Goal: Complete application form

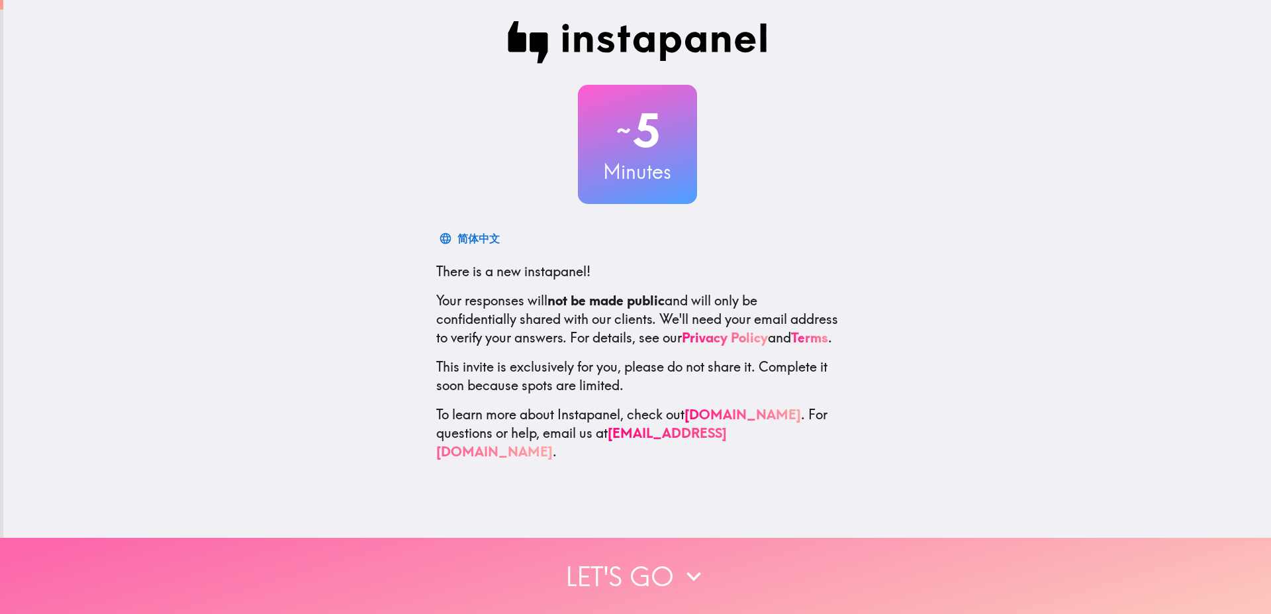
click at [696, 561] on icon "button" at bounding box center [693, 575] width 29 height 29
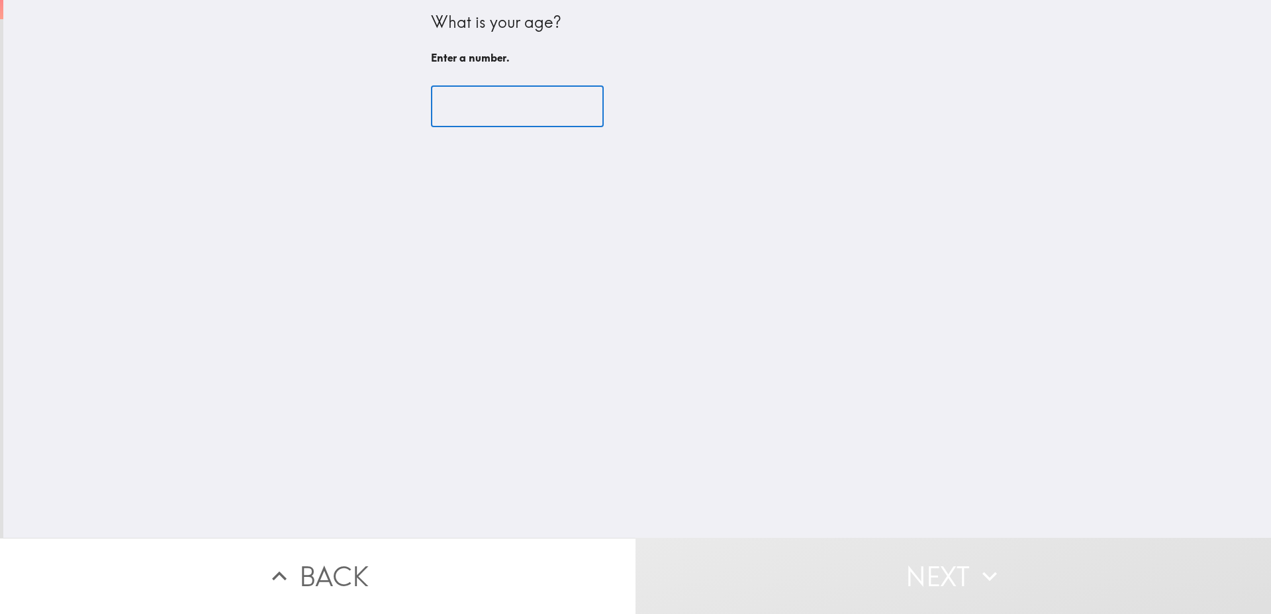
click at [537, 116] on input "number" at bounding box center [517, 106] width 173 height 41
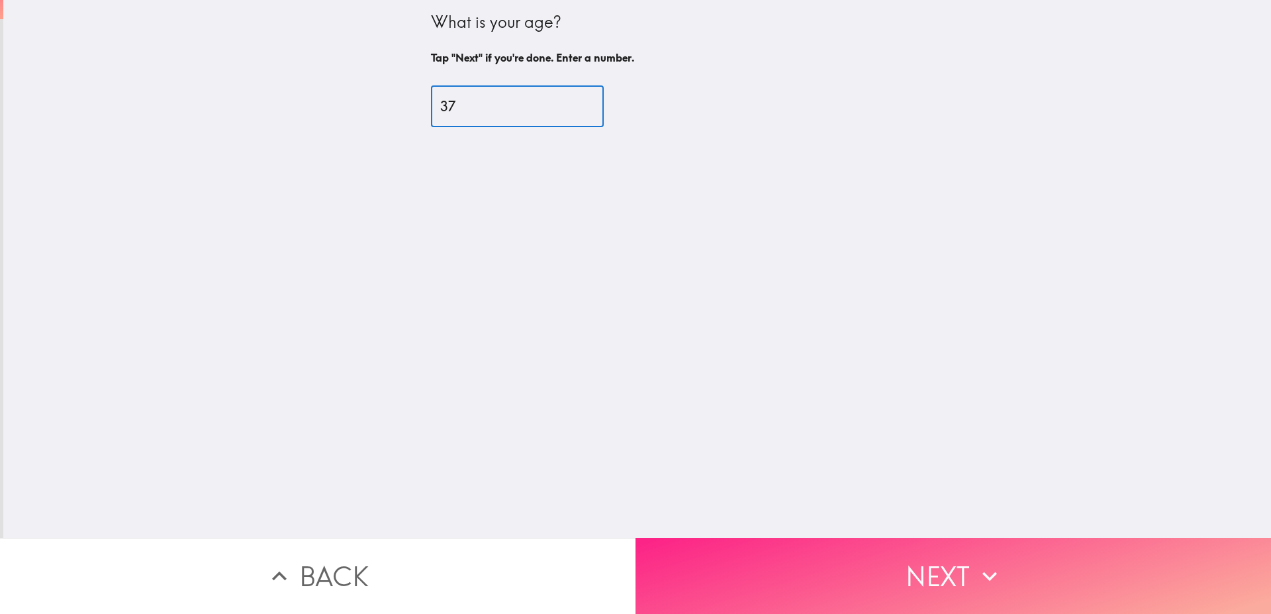
type input "37"
click at [758, 573] on button "Next" at bounding box center [952, 575] width 635 height 76
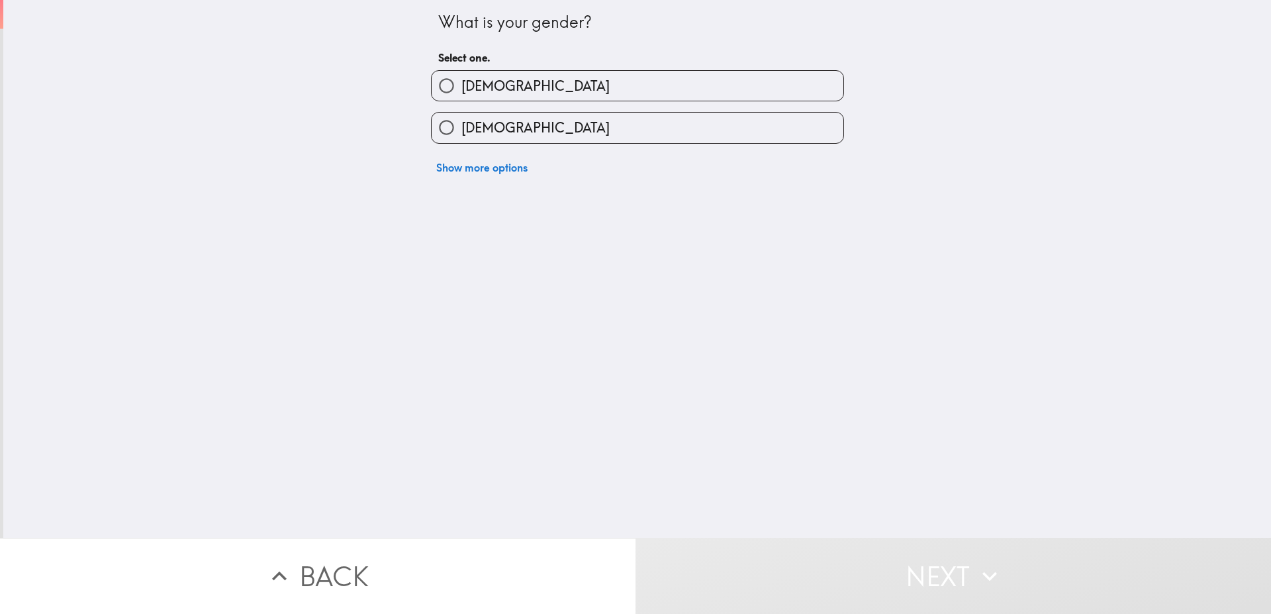
click at [508, 118] on label "[DEMOGRAPHIC_DATA]" at bounding box center [638, 128] width 412 height 30
click at [461, 118] on input "[DEMOGRAPHIC_DATA]" at bounding box center [447, 128] width 30 height 30
radio input "true"
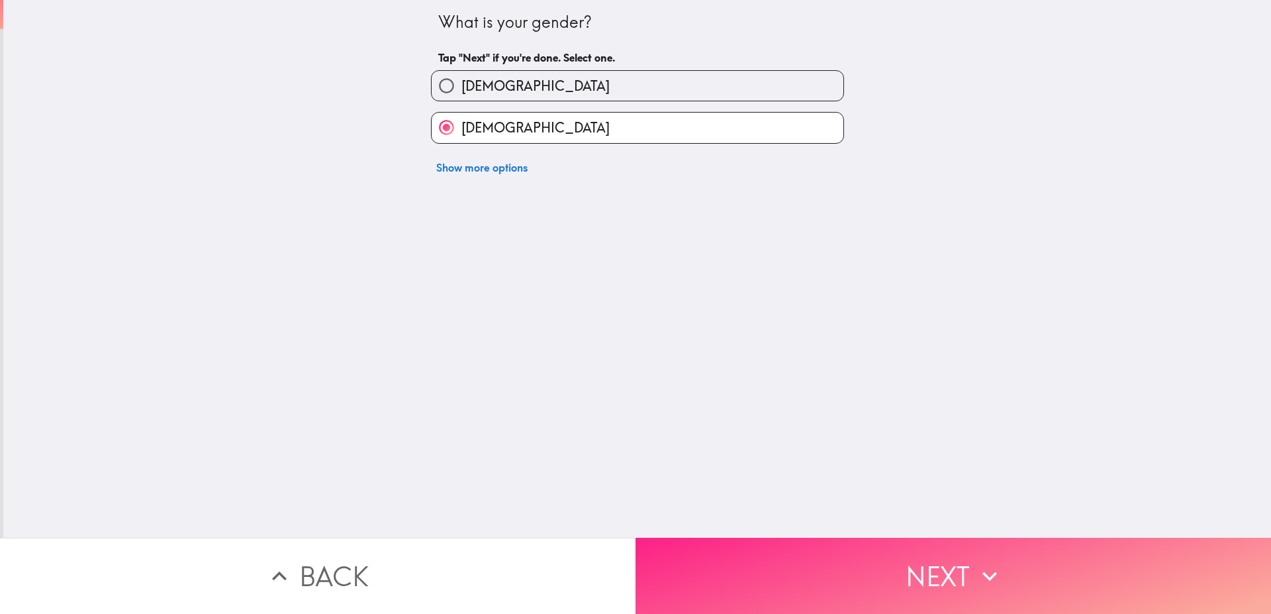
click at [766, 571] on button "Next" at bounding box center [952, 575] width 635 height 76
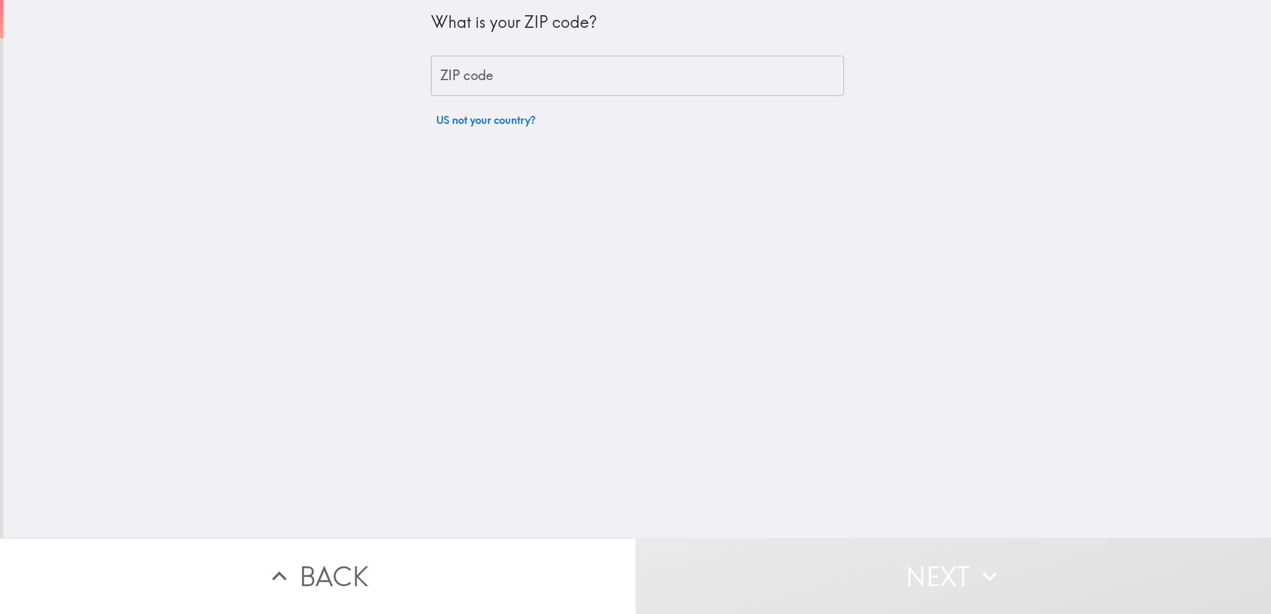
click at [518, 65] on input "ZIP code" at bounding box center [637, 76] width 413 height 41
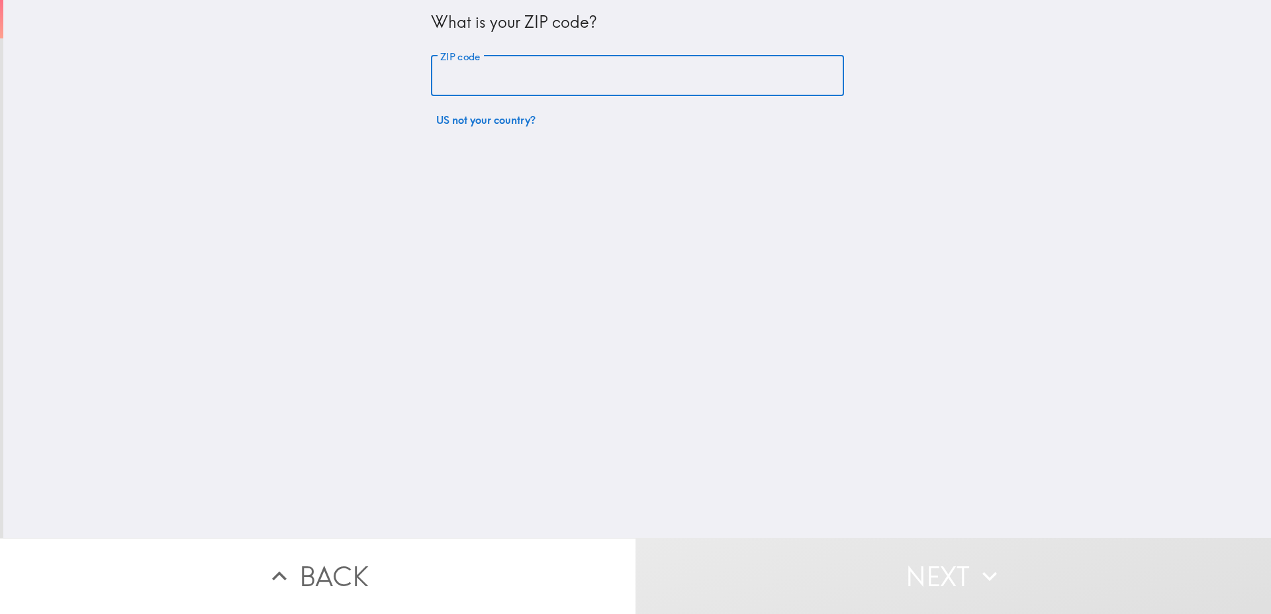
type input "77301"
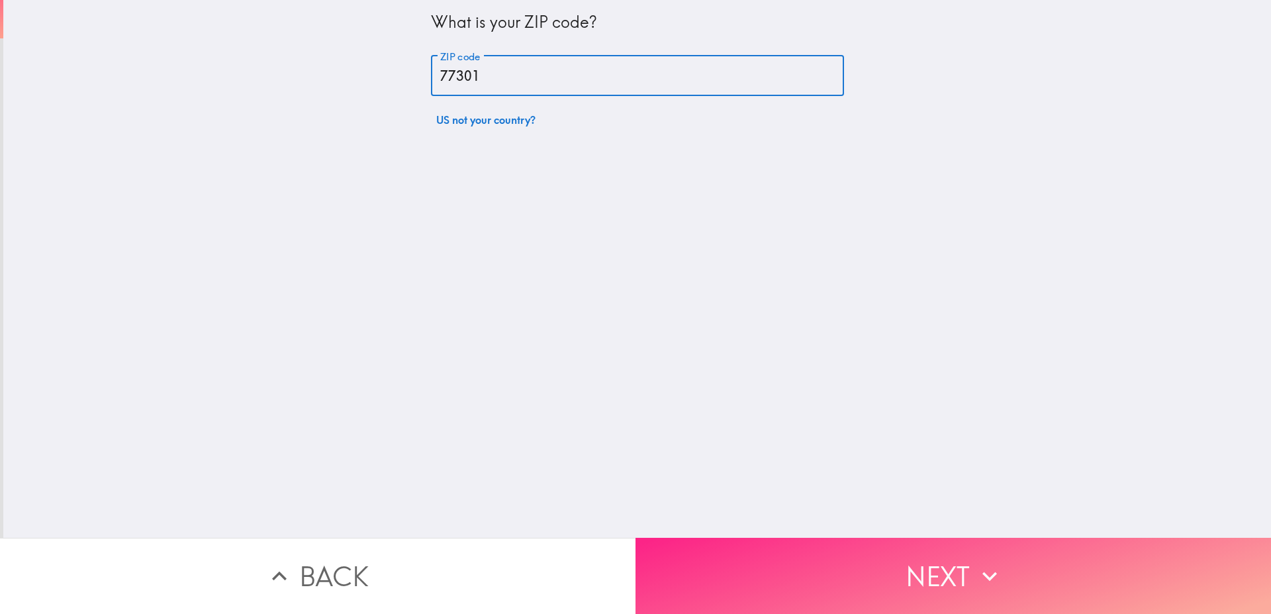
drag, startPoint x: 801, startPoint y: 581, endPoint x: 788, endPoint y: 571, distance: 16.5
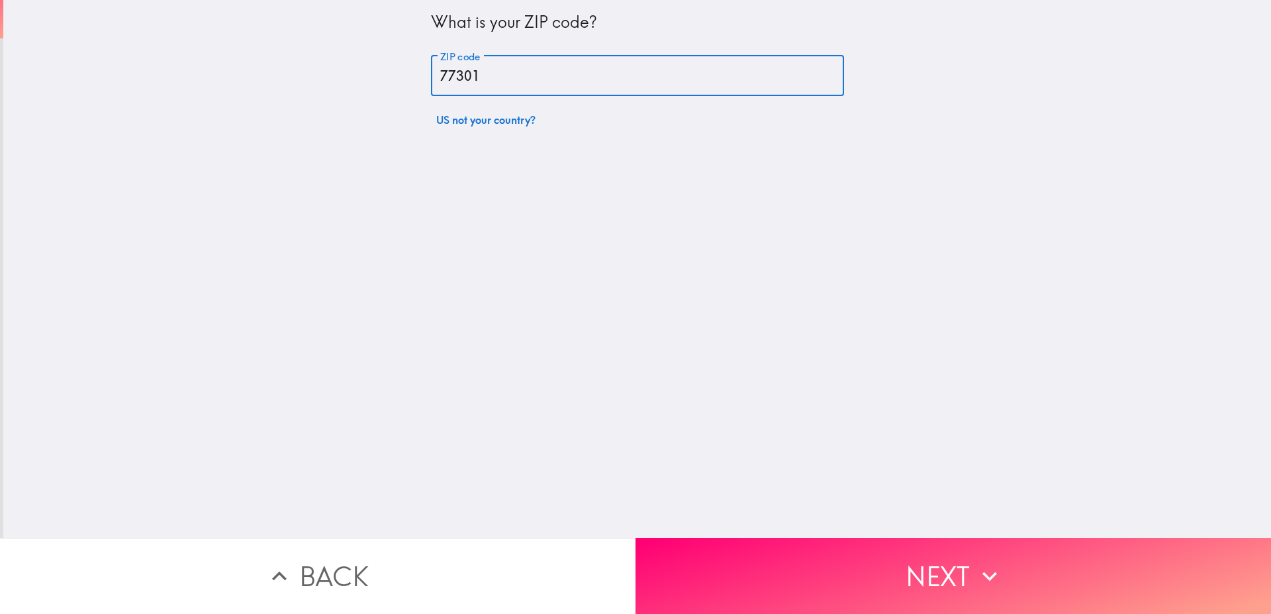
click at [800, 581] on button "Next" at bounding box center [952, 575] width 635 height 76
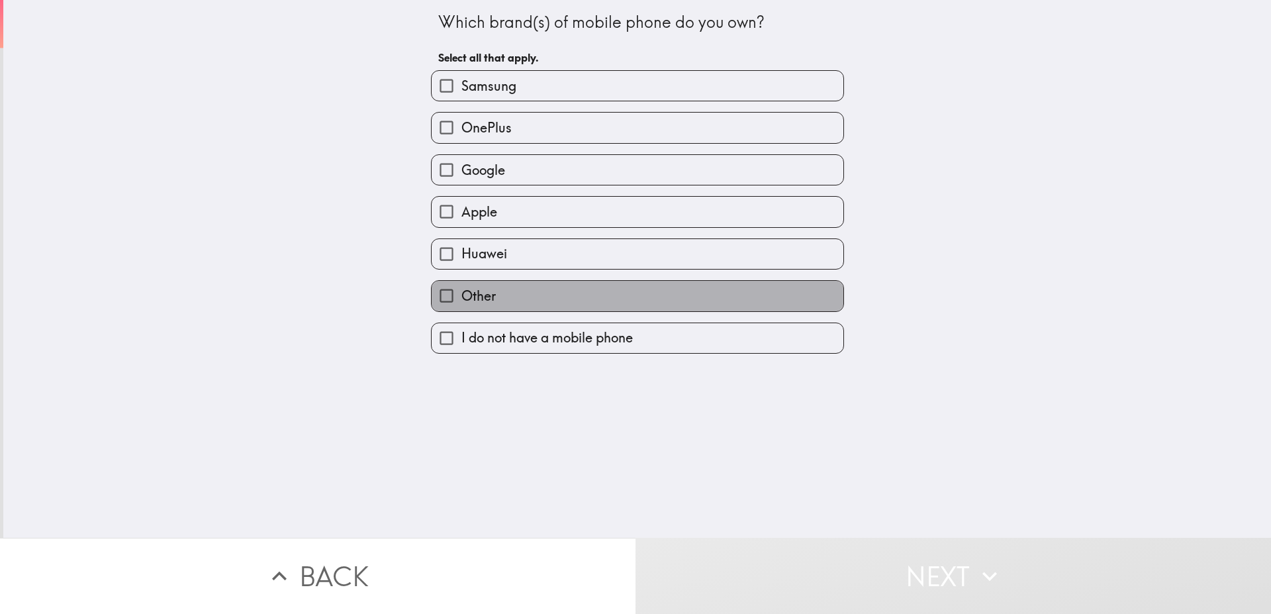
click at [528, 299] on label "Other" at bounding box center [638, 296] width 412 height 30
click at [461, 299] on input "Other" at bounding box center [447, 296] width 30 height 30
checkbox input "true"
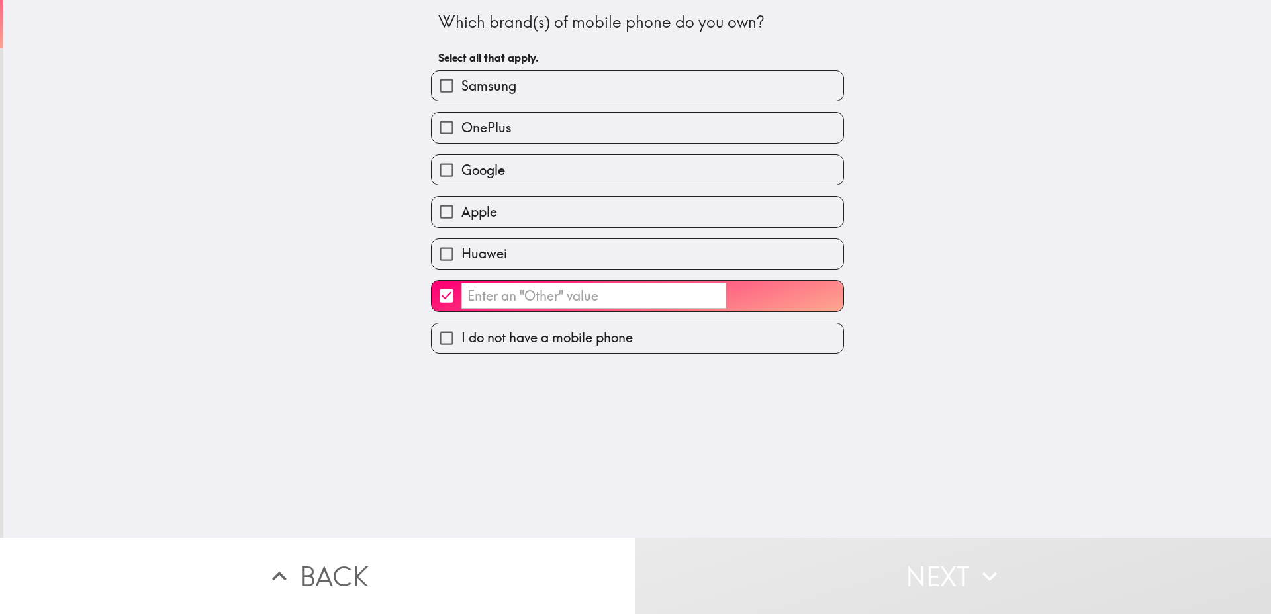
click at [601, 295] on input "​" at bounding box center [593, 296] width 265 height 26
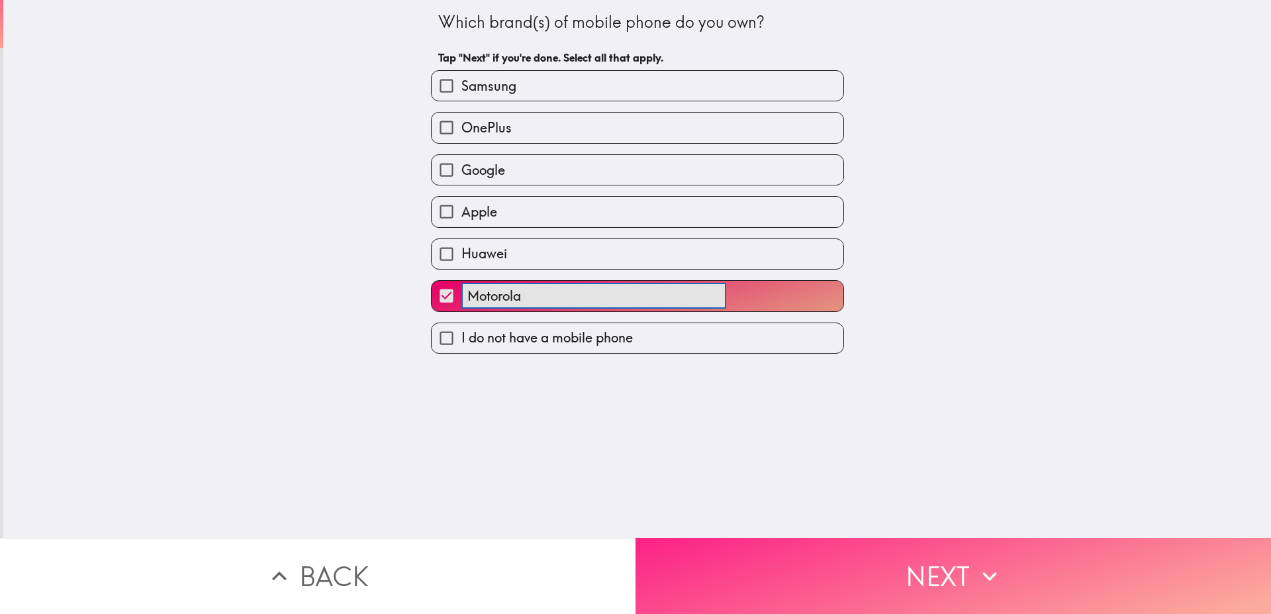
type input "Motorola"
click at [749, 577] on button "Next" at bounding box center [952, 575] width 635 height 76
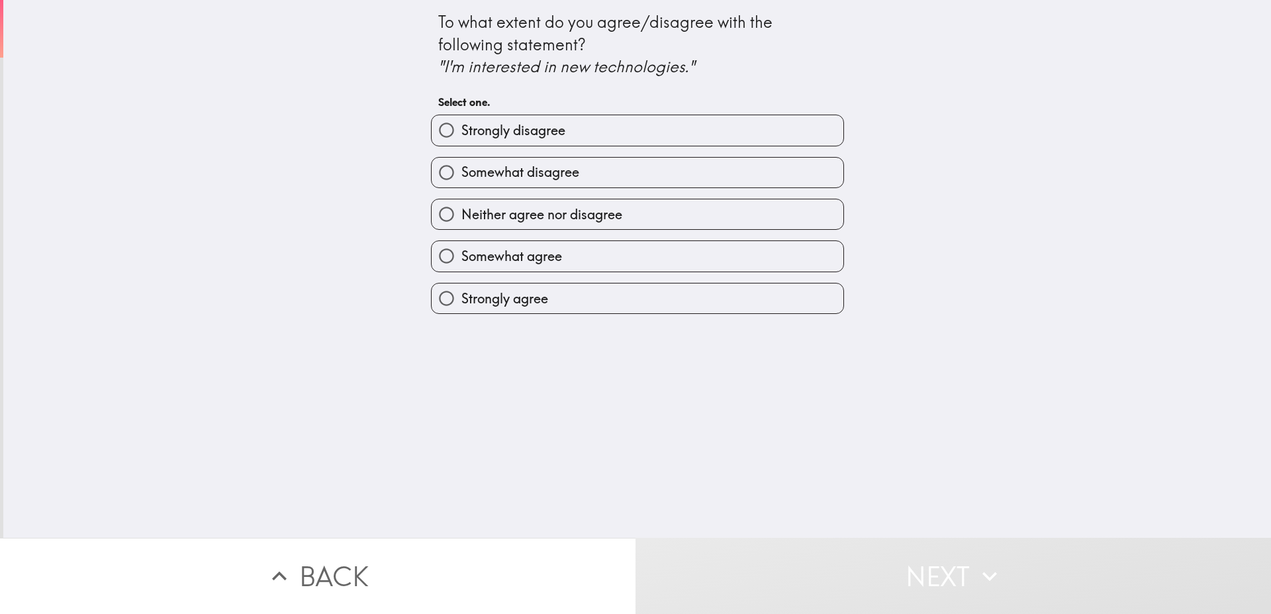
click at [576, 259] on label "Somewhat agree" at bounding box center [638, 256] width 412 height 30
click at [461, 259] on input "Somewhat agree" at bounding box center [447, 256] width 30 height 30
radio input "true"
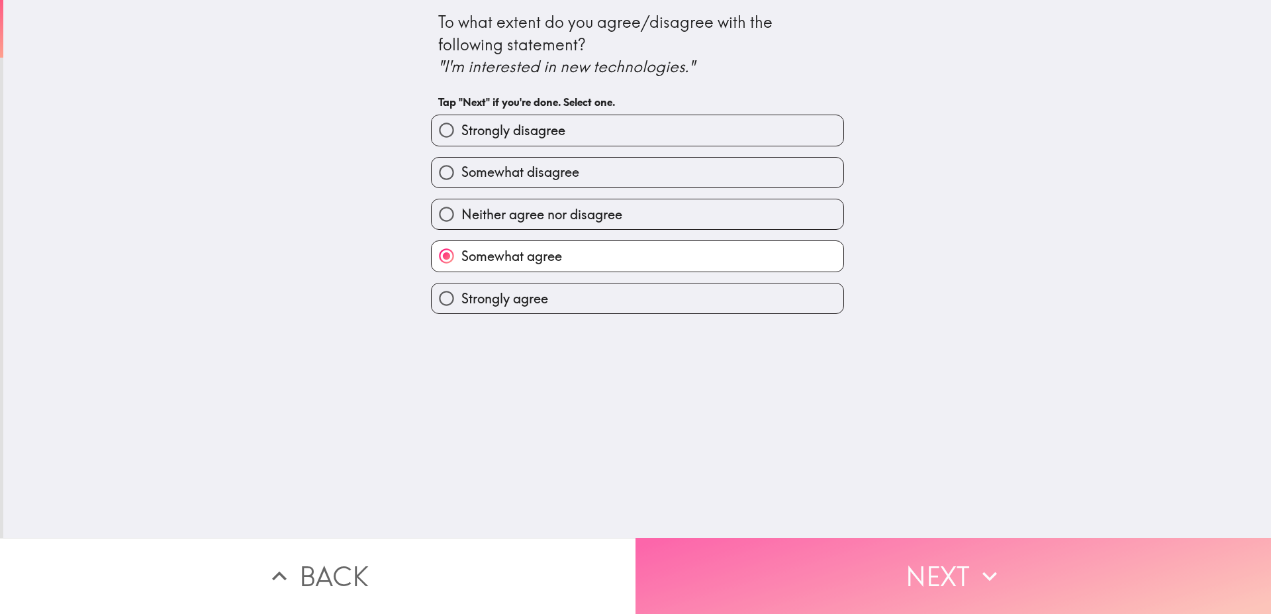
click at [834, 560] on button "Next" at bounding box center [952, 575] width 635 height 76
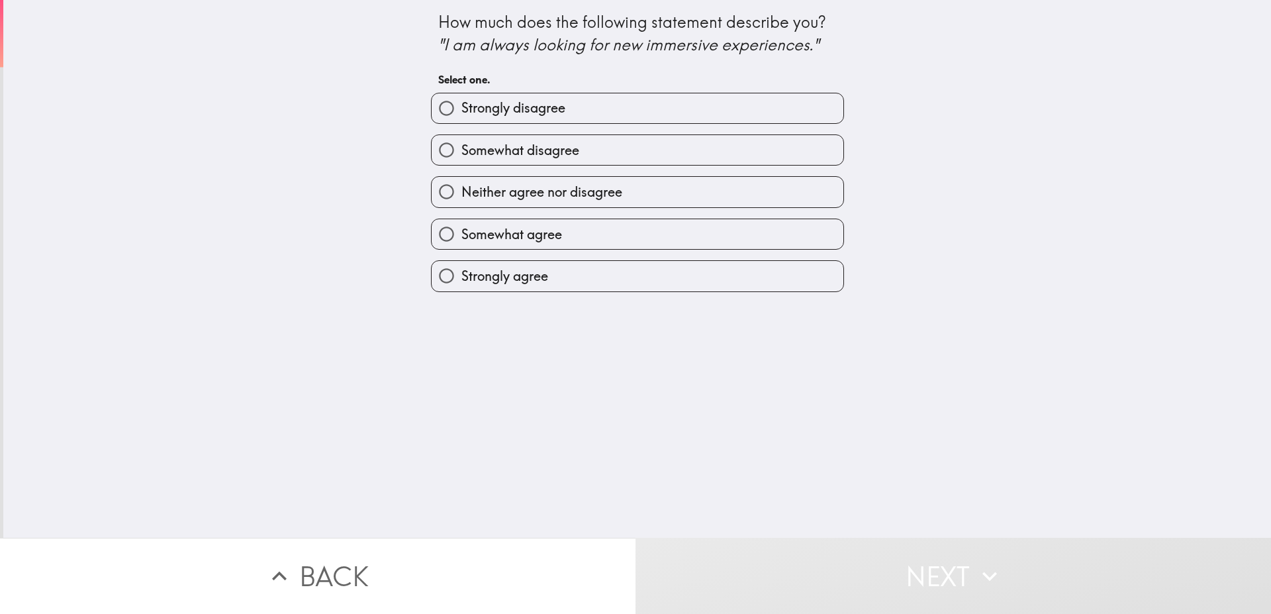
click at [560, 235] on label "Somewhat agree" at bounding box center [638, 234] width 412 height 30
click at [461, 235] on input "Somewhat agree" at bounding box center [447, 234] width 30 height 30
radio input "true"
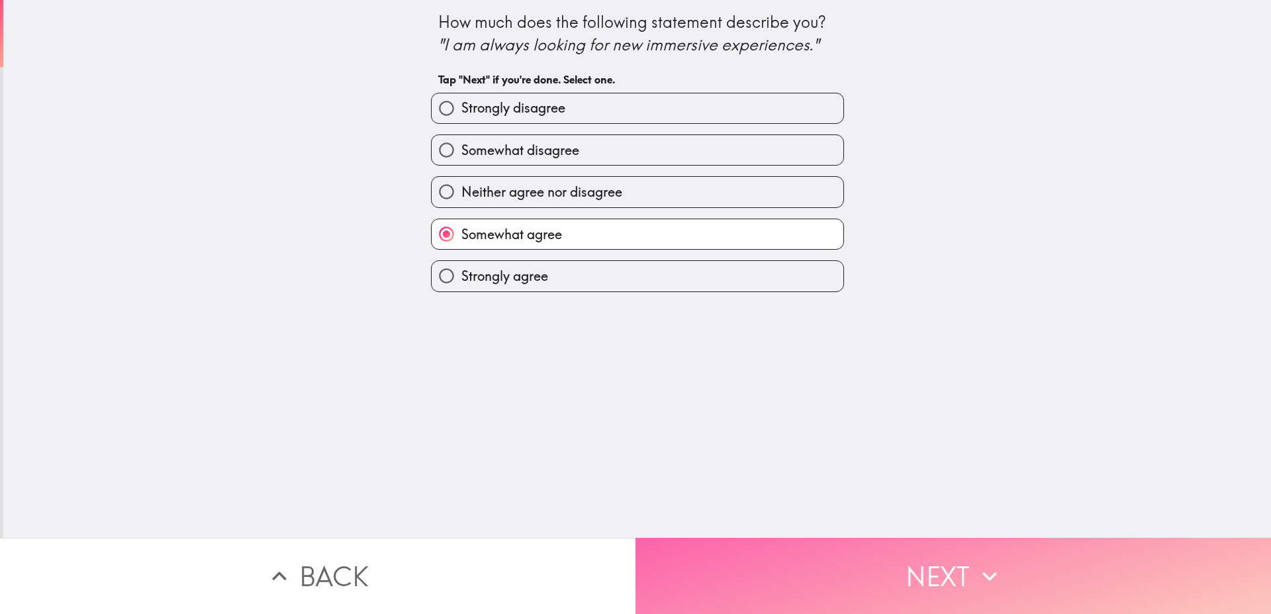
click at [765, 559] on button "Next" at bounding box center [952, 575] width 635 height 76
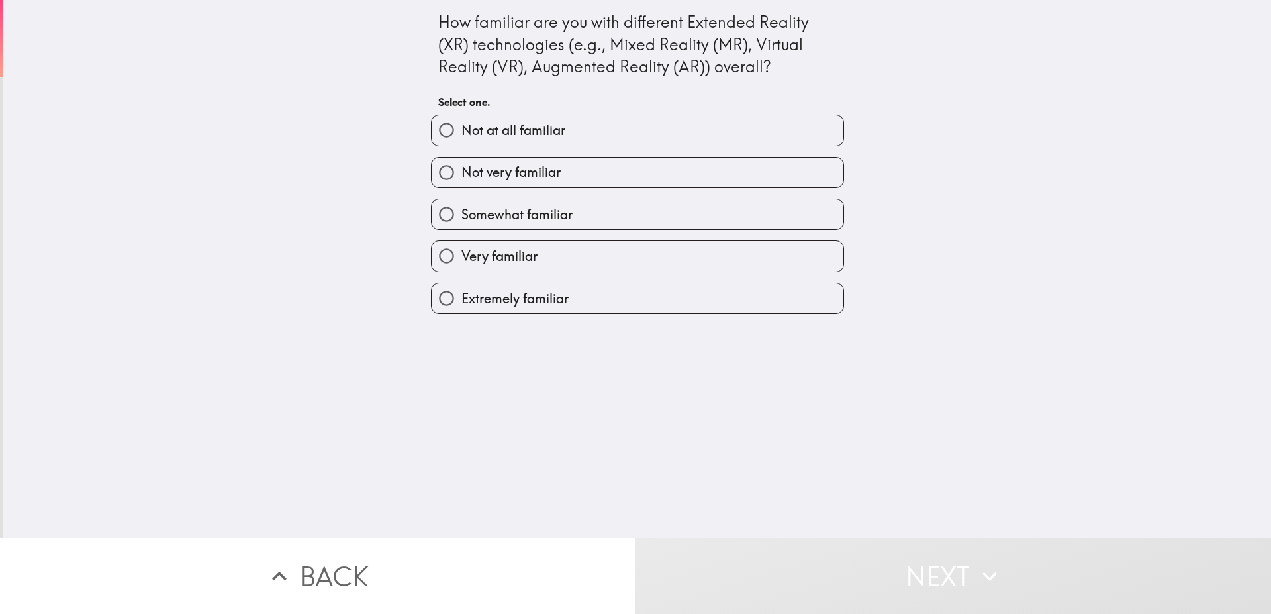
click at [579, 211] on label "Somewhat familiar" at bounding box center [638, 214] width 412 height 30
click at [461, 211] on input "Somewhat familiar" at bounding box center [447, 214] width 30 height 30
radio input "true"
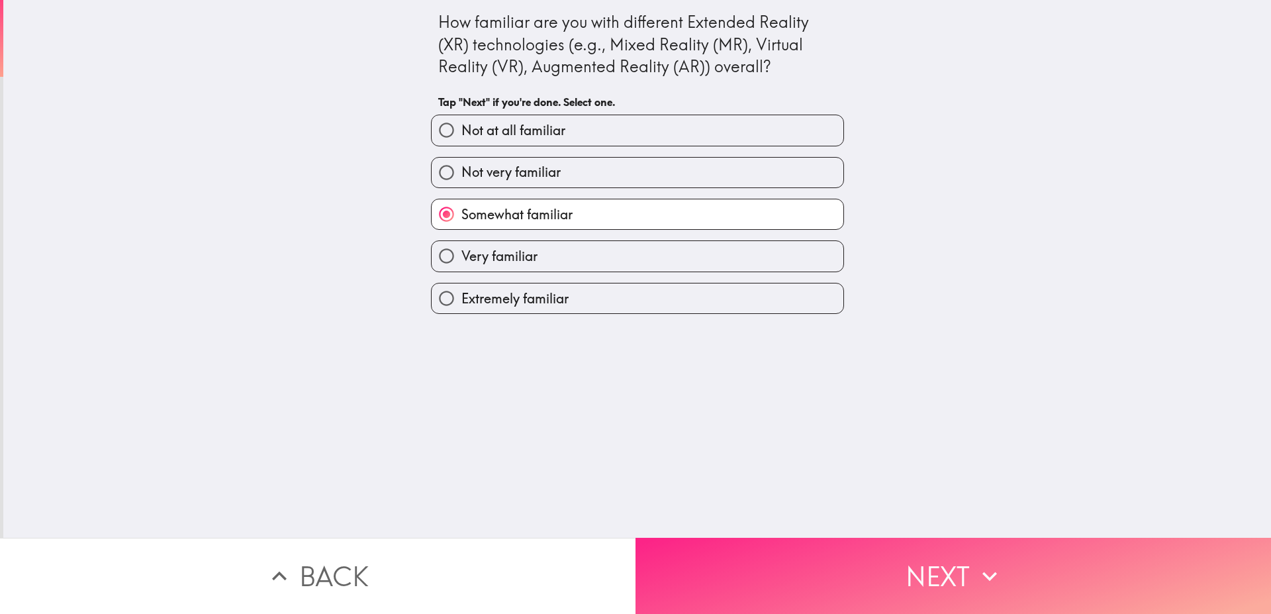
click at [741, 555] on button "Next" at bounding box center [952, 575] width 635 height 76
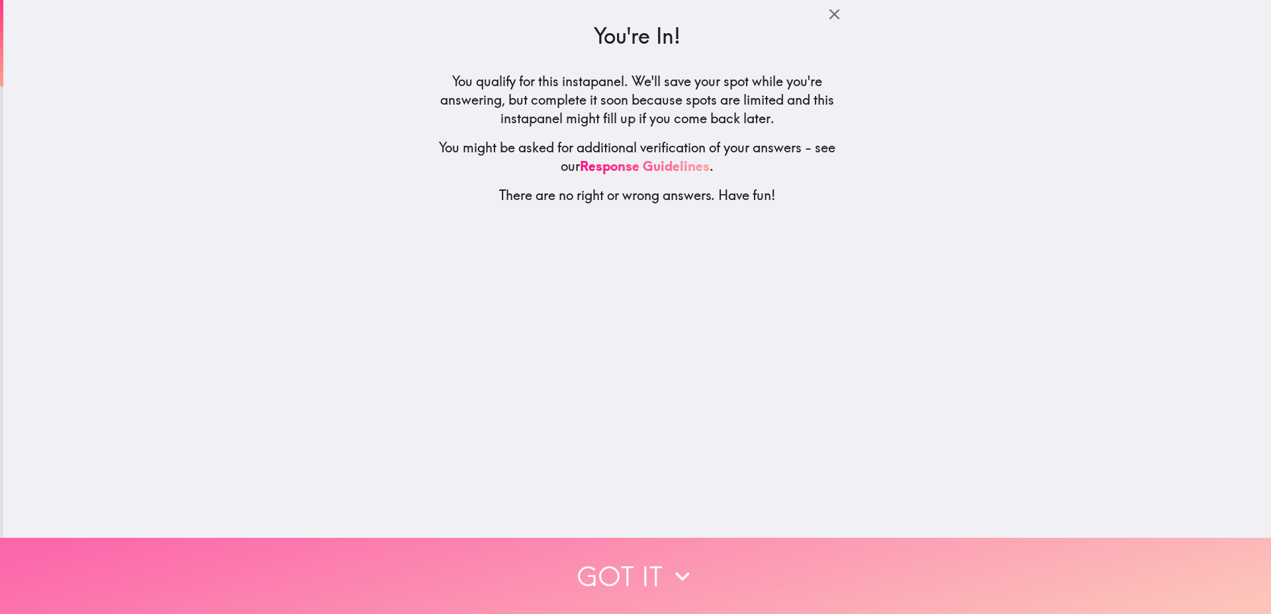
click at [691, 565] on icon "button" at bounding box center [682, 575] width 29 height 29
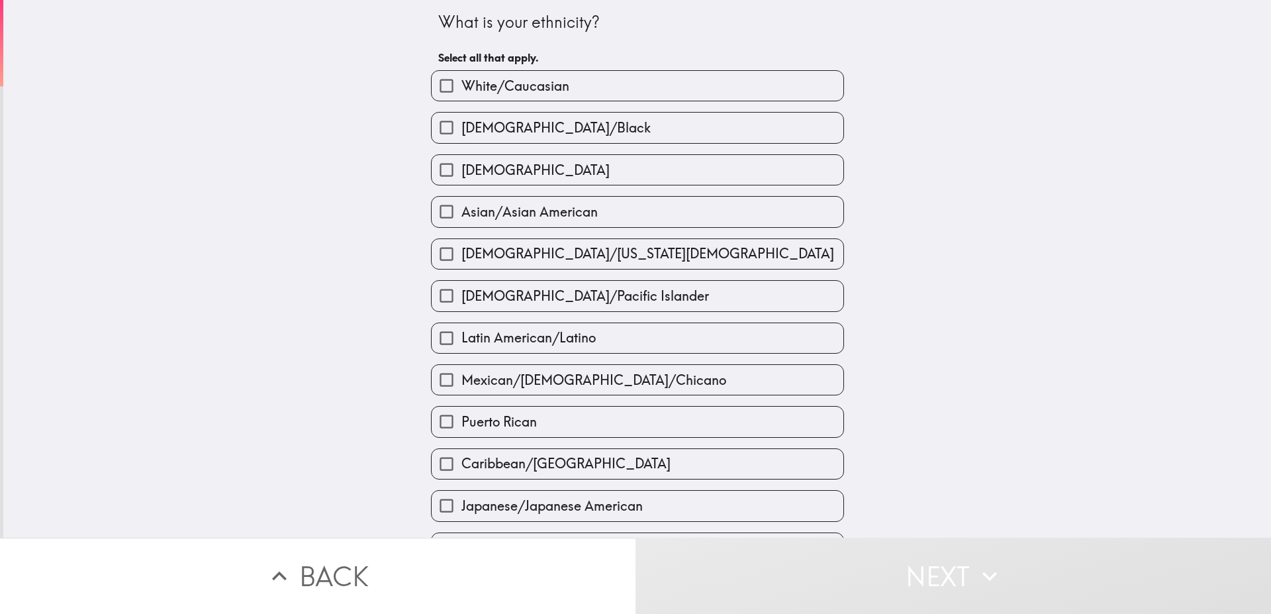
click at [547, 73] on label "White/Caucasian" at bounding box center [638, 86] width 412 height 30
click at [461, 73] on input "White/Caucasian" at bounding box center [447, 86] width 30 height 30
checkbox input "true"
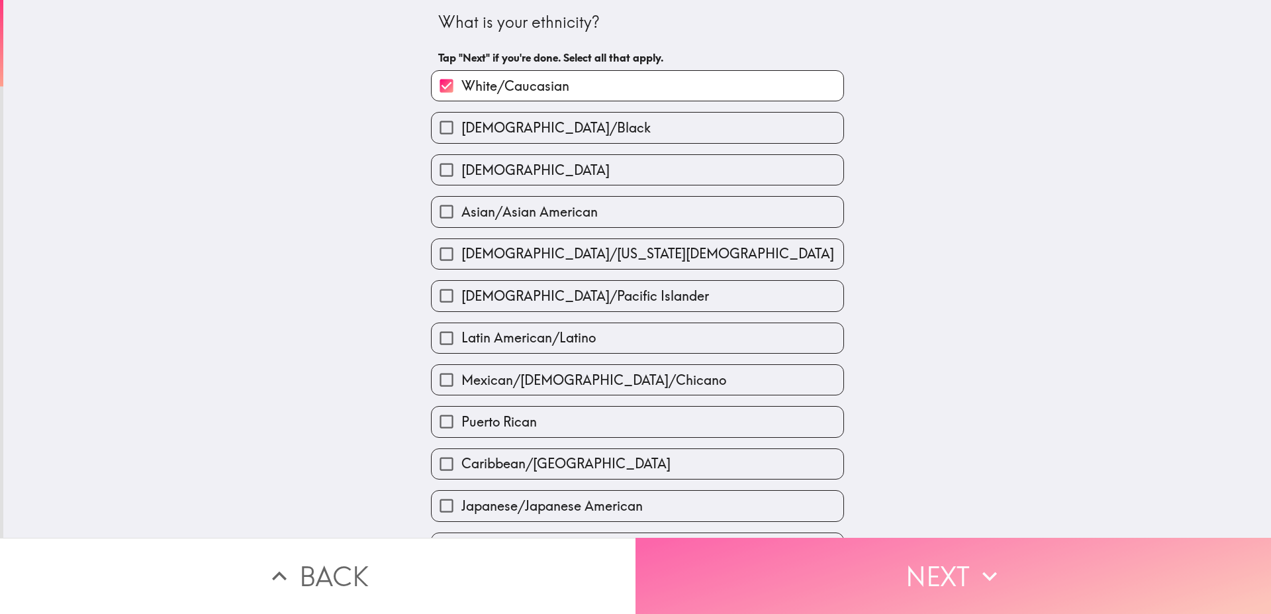
click at [780, 584] on button "Next" at bounding box center [952, 575] width 635 height 76
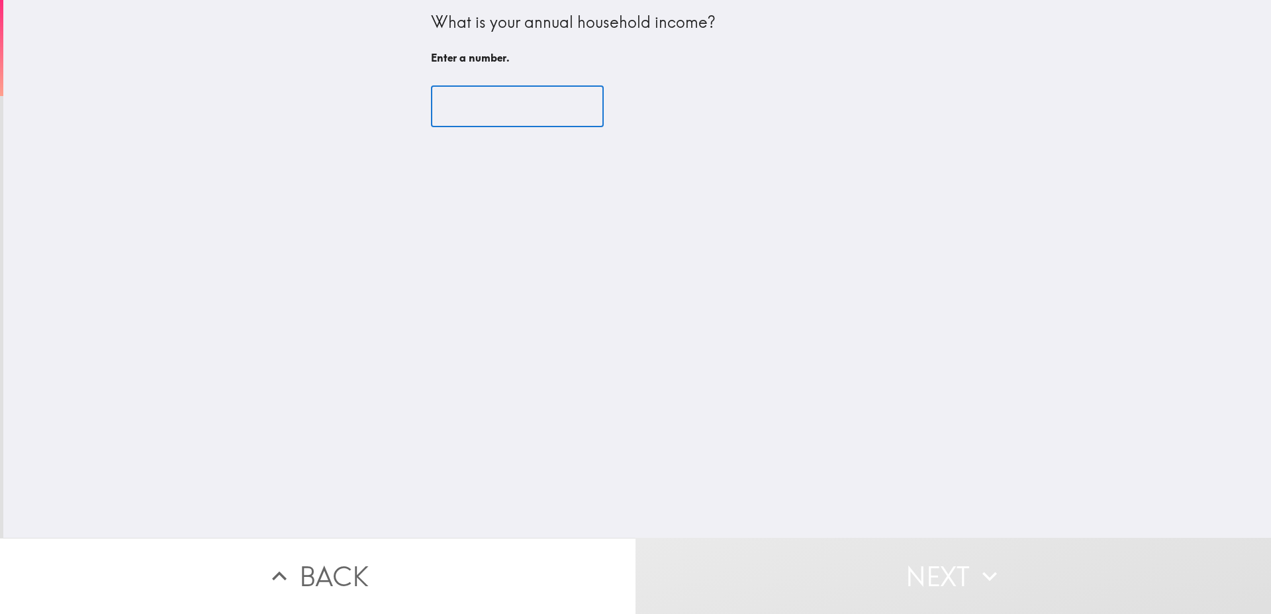
drag, startPoint x: 461, startPoint y: 100, endPoint x: 468, endPoint y: 92, distance: 10.3
click at [468, 92] on input "number" at bounding box center [517, 106] width 173 height 41
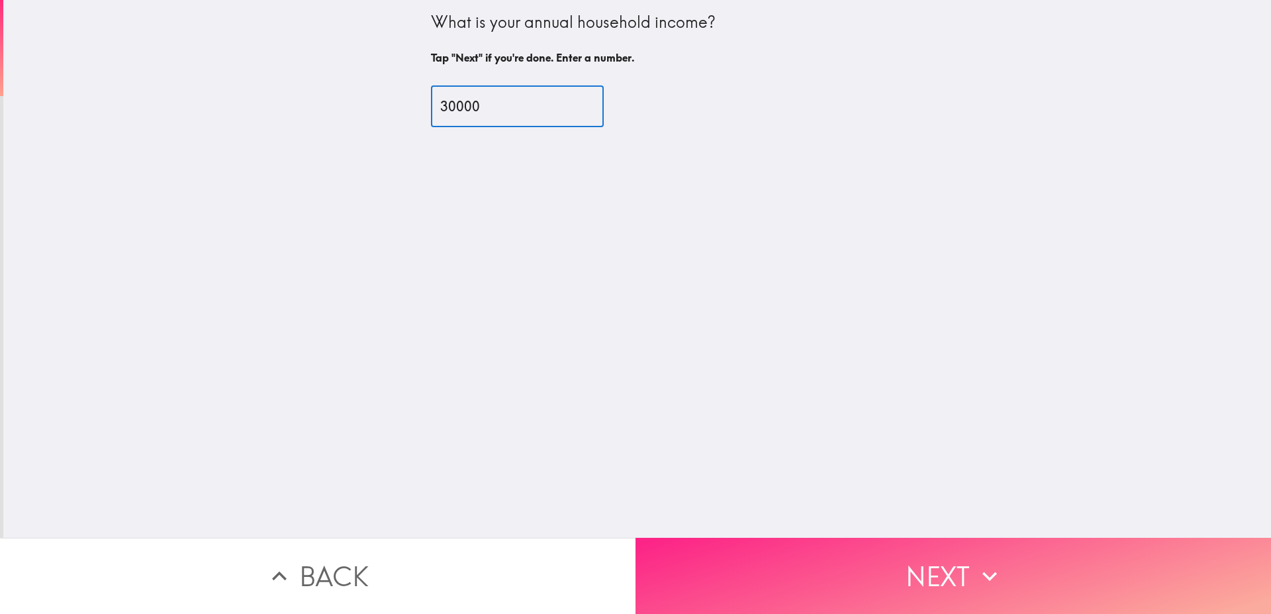
type input "30000"
click at [949, 577] on button "Next" at bounding box center [952, 575] width 635 height 76
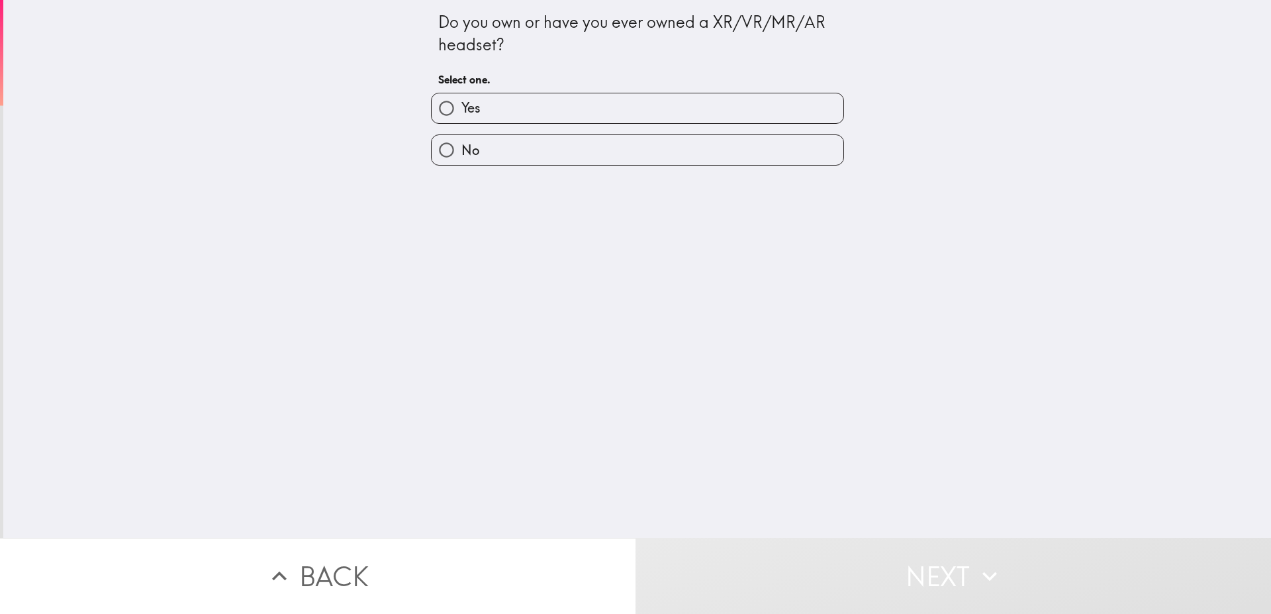
click at [500, 97] on label "Yes" at bounding box center [638, 108] width 412 height 30
click at [461, 97] on input "Yes" at bounding box center [447, 108] width 30 height 30
radio input "true"
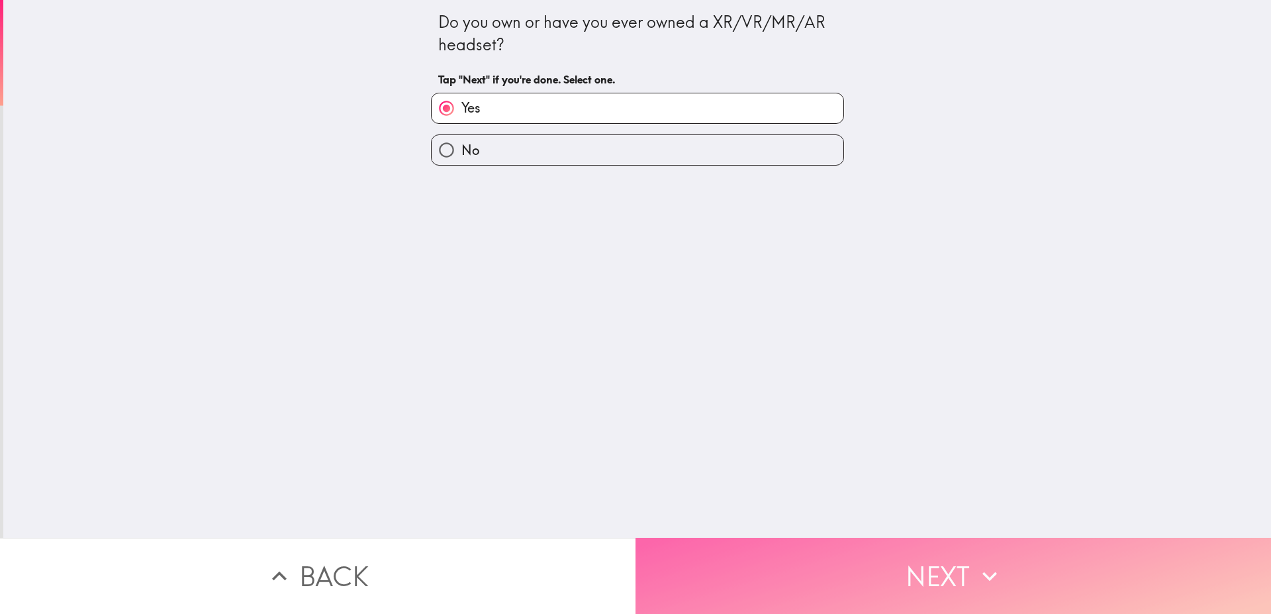
click at [876, 576] on button "Next" at bounding box center [952, 575] width 635 height 76
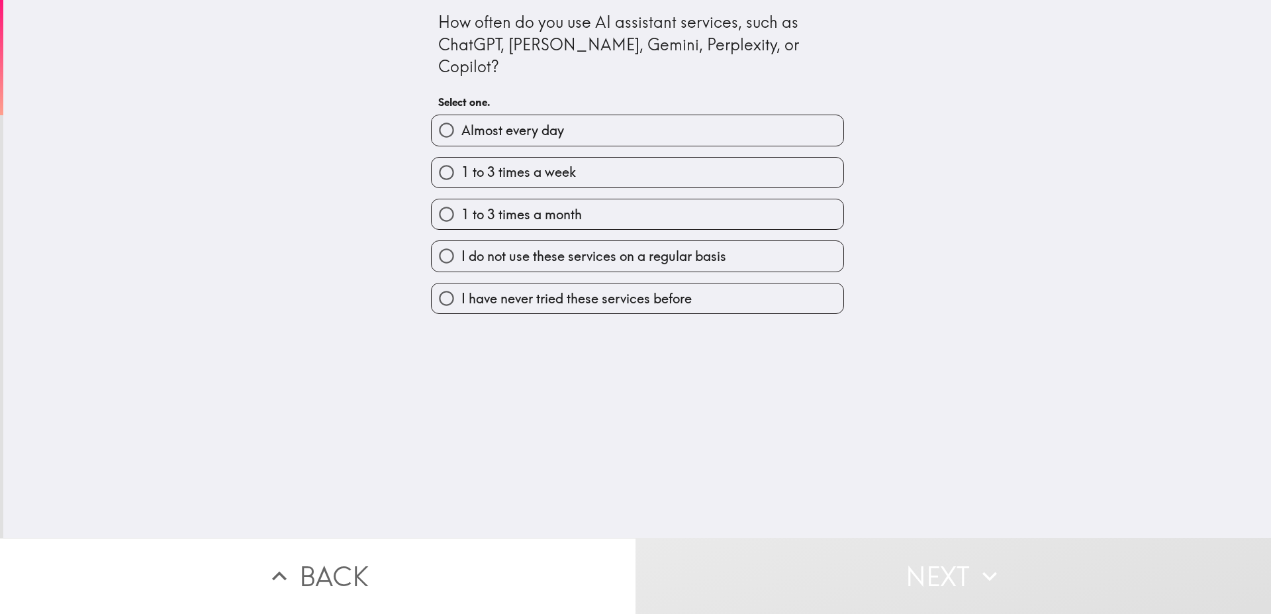
click at [588, 158] on label "1 to 3 times a week" at bounding box center [638, 173] width 412 height 30
click at [461, 158] on input "1 to 3 times a week" at bounding box center [447, 173] width 30 height 30
radio input "true"
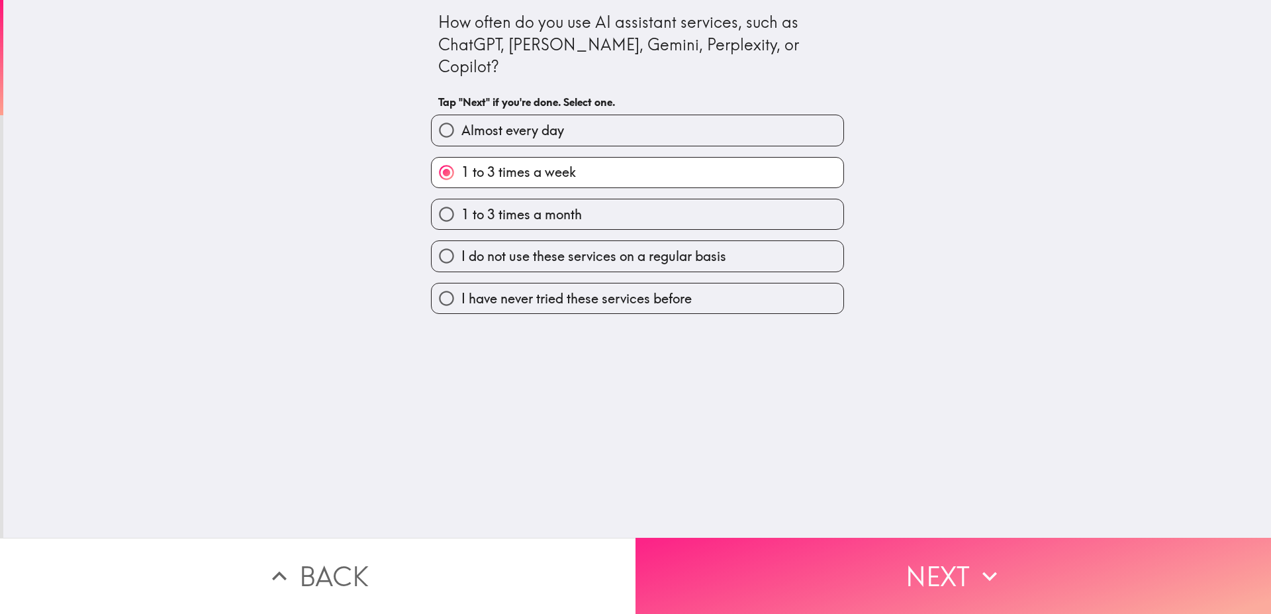
click at [822, 564] on button "Next" at bounding box center [952, 575] width 635 height 76
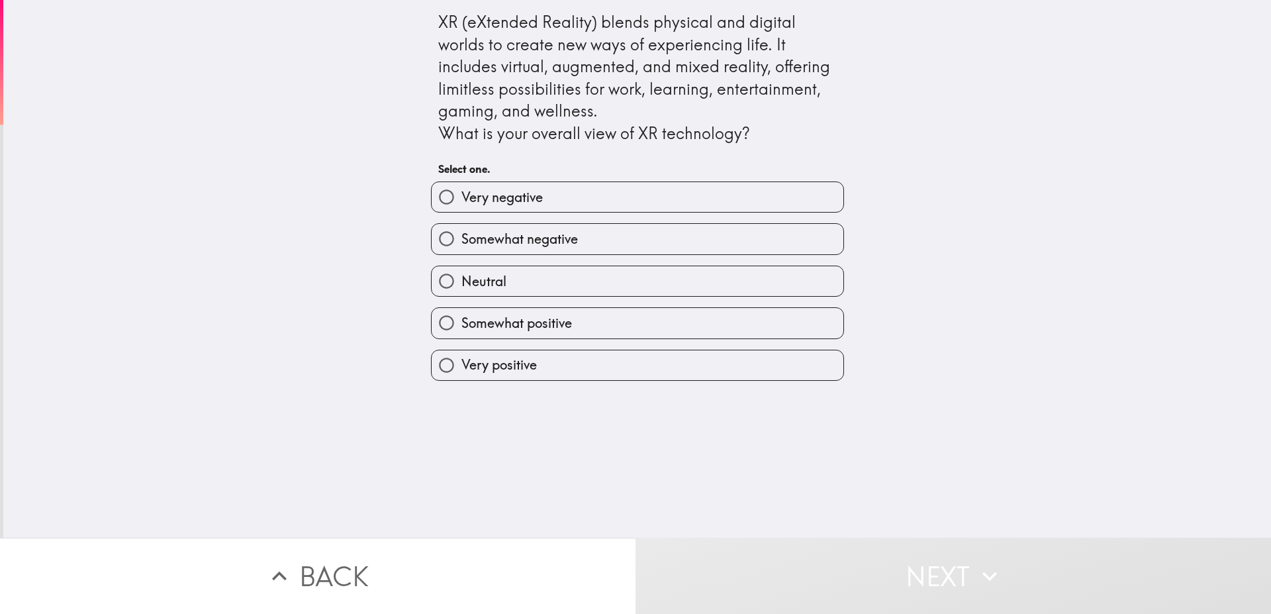
click at [586, 317] on label "Somewhat positive" at bounding box center [638, 323] width 412 height 30
click at [461, 317] on input "Somewhat positive" at bounding box center [447, 323] width 30 height 30
radio input "true"
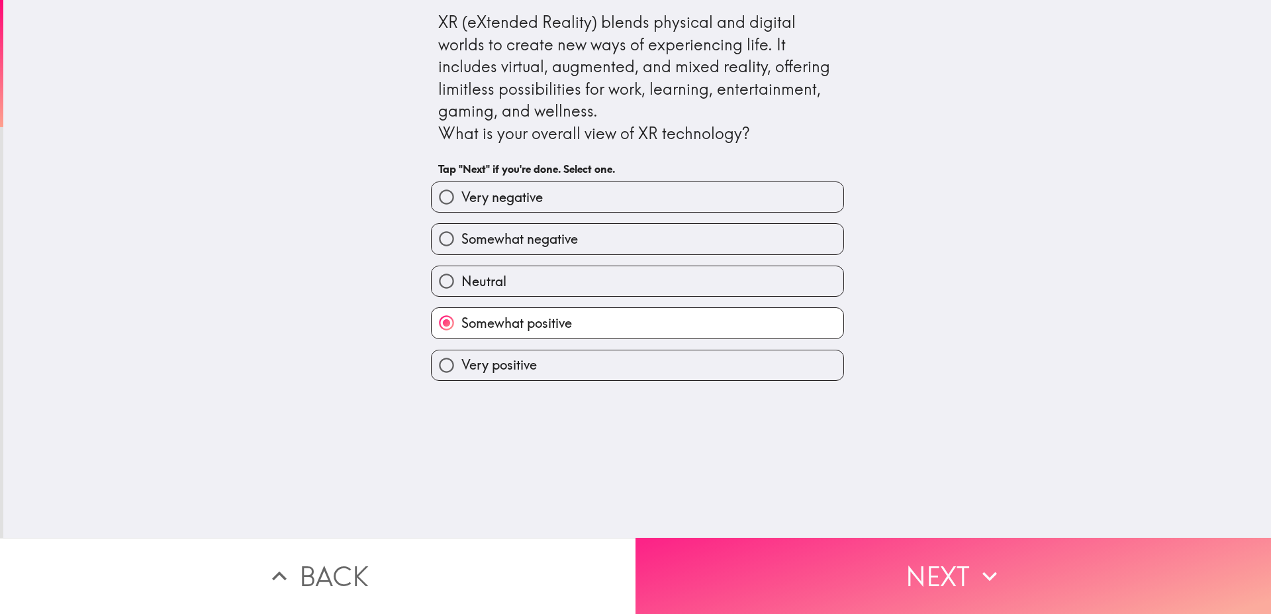
click at [1013, 577] on button "Next" at bounding box center [952, 575] width 635 height 76
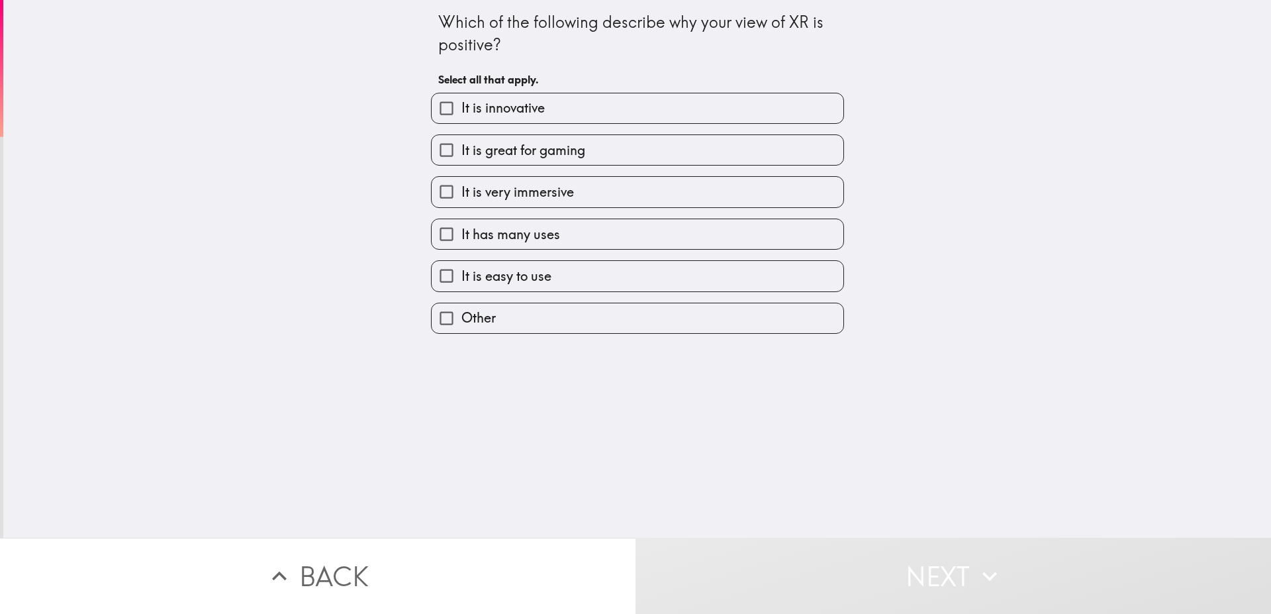
click at [581, 134] on div "It is great for gaming" at bounding box center [632, 145] width 424 height 42
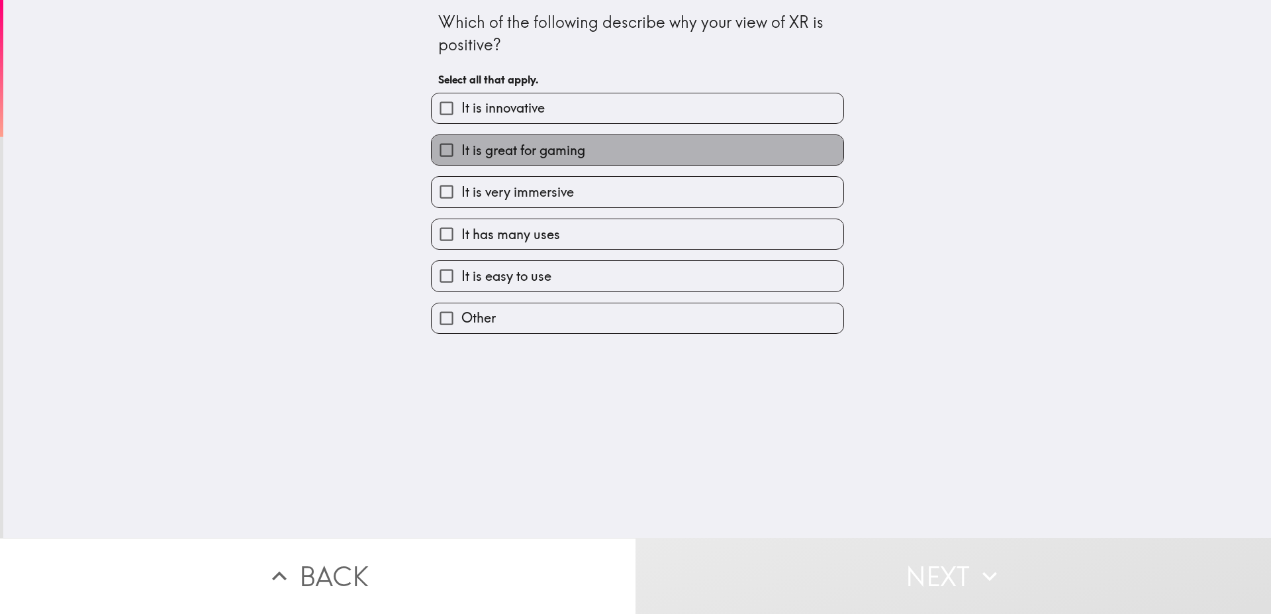
click at [468, 142] on span "It is great for gaming" at bounding box center [523, 150] width 124 height 19
click at [461, 142] on input "It is great for gaming" at bounding box center [447, 150] width 30 height 30
checkbox input "true"
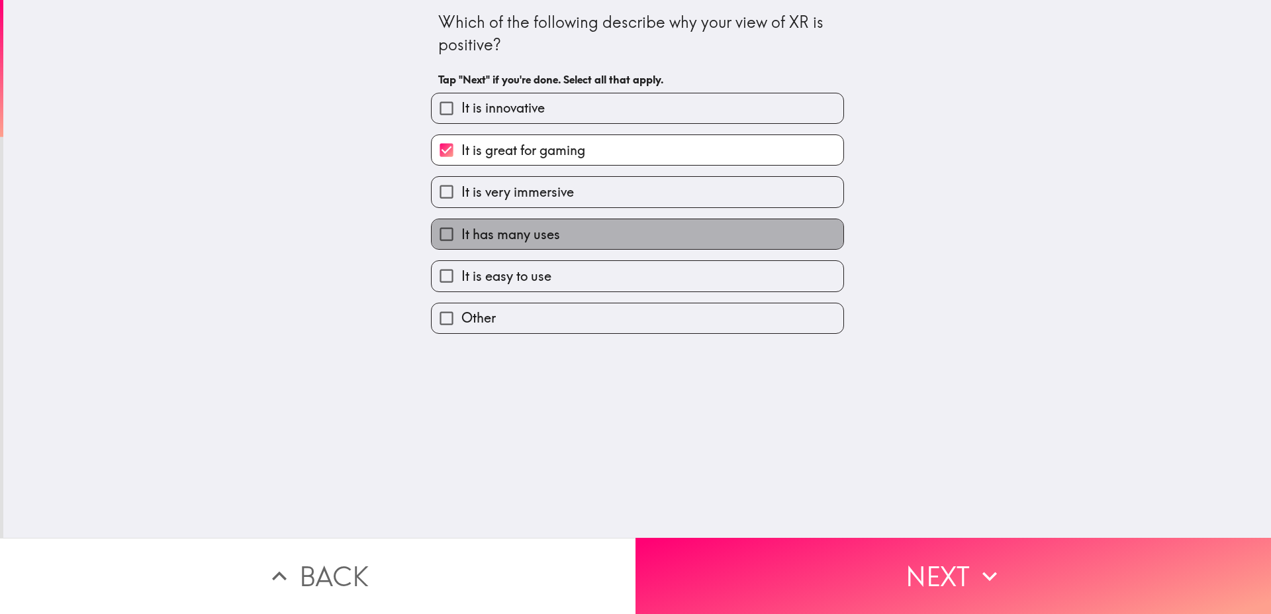
click at [569, 242] on label "It has many uses" at bounding box center [638, 234] width 412 height 30
click at [461, 242] on input "It has many uses" at bounding box center [447, 234] width 30 height 30
checkbox input "true"
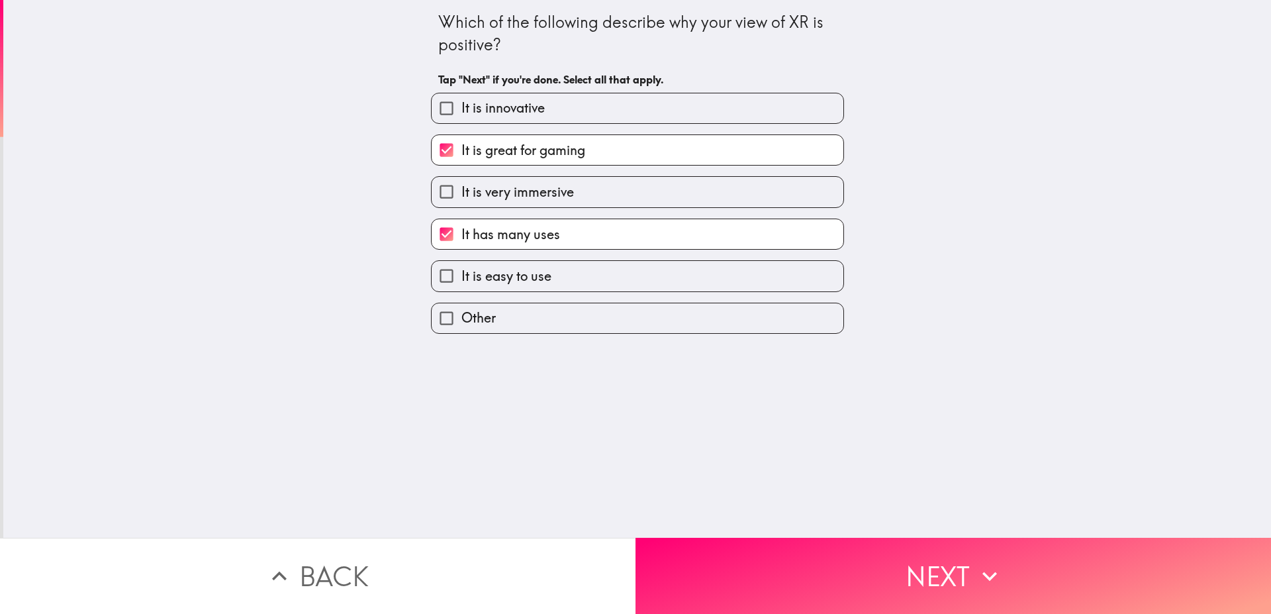
click at [572, 279] on label "It is easy to use" at bounding box center [638, 276] width 412 height 30
click at [461, 279] on input "It is easy to use" at bounding box center [447, 276] width 30 height 30
checkbox input "true"
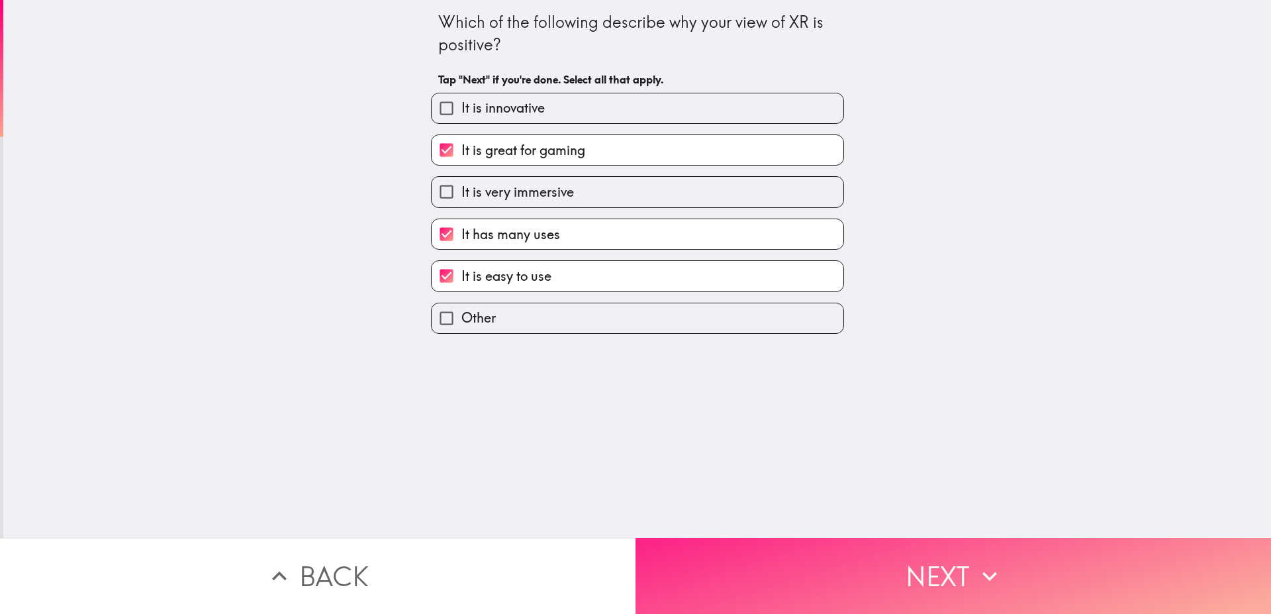
click at [856, 586] on button "Next" at bounding box center [952, 575] width 635 height 76
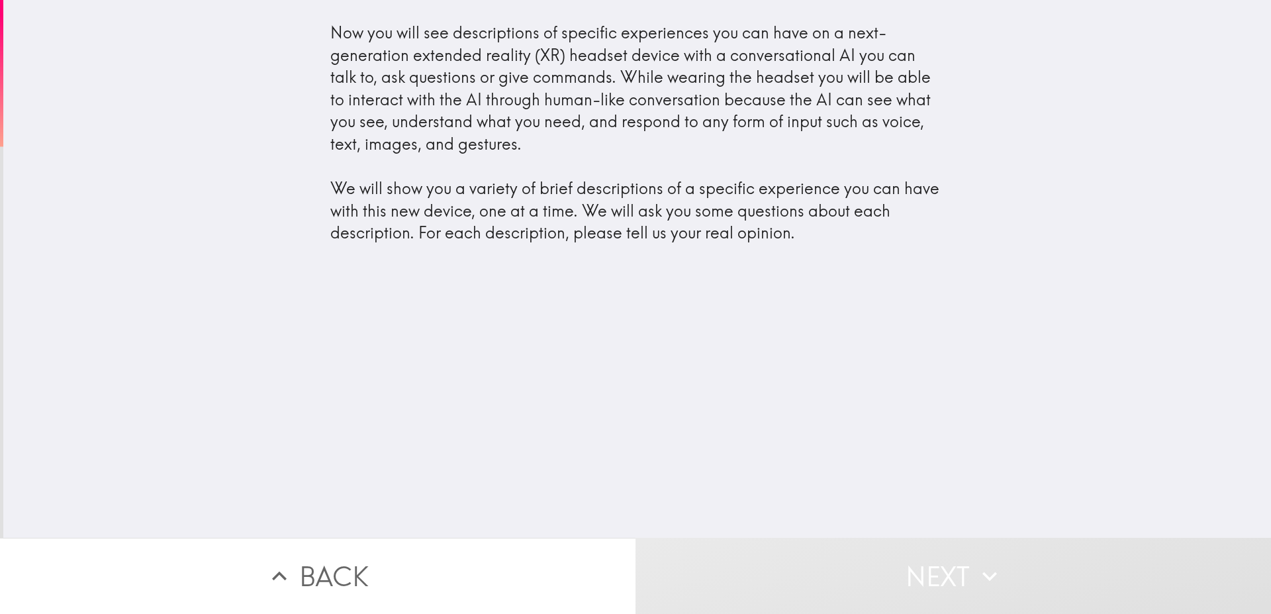
click at [804, 579] on button "Next" at bounding box center [952, 575] width 635 height 76
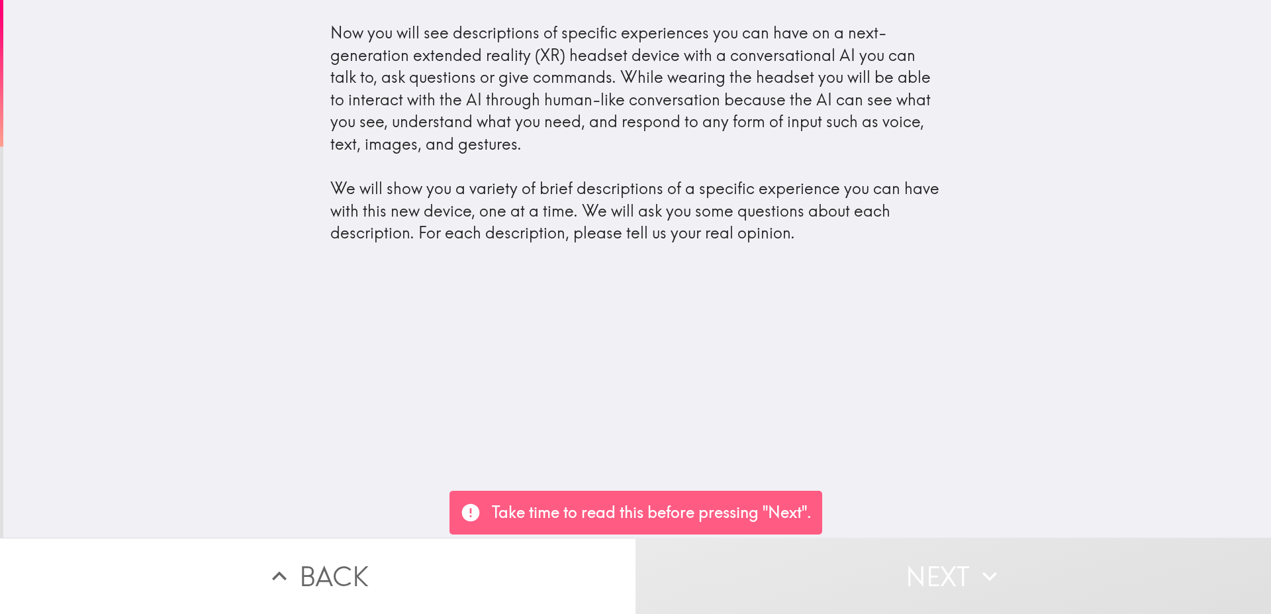
click at [902, 411] on div "Now you will see descriptions of specific experiences you can have on a next-ge…" at bounding box center [637, 268] width 1268 height 537
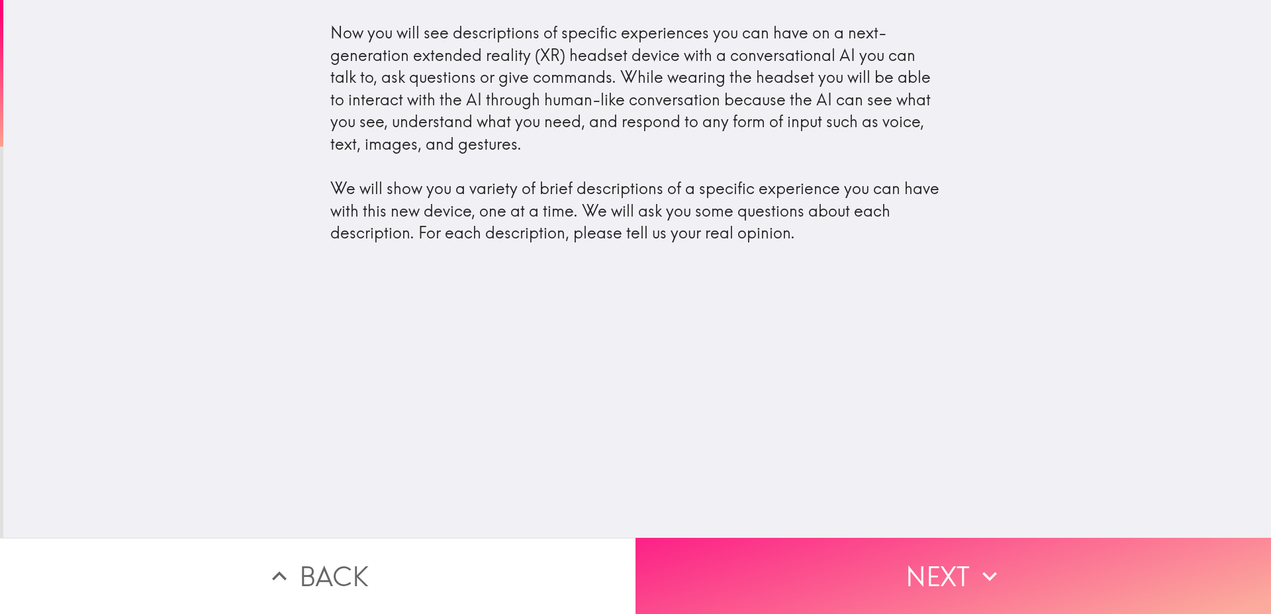
click at [870, 572] on button "Next" at bounding box center [952, 575] width 635 height 76
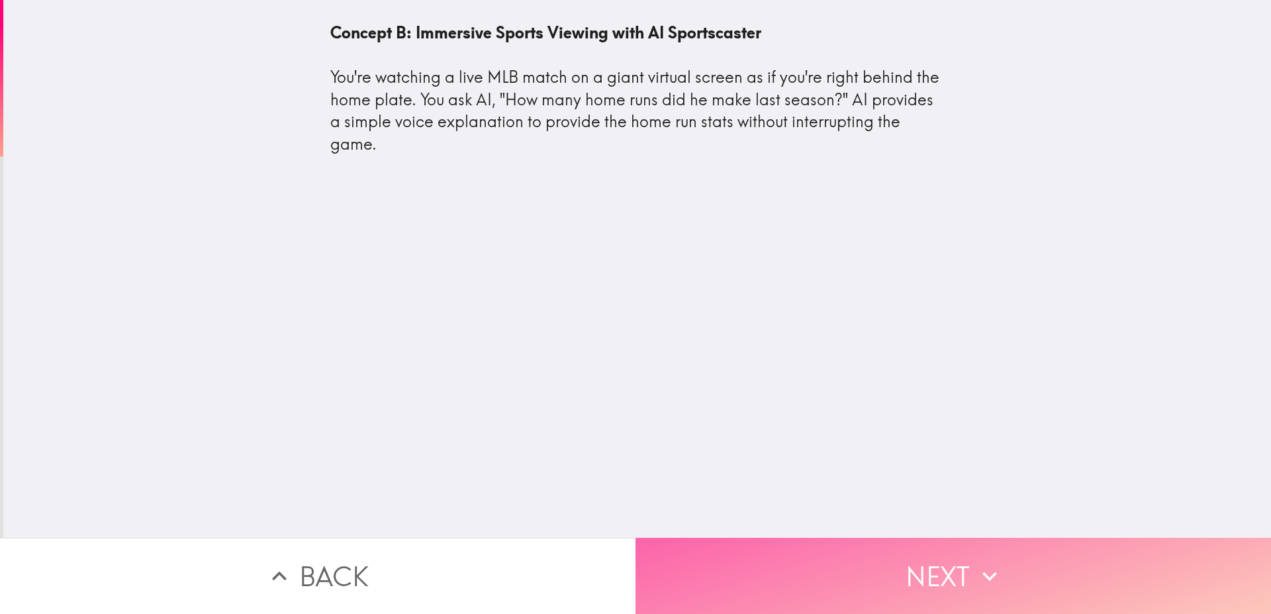
click at [779, 547] on button "Next" at bounding box center [952, 575] width 635 height 76
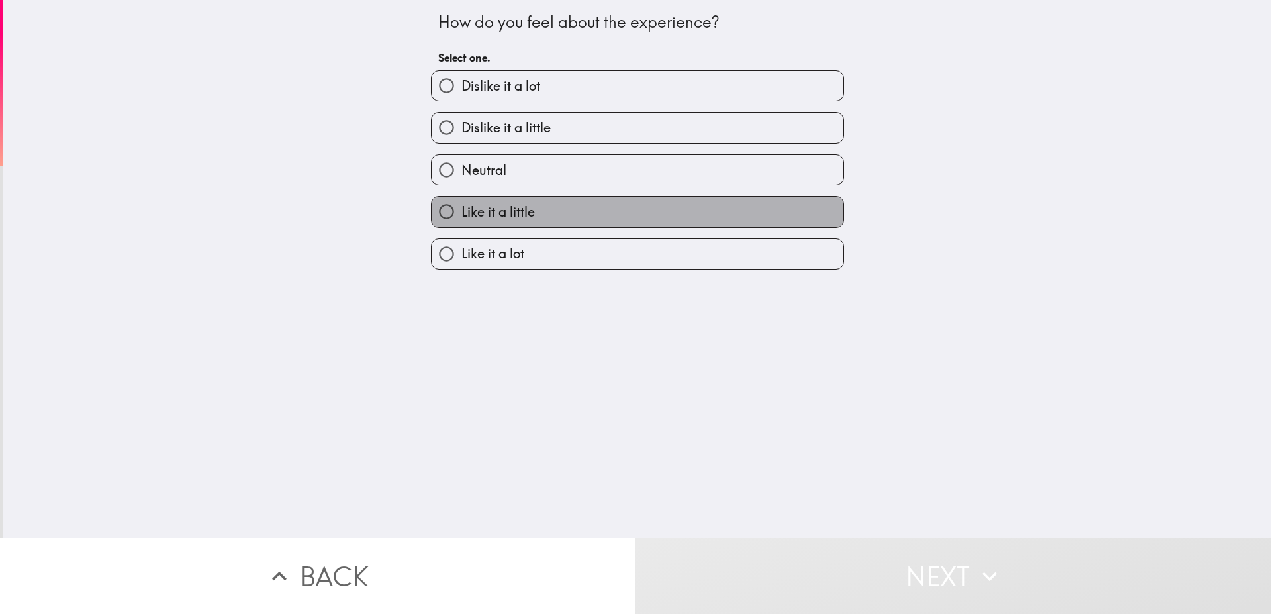
click at [553, 211] on label "Like it a little" at bounding box center [638, 212] width 412 height 30
click at [461, 211] on input "Like it a little" at bounding box center [447, 212] width 30 height 30
radio input "true"
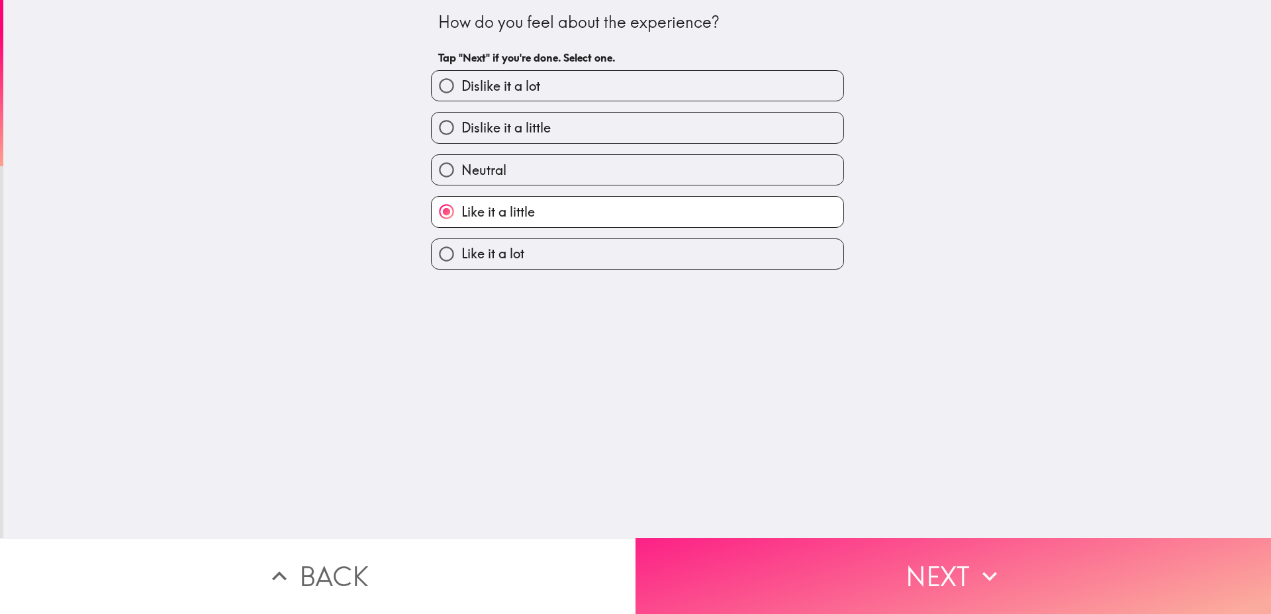
click at [763, 556] on button "Next" at bounding box center [952, 575] width 635 height 76
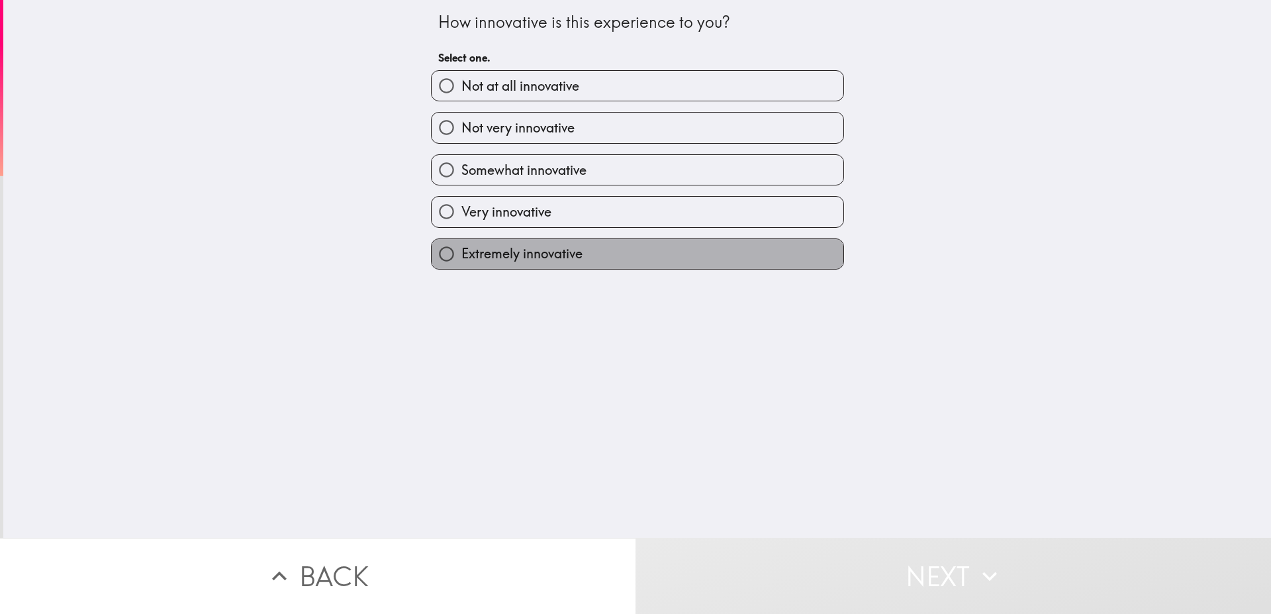
click at [626, 246] on label "Extremely innovative" at bounding box center [638, 254] width 412 height 30
click at [461, 246] on input "Extremely innovative" at bounding box center [447, 254] width 30 height 30
radio input "true"
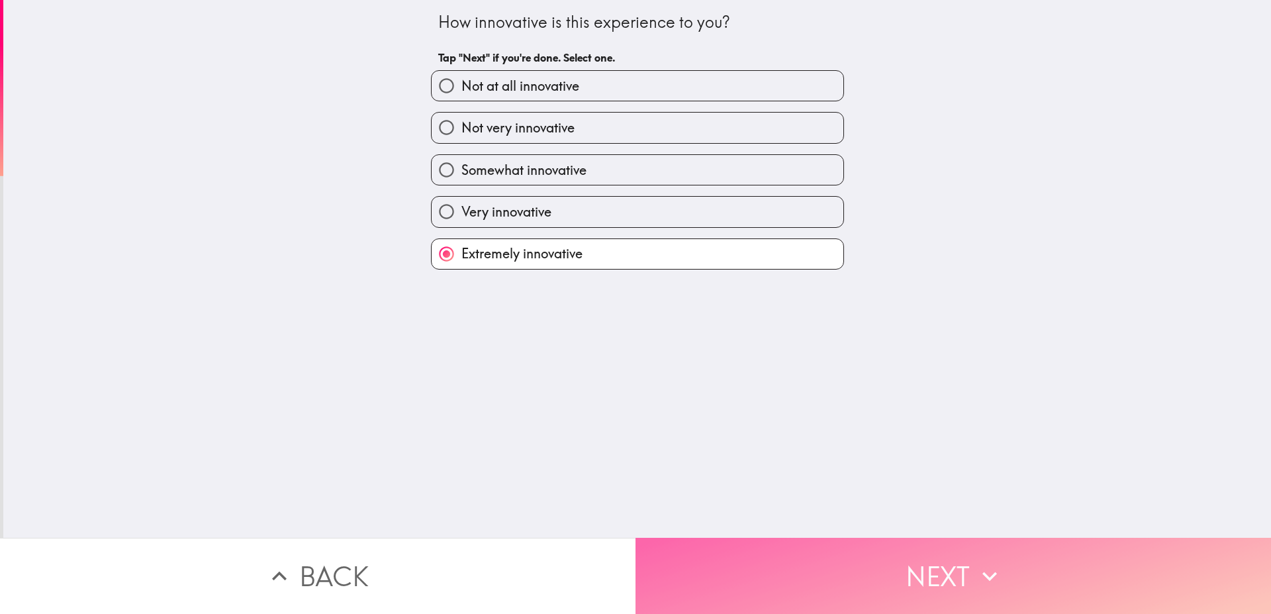
click at [825, 573] on button "Next" at bounding box center [952, 575] width 635 height 76
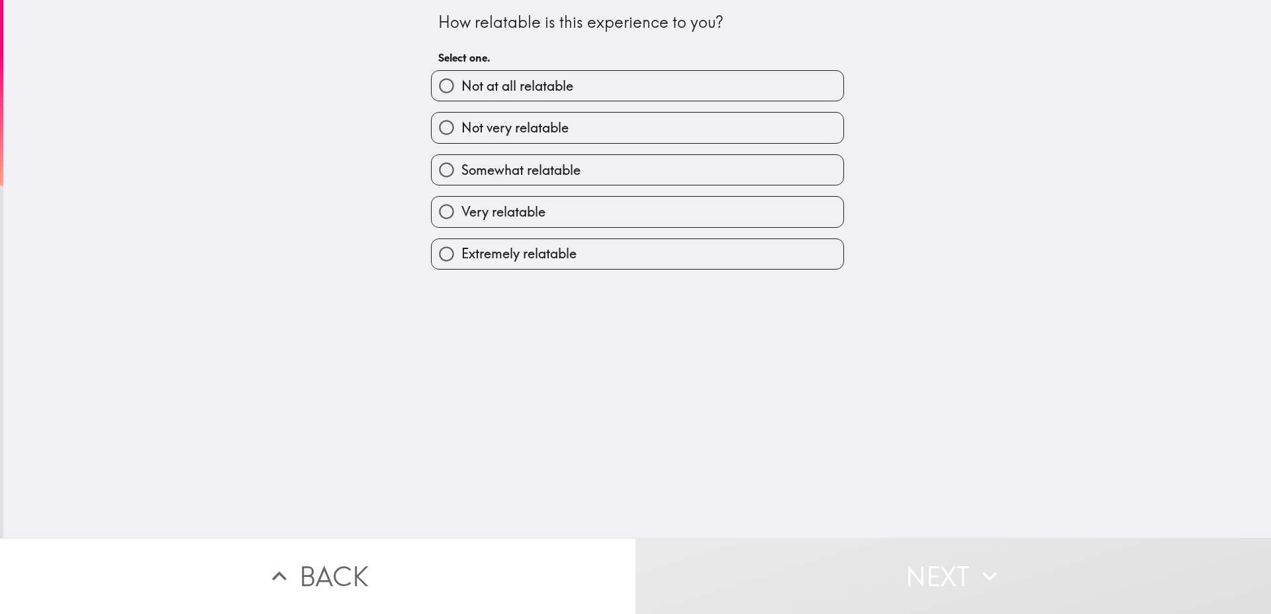
drag, startPoint x: 592, startPoint y: 167, endPoint x: 595, endPoint y: 158, distance: 9.2
click at [595, 158] on label "Somewhat relatable" at bounding box center [638, 170] width 412 height 30
click at [461, 158] on input "Somewhat relatable" at bounding box center [447, 170] width 30 height 30
radio input "true"
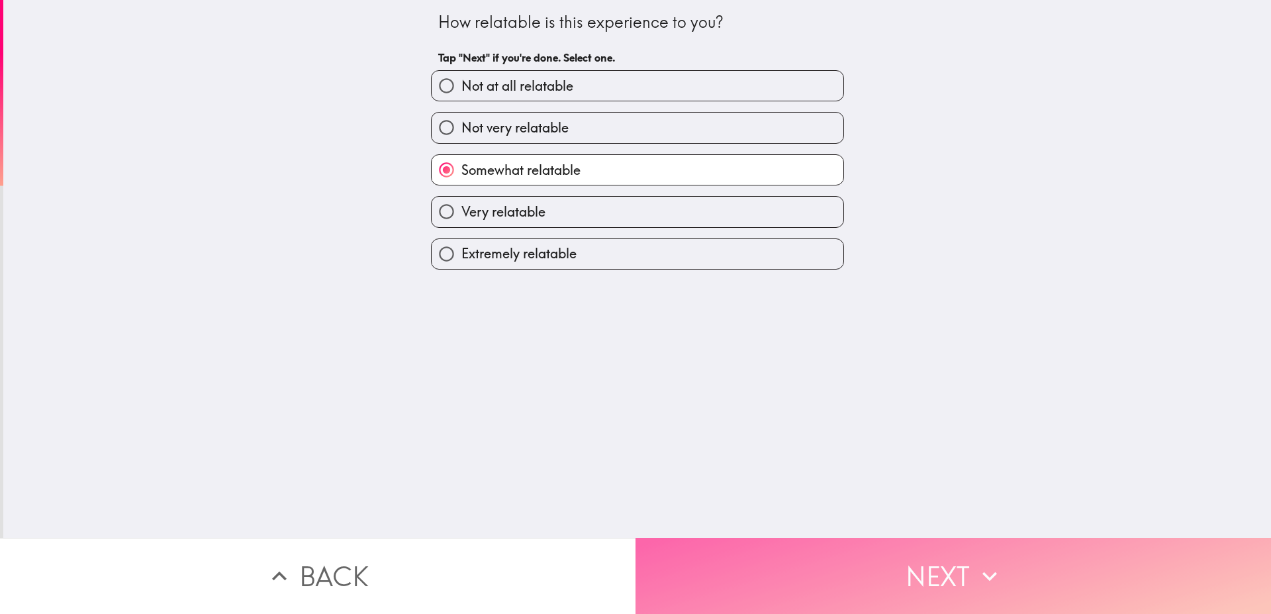
click at [835, 577] on button "Next" at bounding box center [952, 575] width 635 height 76
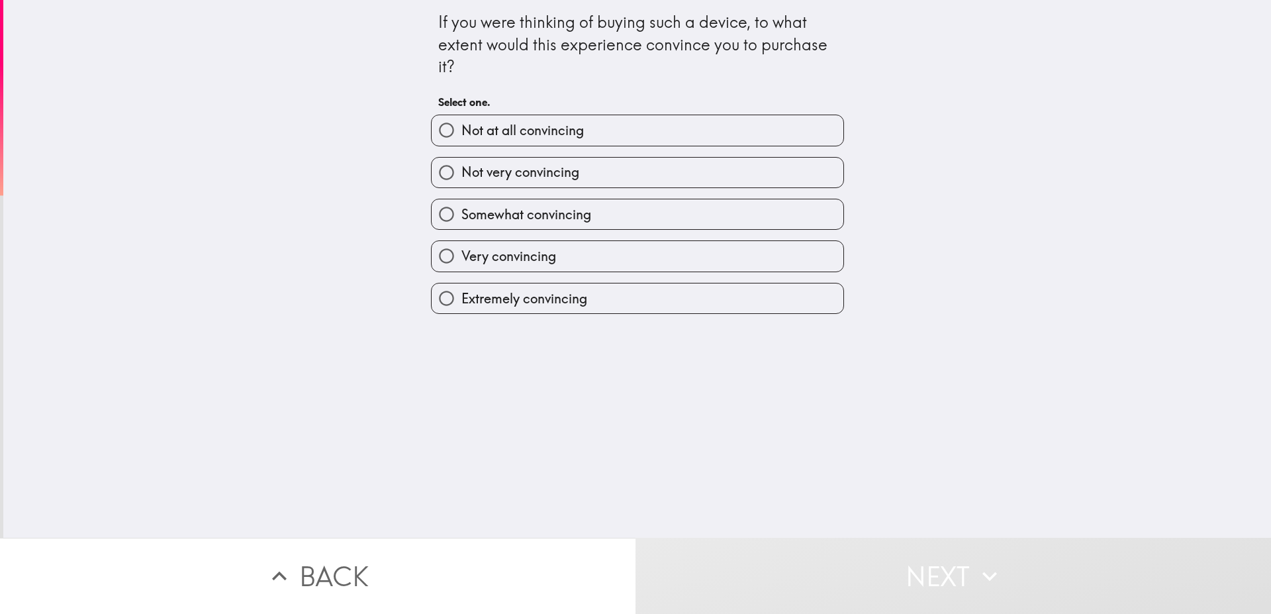
click at [586, 216] on label "Somewhat convincing" at bounding box center [638, 214] width 412 height 30
click at [461, 216] on input "Somewhat convincing" at bounding box center [447, 214] width 30 height 30
radio input "true"
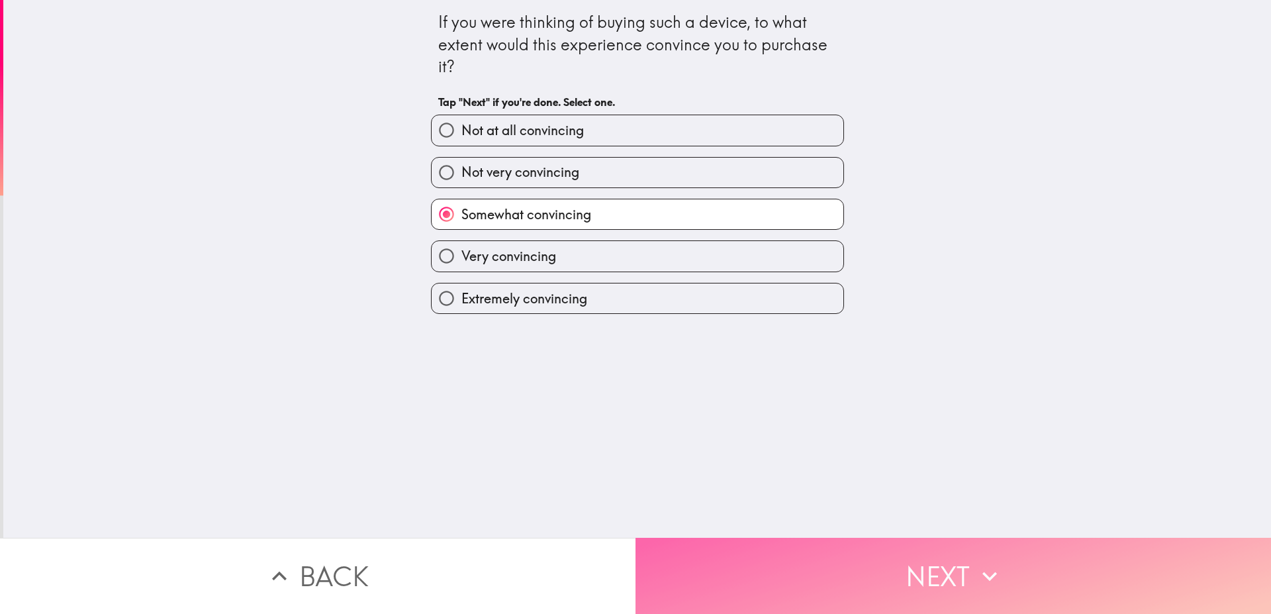
drag, startPoint x: 739, startPoint y: 556, endPoint x: 748, endPoint y: 555, distance: 8.6
click at [748, 555] on button "Next" at bounding box center [952, 575] width 635 height 76
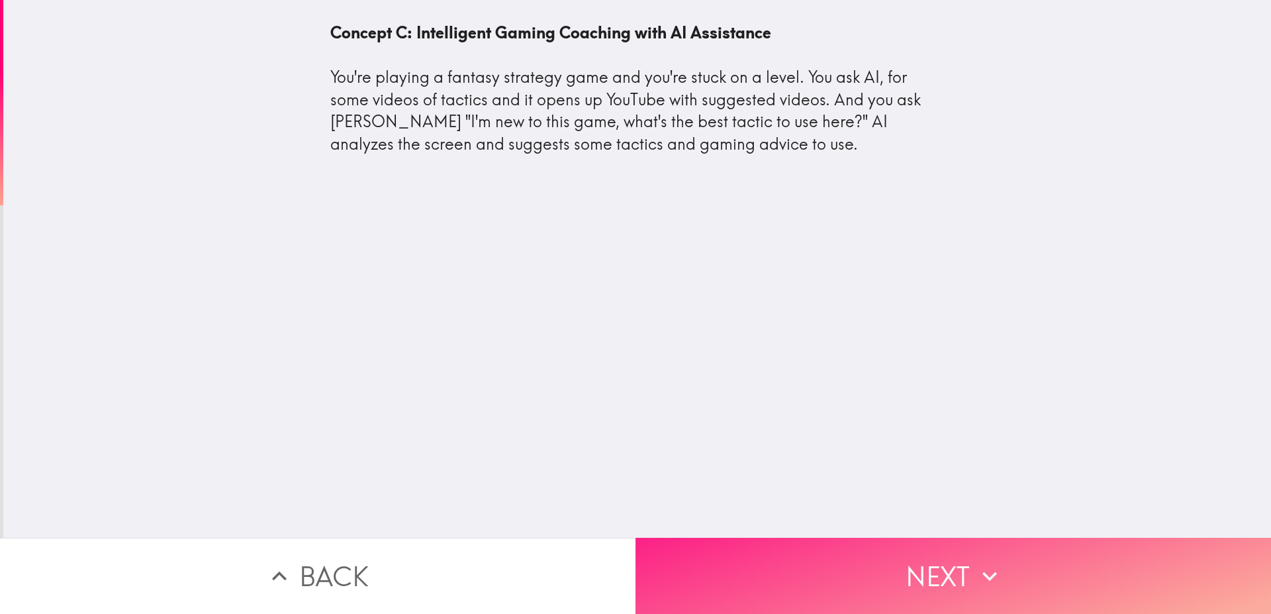
click at [760, 570] on button "Next" at bounding box center [952, 575] width 635 height 76
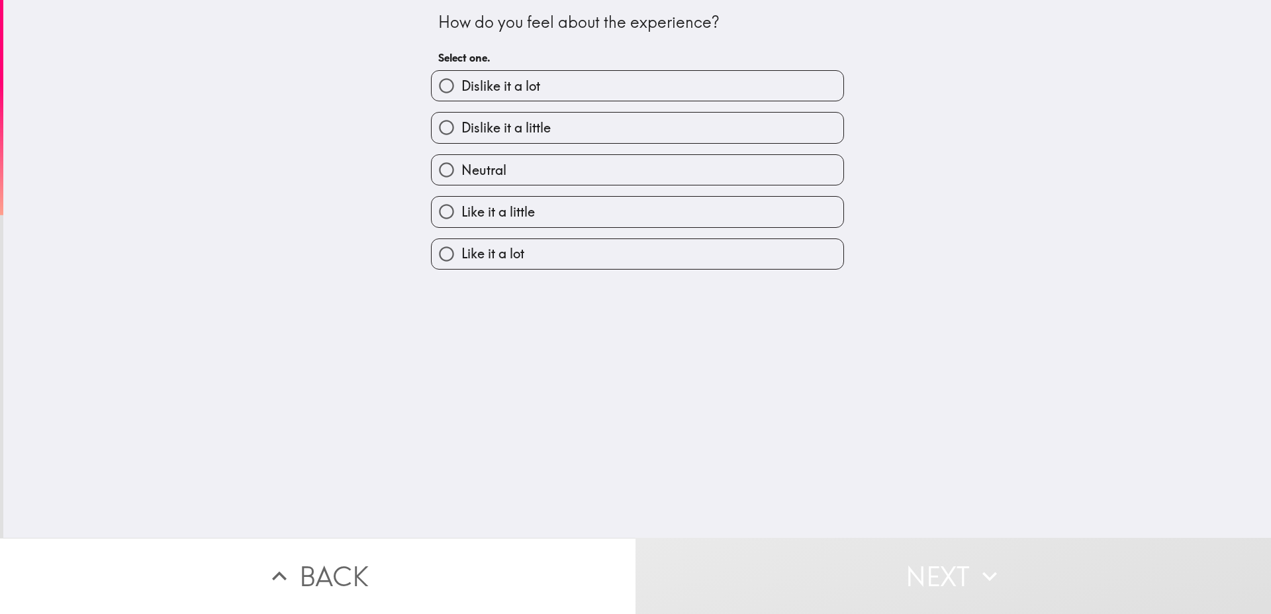
click at [520, 248] on label "Like it a lot" at bounding box center [638, 254] width 412 height 30
click at [461, 248] on input "Like it a lot" at bounding box center [447, 254] width 30 height 30
radio input "true"
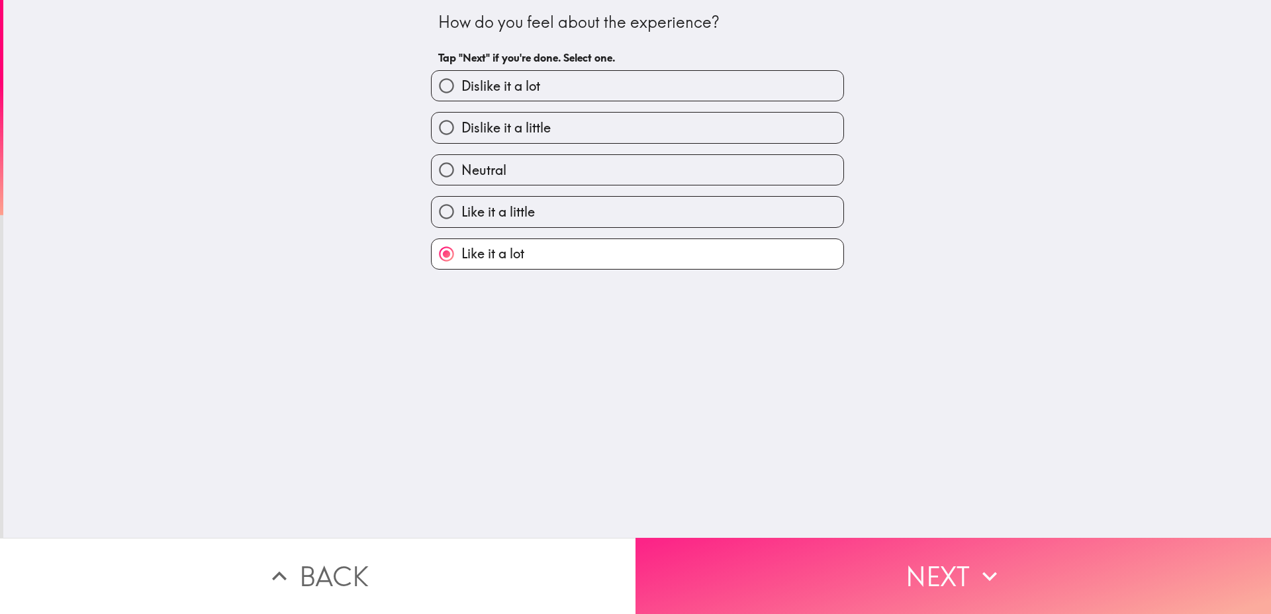
click at [888, 565] on button "Next" at bounding box center [952, 575] width 635 height 76
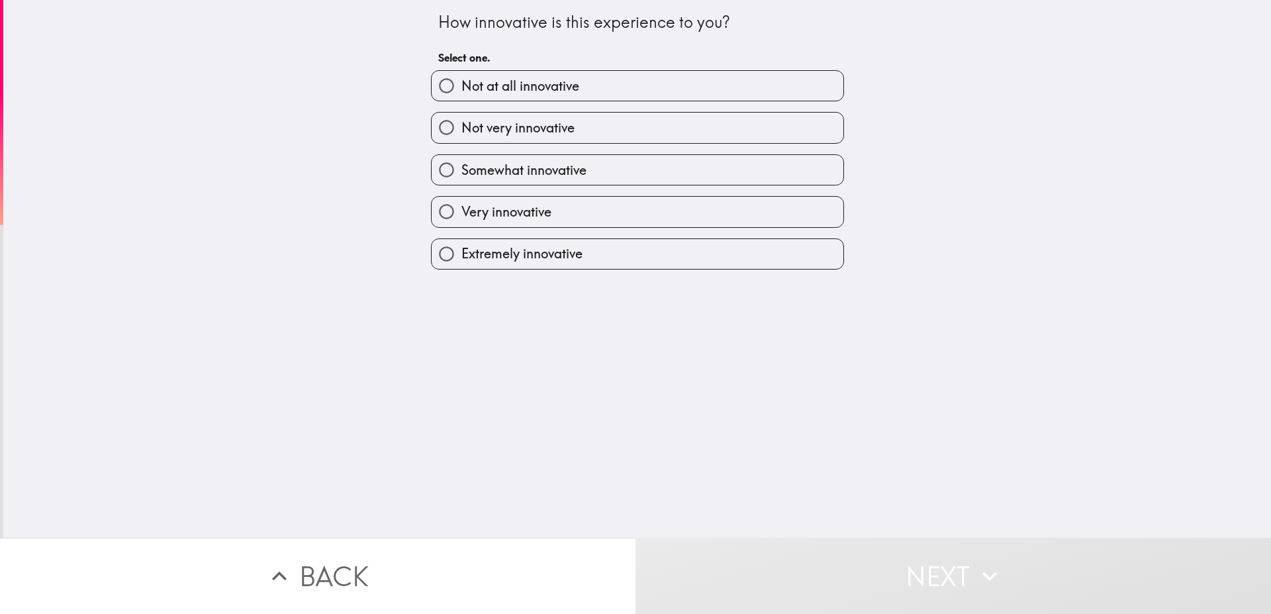
click at [598, 248] on label "Extremely innovative" at bounding box center [638, 254] width 412 height 30
click at [461, 248] on input "Extremely innovative" at bounding box center [447, 254] width 30 height 30
radio input "true"
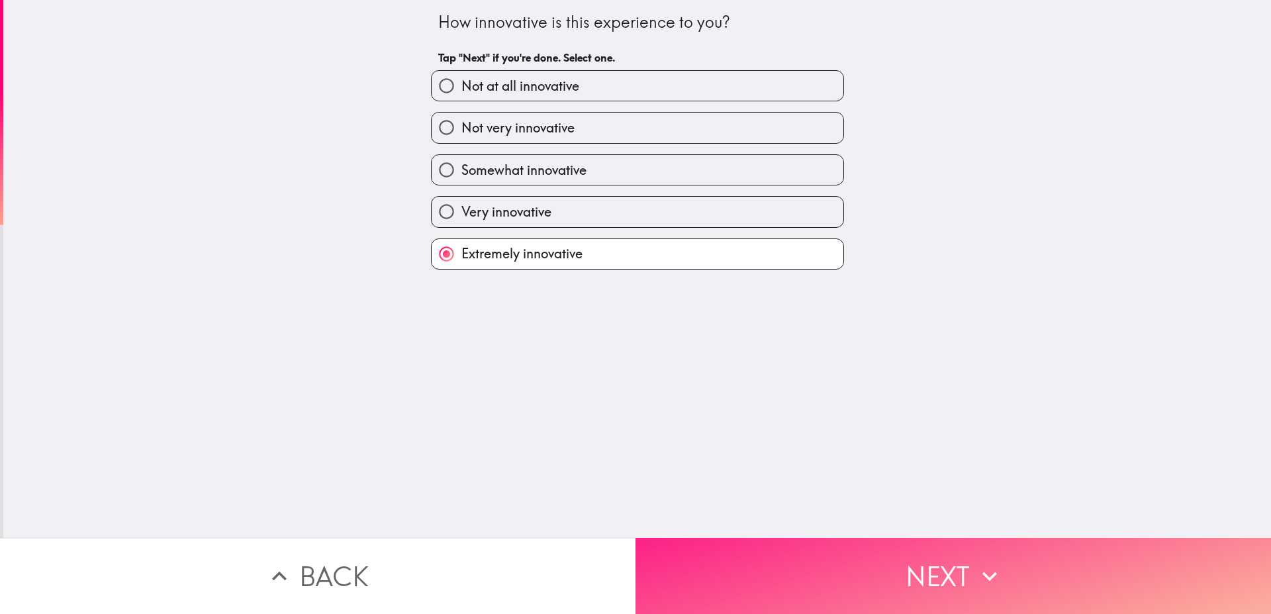
click at [818, 567] on button "Next" at bounding box center [952, 575] width 635 height 76
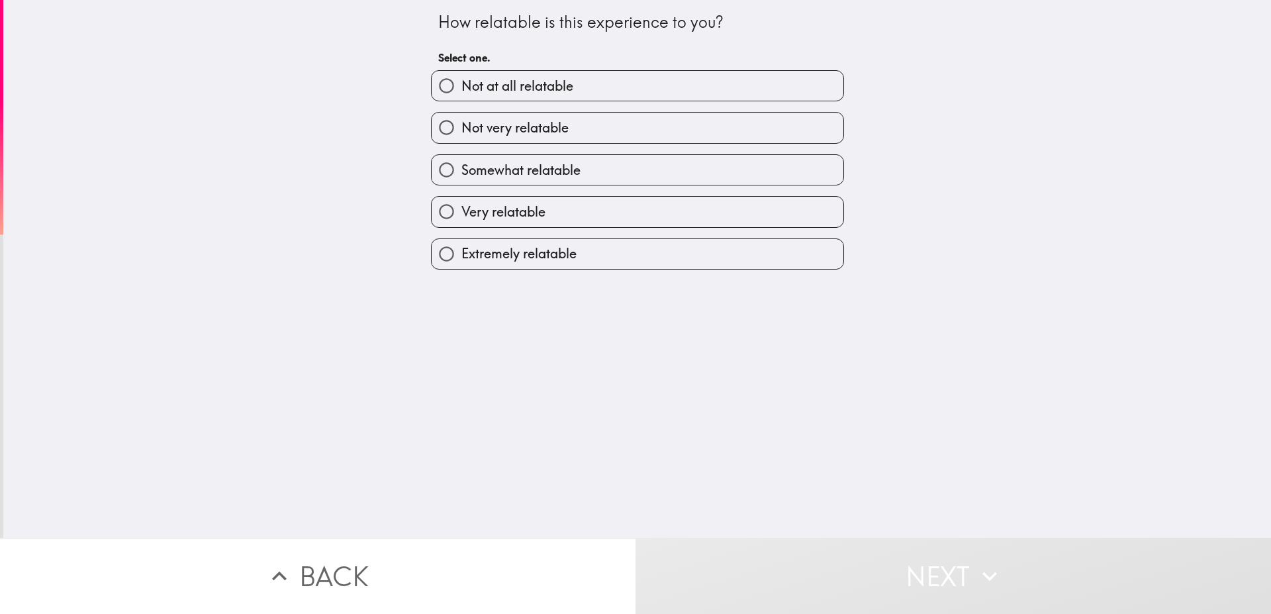
click at [573, 262] on label "Extremely relatable" at bounding box center [638, 254] width 412 height 30
click at [461, 262] on input "Extremely relatable" at bounding box center [447, 254] width 30 height 30
radio input "true"
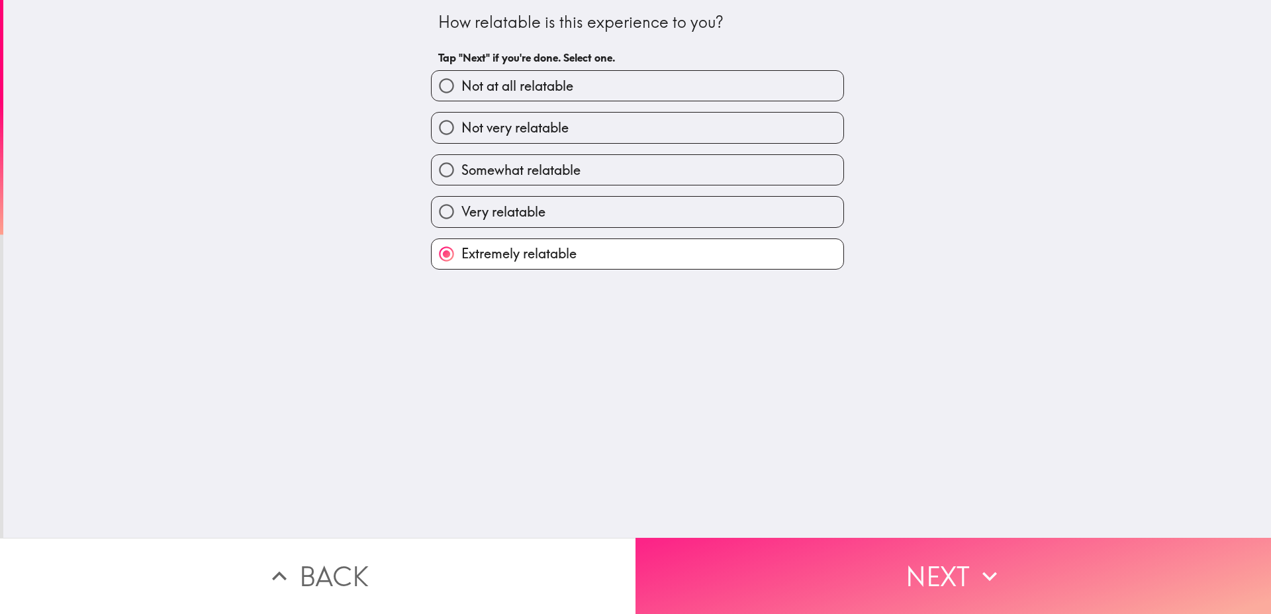
click at [735, 559] on button "Next" at bounding box center [952, 575] width 635 height 76
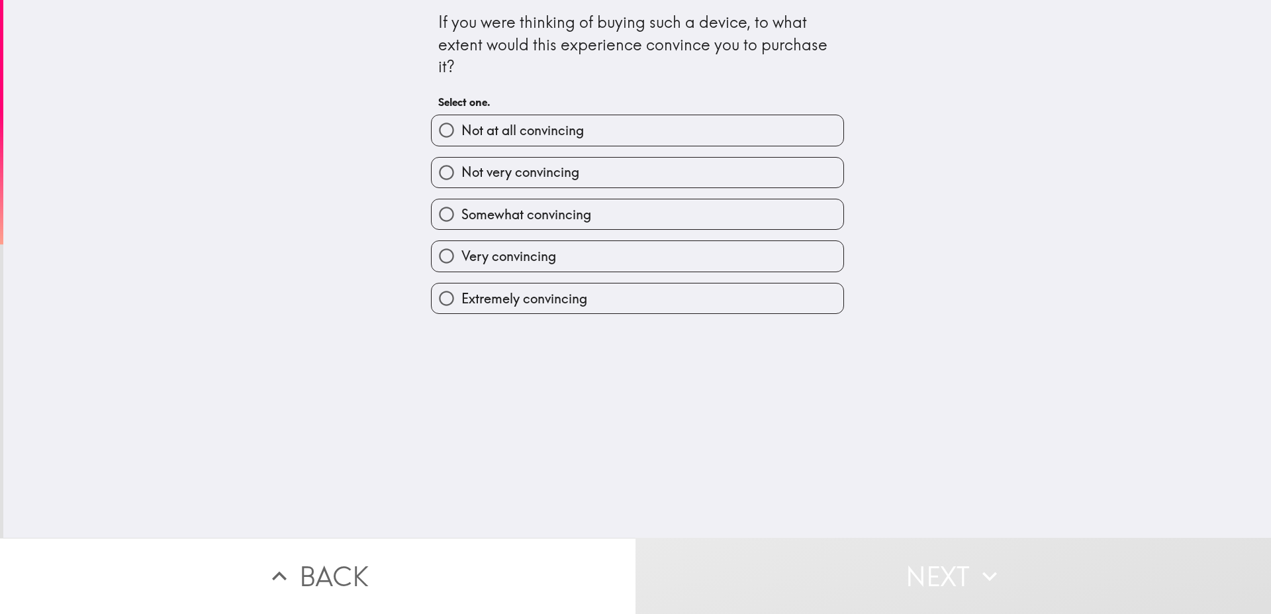
click at [557, 302] on span "Extremely convincing" at bounding box center [524, 298] width 126 height 19
click at [461, 302] on input "Extremely convincing" at bounding box center [447, 298] width 30 height 30
radio input "true"
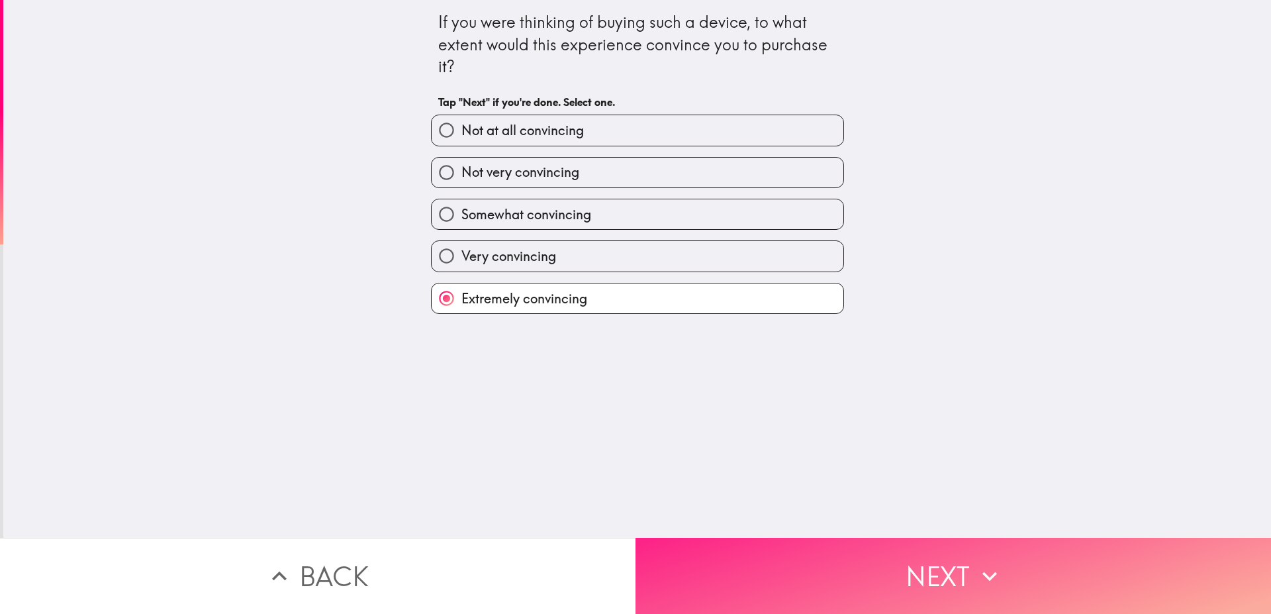
click at [775, 555] on button "Next" at bounding box center [952, 575] width 635 height 76
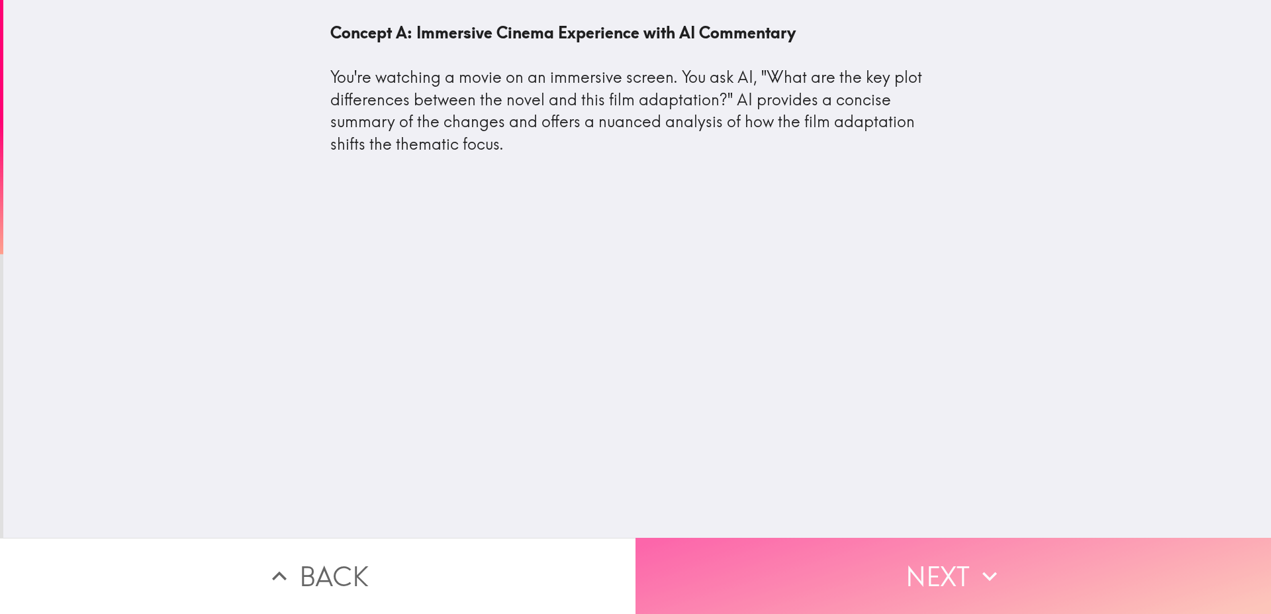
click at [729, 567] on button "Next" at bounding box center [952, 575] width 635 height 76
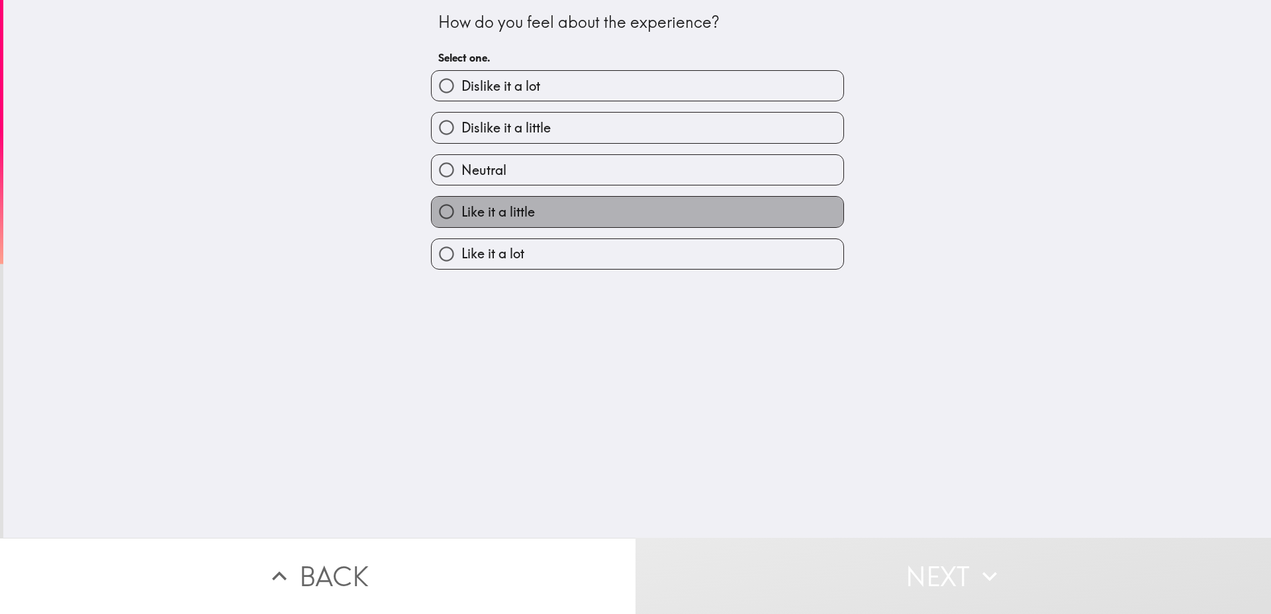
click at [543, 213] on label "Like it a little" at bounding box center [638, 212] width 412 height 30
click at [461, 213] on input "Like it a little" at bounding box center [447, 212] width 30 height 30
radio input "true"
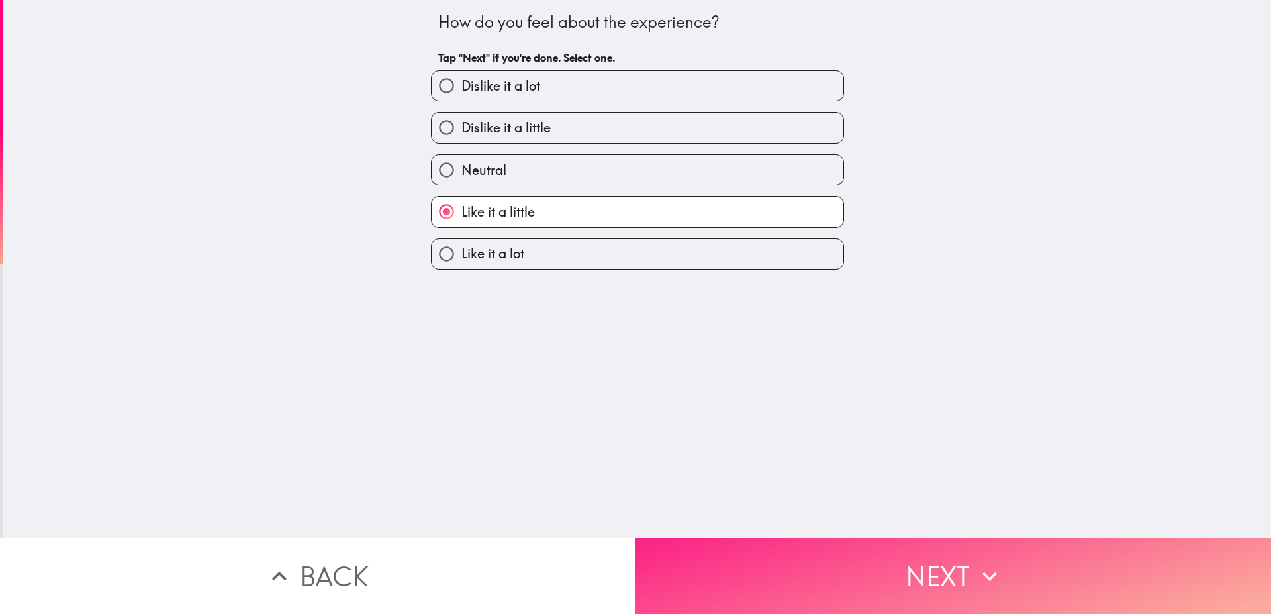
click at [749, 572] on button "Next" at bounding box center [952, 575] width 635 height 76
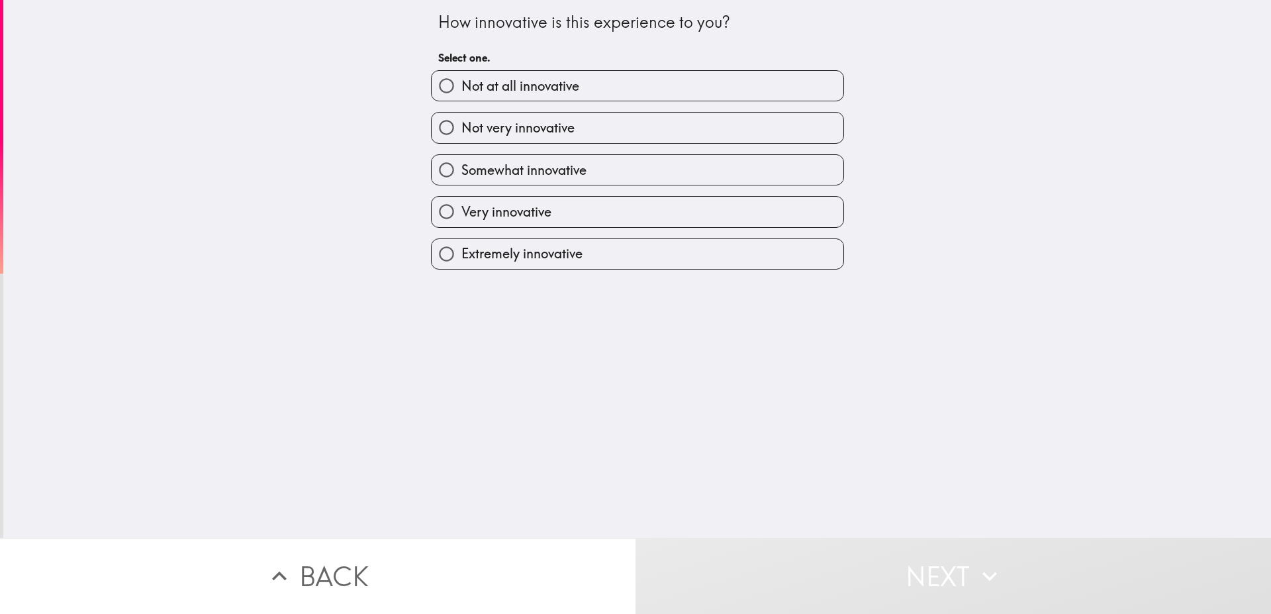
click at [508, 207] on span "Very innovative" at bounding box center [506, 212] width 90 height 19
click at [461, 207] on input "Very innovative" at bounding box center [447, 212] width 30 height 30
radio input "true"
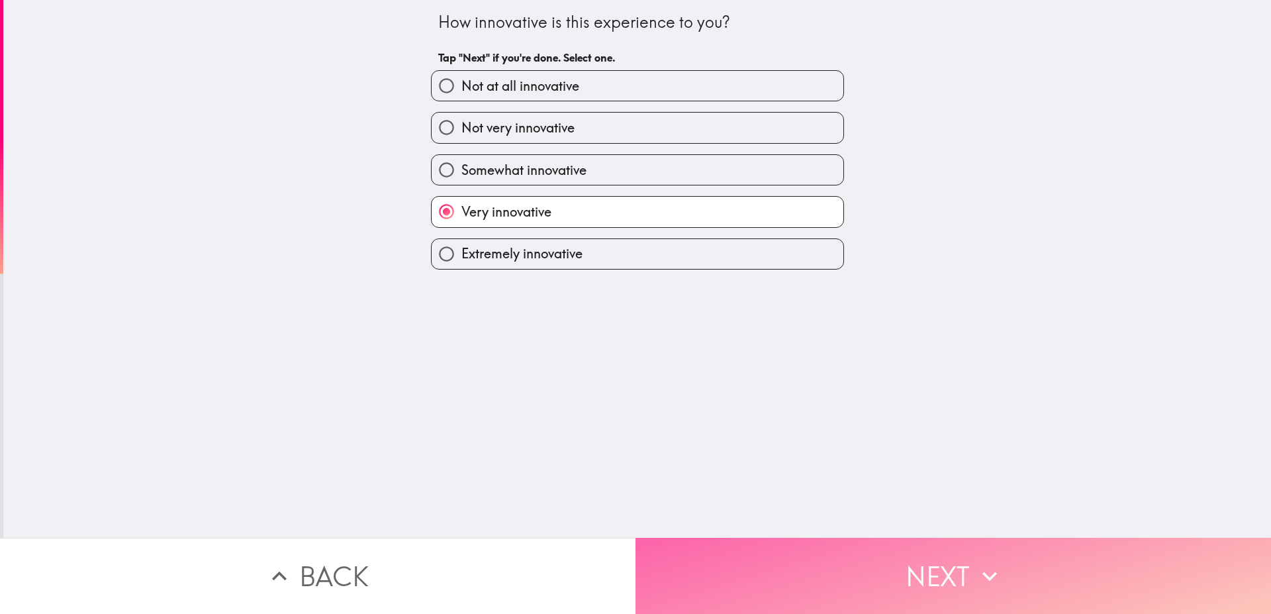
click at [798, 555] on button "Next" at bounding box center [952, 575] width 635 height 76
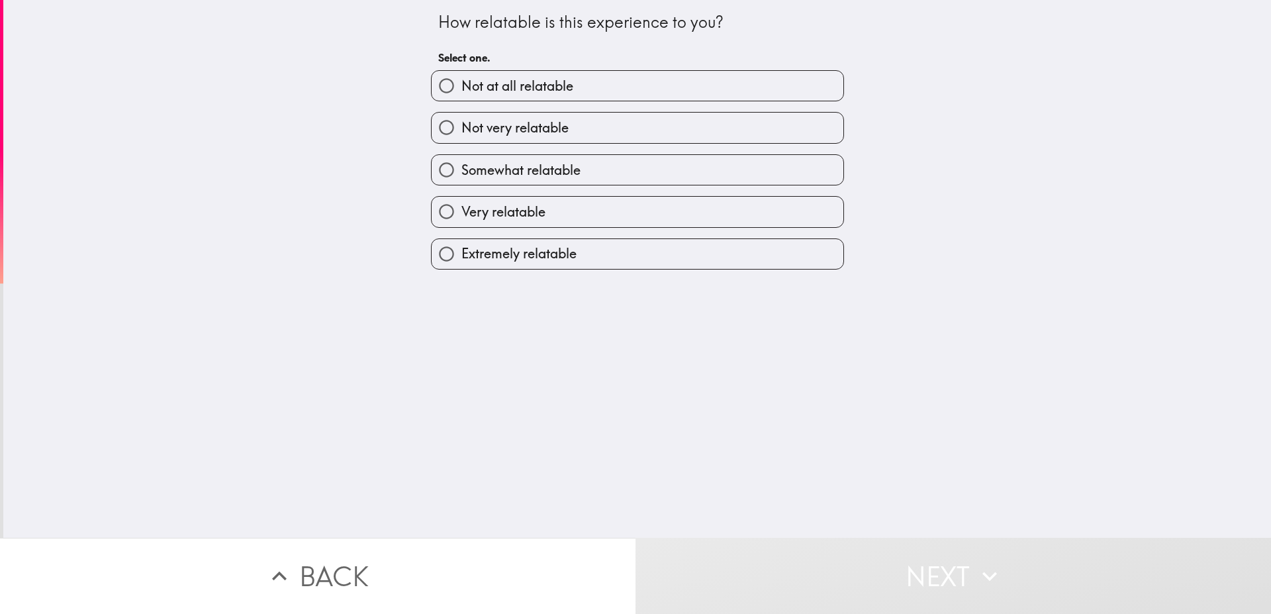
drag, startPoint x: 575, startPoint y: 174, endPoint x: 572, endPoint y: 160, distance: 14.2
click at [572, 160] on label "Somewhat relatable" at bounding box center [638, 170] width 412 height 30
click at [461, 160] on input "Somewhat relatable" at bounding box center [447, 170] width 30 height 30
radio input "true"
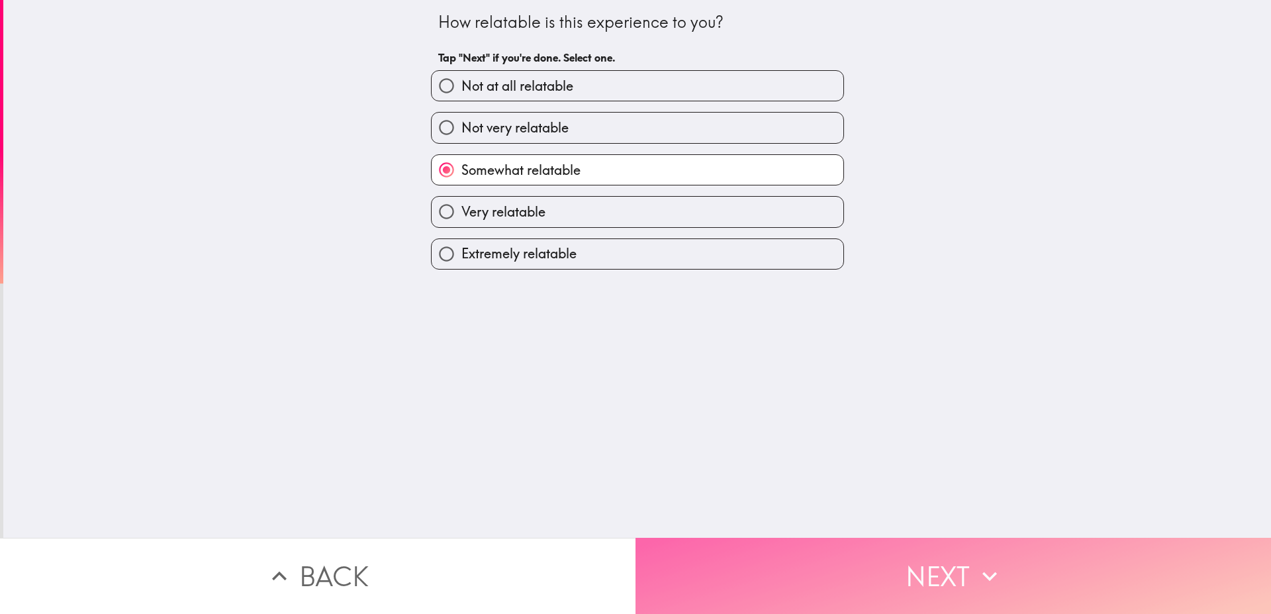
click at [717, 571] on button "Next" at bounding box center [952, 575] width 635 height 76
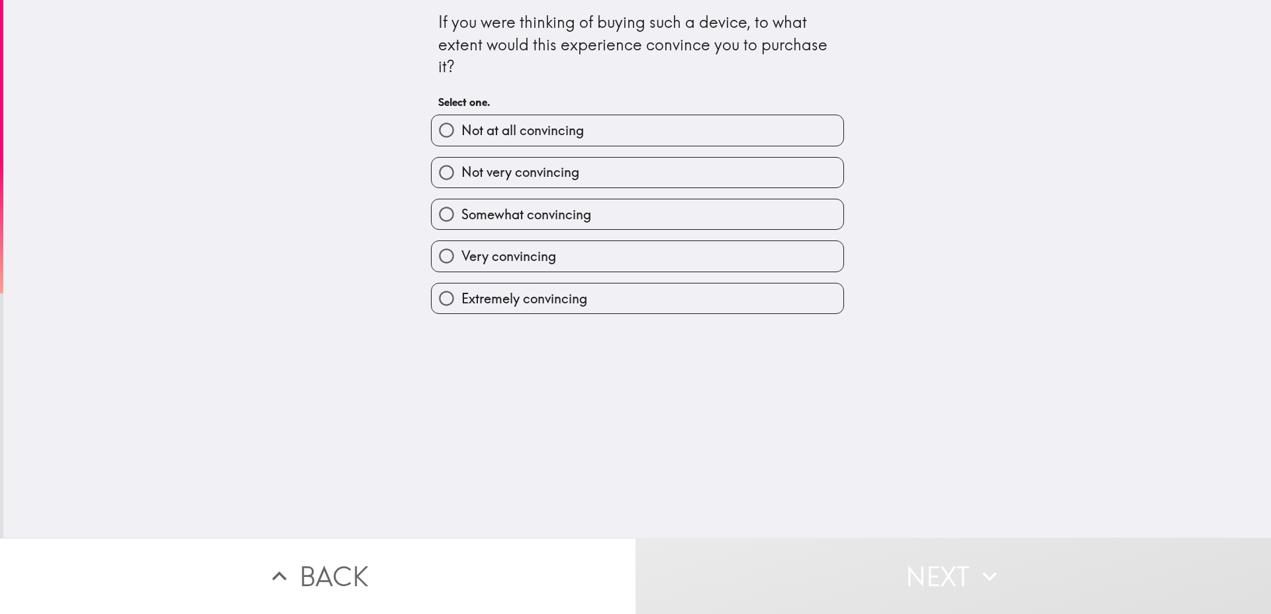
click at [569, 204] on label "Somewhat convincing" at bounding box center [638, 214] width 412 height 30
click at [461, 204] on input "Somewhat convincing" at bounding box center [447, 214] width 30 height 30
radio input "true"
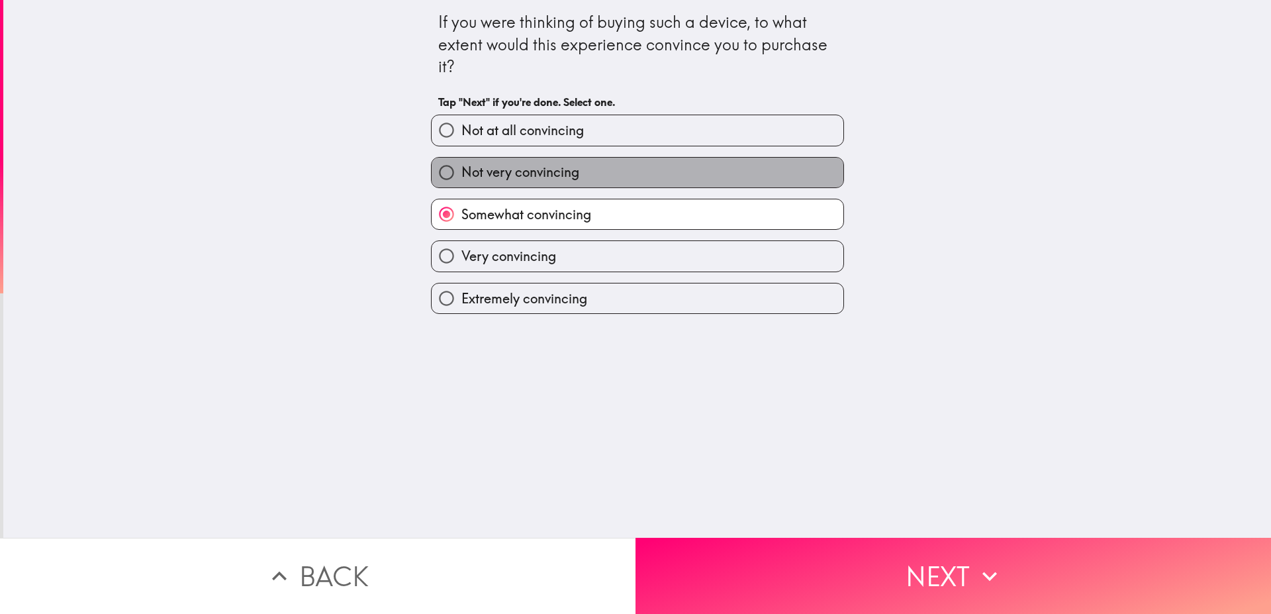
click at [677, 166] on label "Not very convincing" at bounding box center [638, 173] width 412 height 30
click at [461, 166] on input "Not very convincing" at bounding box center [447, 173] width 30 height 30
radio input "true"
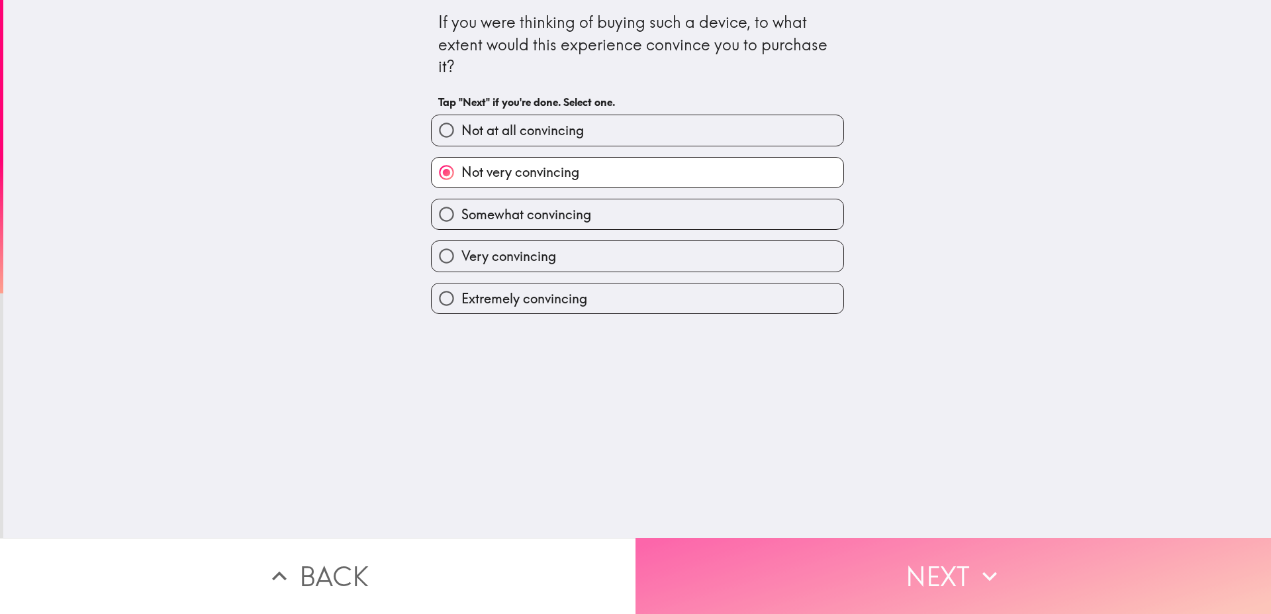
click at [835, 547] on button "Next" at bounding box center [952, 575] width 635 height 76
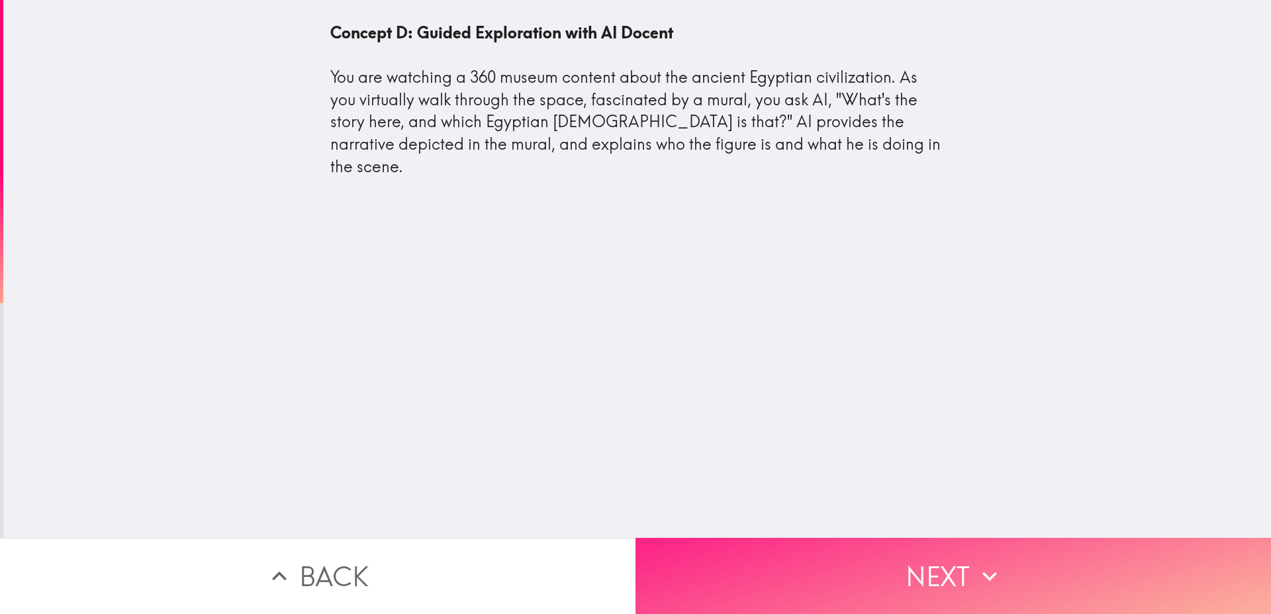
click at [780, 559] on button "Next" at bounding box center [952, 575] width 635 height 76
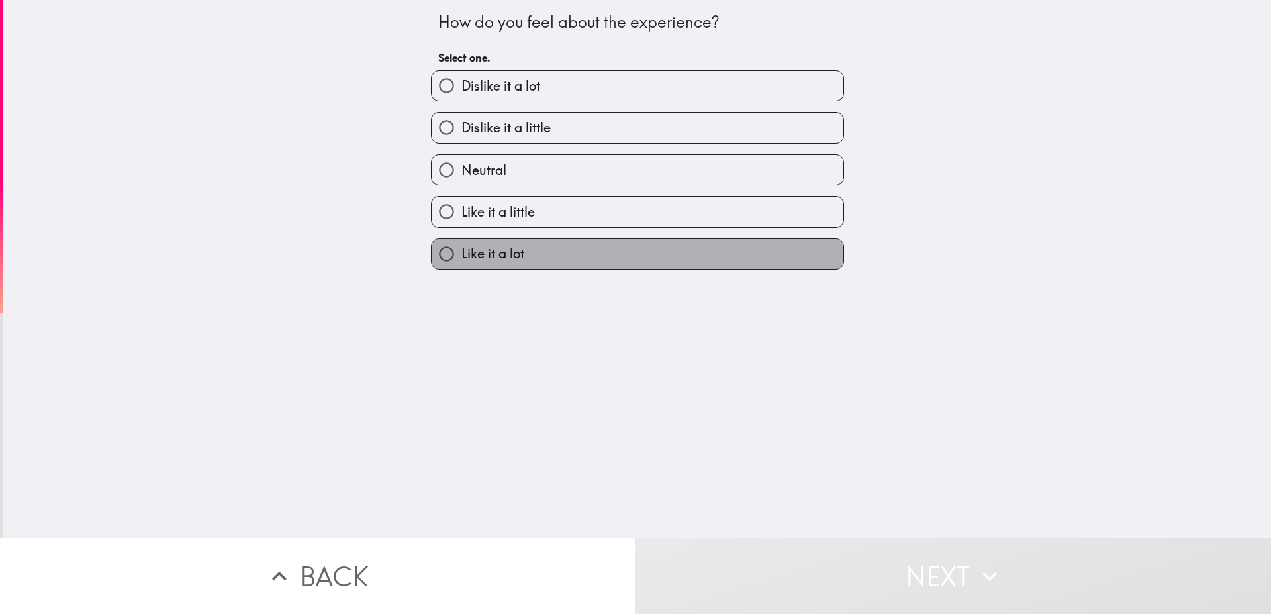
click at [571, 248] on label "Like it a lot" at bounding box center [638, 254] width 412 height 30
click at [461, 248] on input "Like it a lot" at bounding box center [447, 254] width 30 height 30
radio input "true"
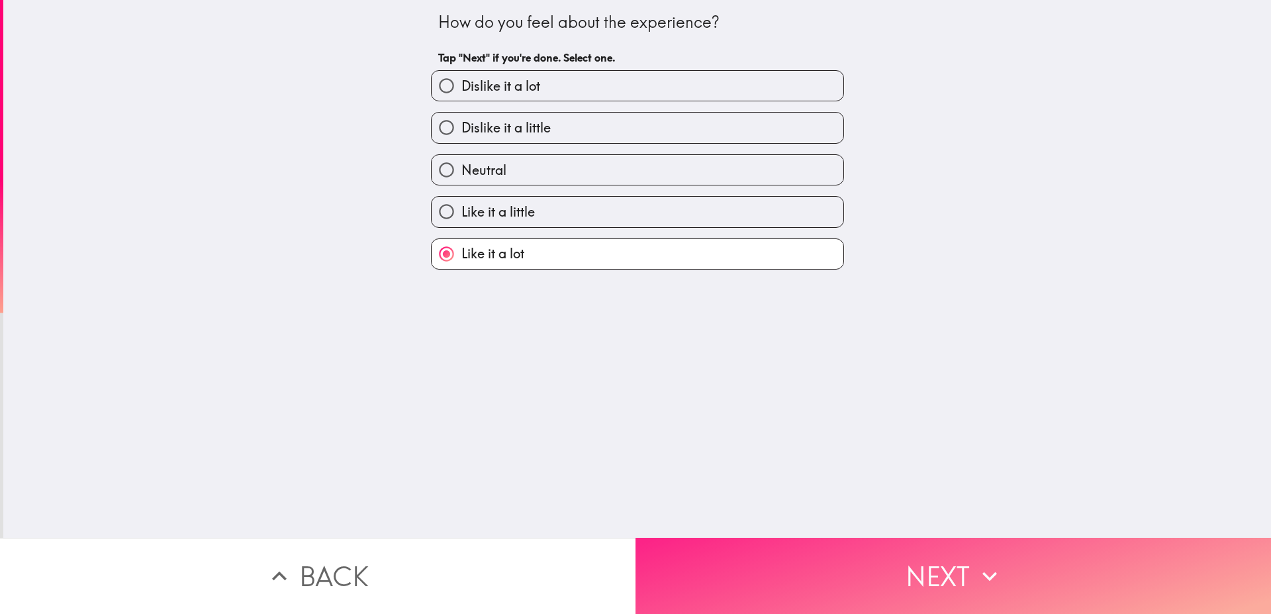
click at [757, 555] on button "Next" at bounding box center [952, 575] width 635 height 76
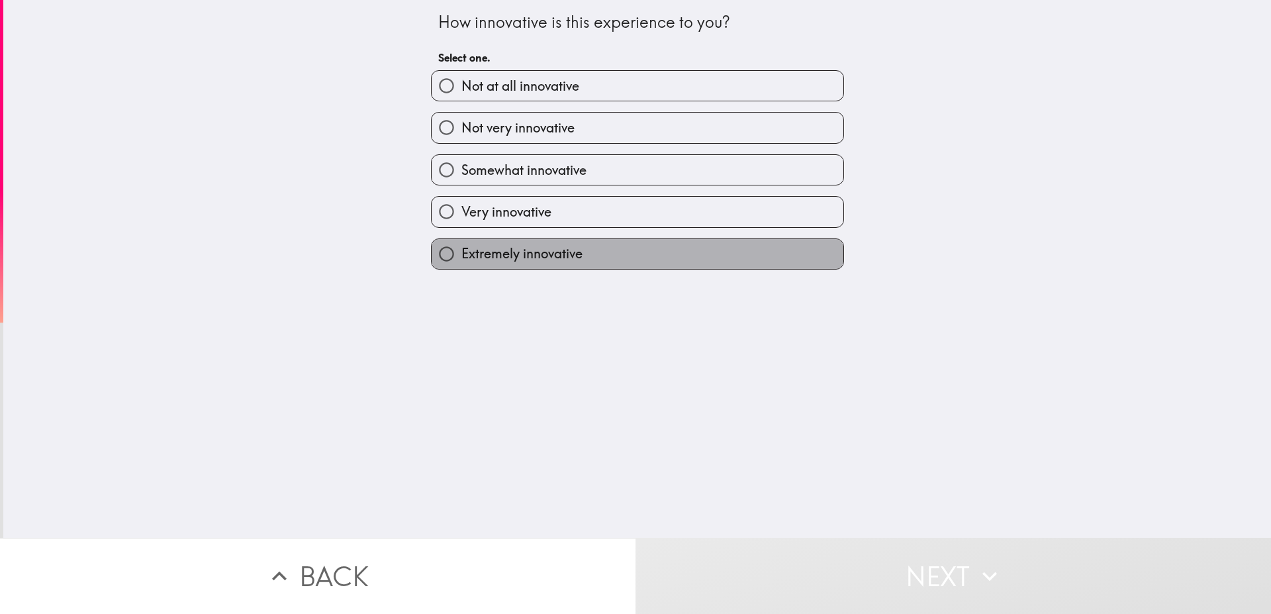
click at [606, 250] on label "Extremely innovative" at bounding box center [638, 254] width 412 height 30
click at [461, 250] on input "Extremely innovative" at bounding box center [447, 254] width 30 height 30
radio input "true"
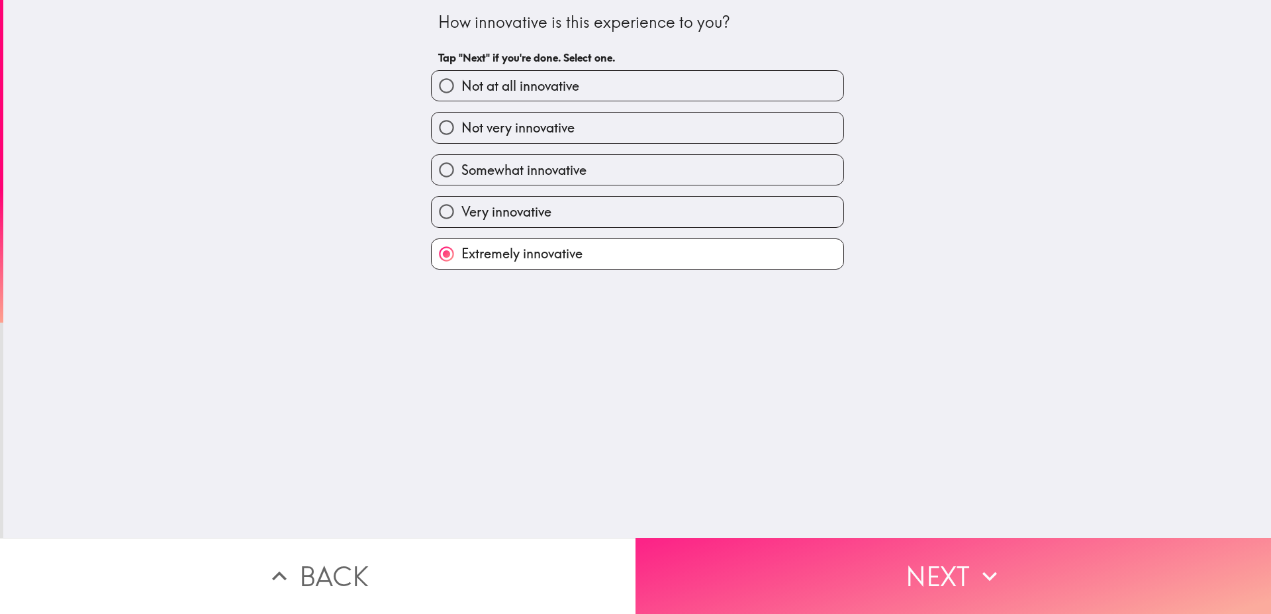
click at [778, 576] on button "Next" at bounding box center [952, 575] width 635 height 76
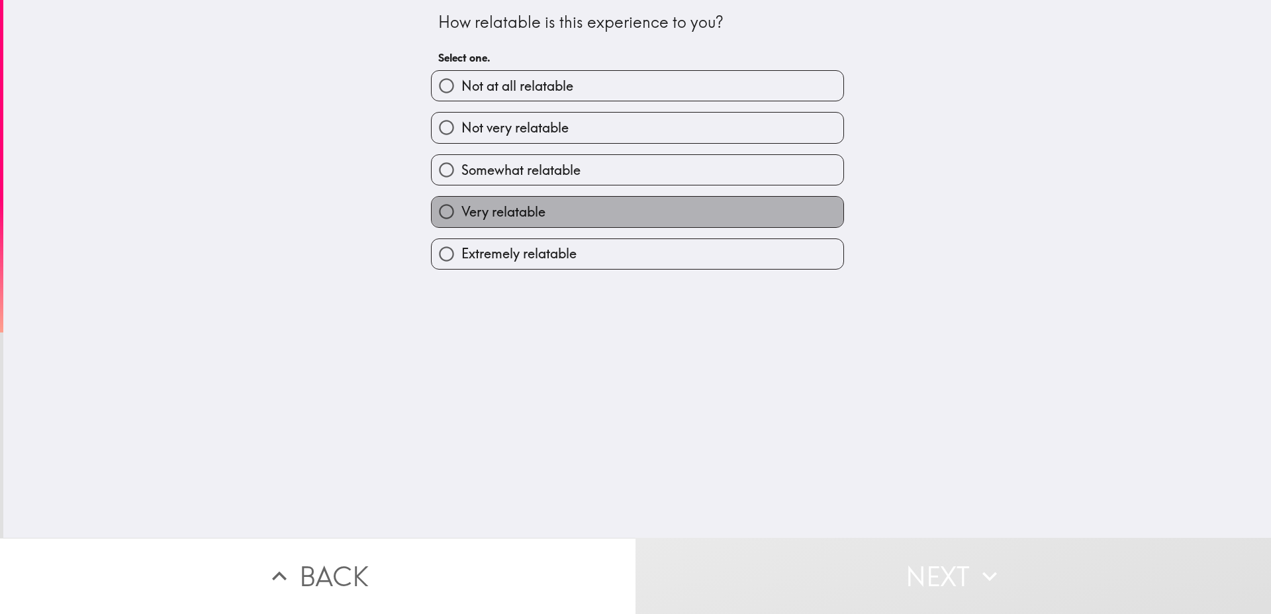
click at [563, 220] on label "Very relatable" at bounding box center [638, 212] width 412 height 30
click at [461, 220] on input "Very relatable" at bounding box center [447, 212] width 30 height 30
radio input "true"
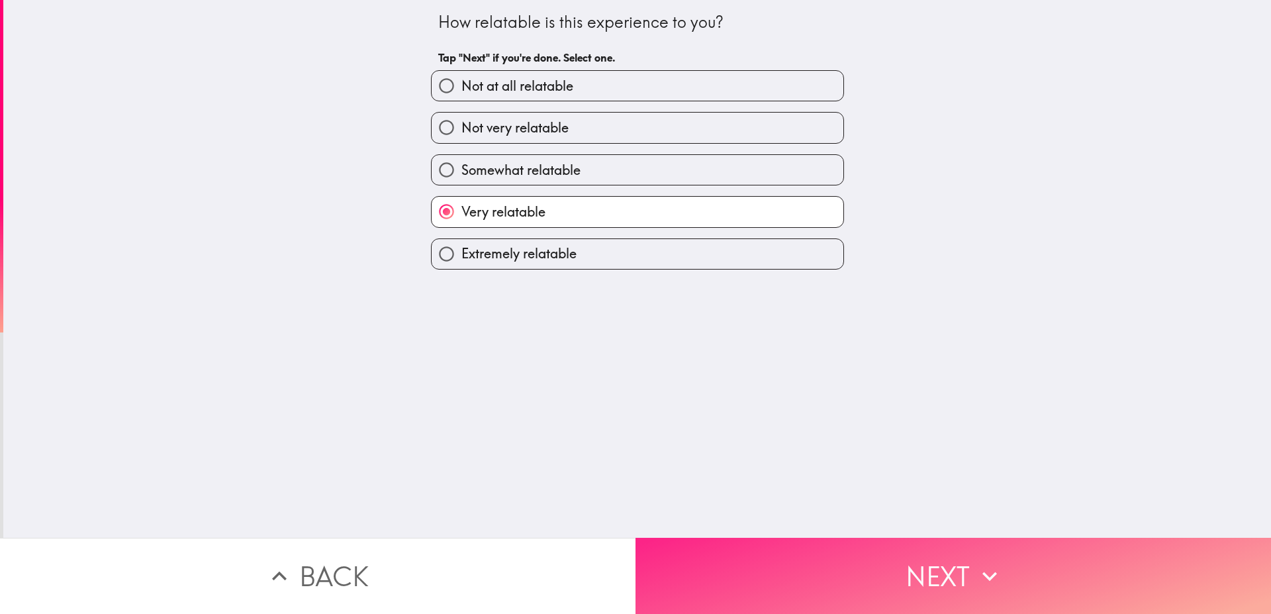
click at [734, 544] on button "Next" at bounding box center [952, 575] width 635 height 76
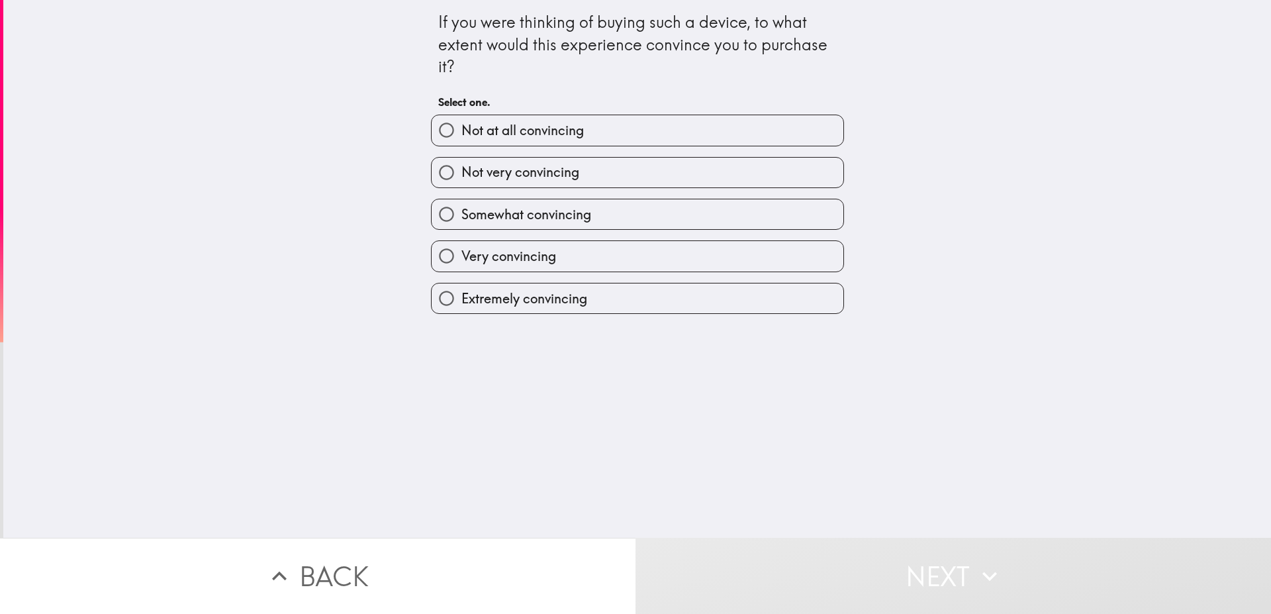
click at [590, 298] on label "Extremely convincing" at bounding box center [638, 298] width 412 height 30
click at [461, 298] on input "Extremely convincing" at bounding box center [447, 298] width 30 height 30
radio input "true"
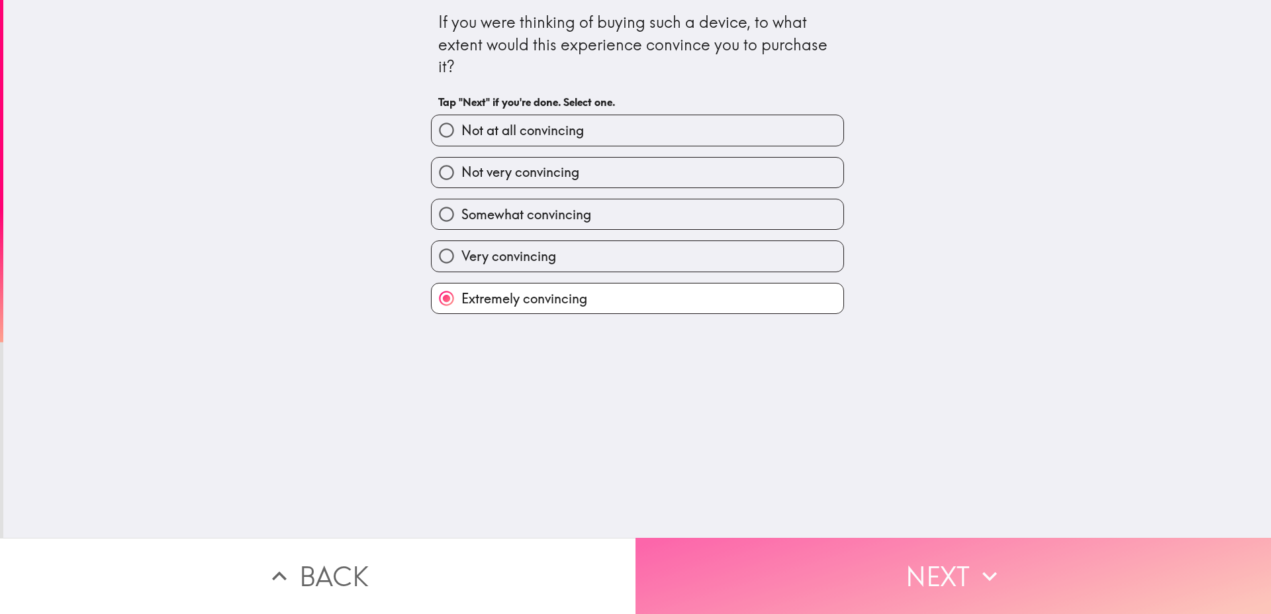
drag, startPoint x: 733, startPoint y: 571, endPoint x: 741, endPoint y: 570, distance: 8.0
click at [734, 571] on button "Next" at bounding box center [952, 575] width 635 height 76
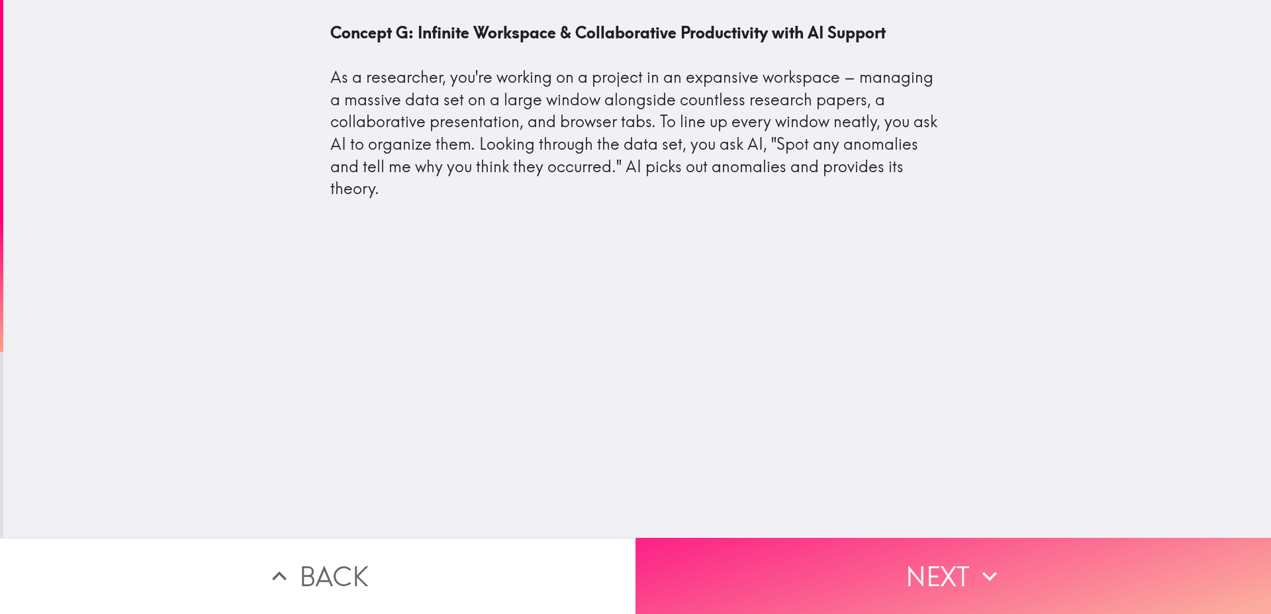
click at [831, 565] on button "Next" at bounding box center [952, 575] width 635 height 76
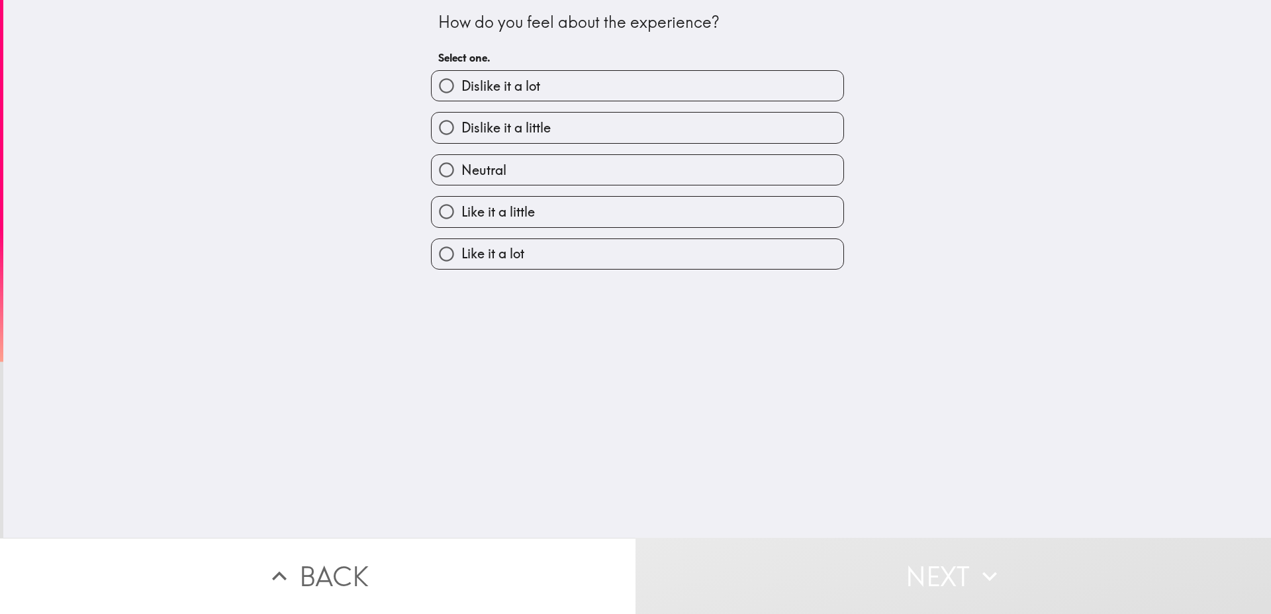
click at [547, 155] on label "Neutral" at bounding box center [638, 170] width 412 height 30
click at [461, 155] on input "Neutral" at bounding box center [447, 170] width 30 height 30
radio input "true"
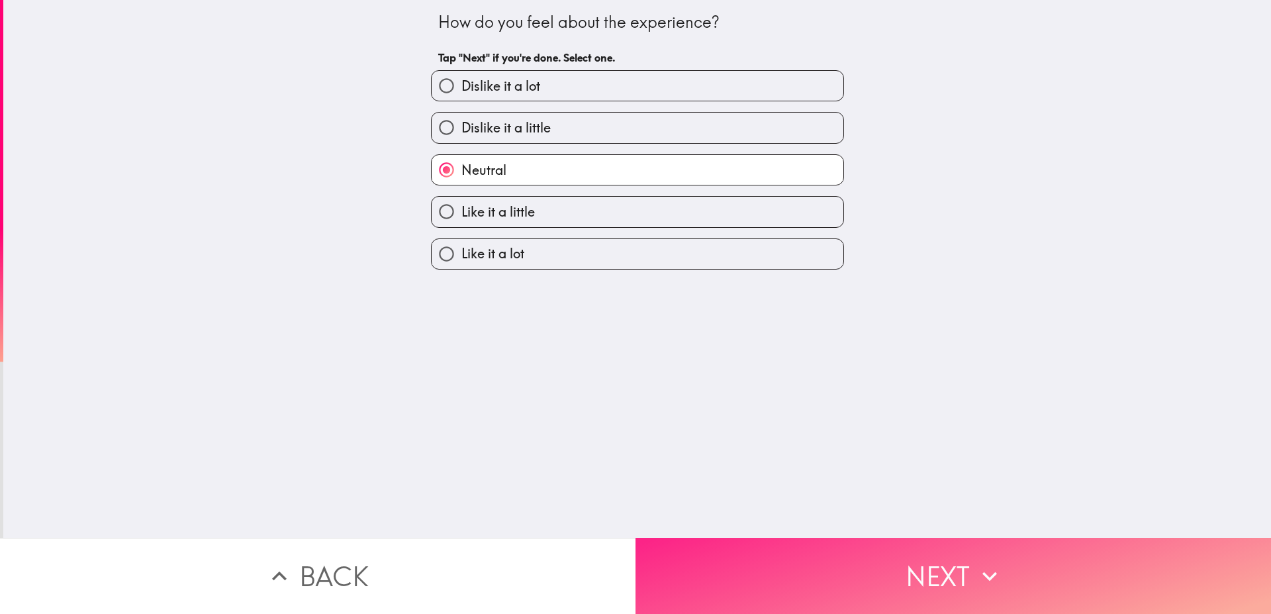
click at [851, 573] on button "Next" at bounding box center [952, 575] width 635 height 76
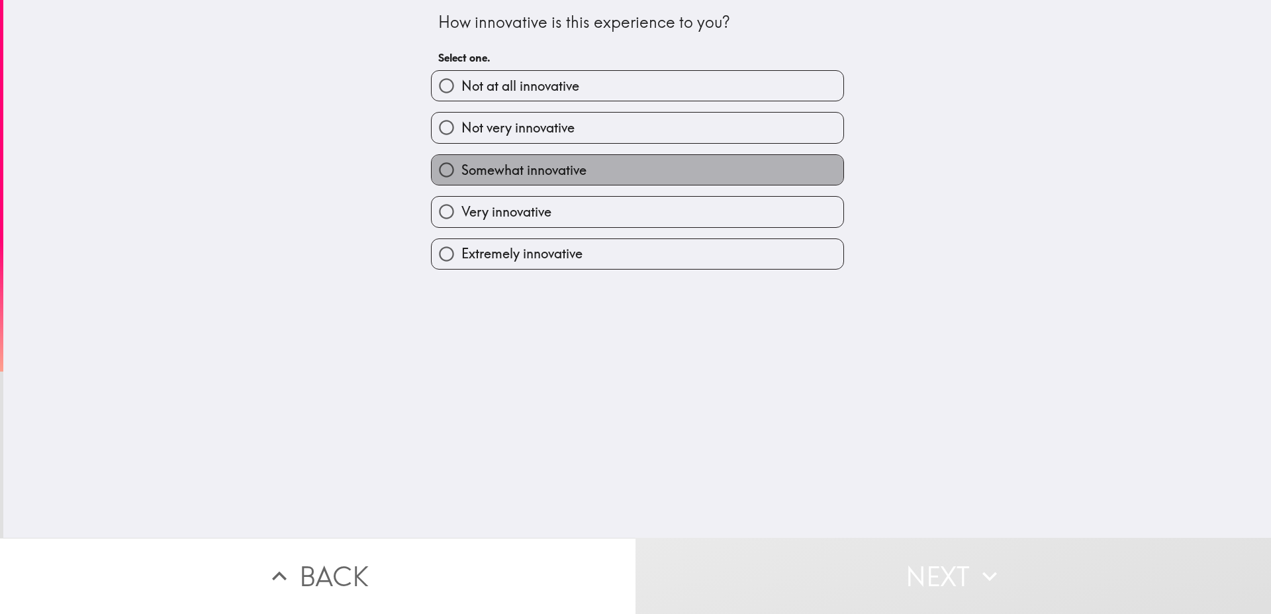
click at [583, 175] on label "Somewhat innovative" at bounding box center [638, 170] width 412 height 30
click at [461, 175] on input "Somewhat innovative" at bounding box center [447, 170] width 30 height 30
radio input "true"
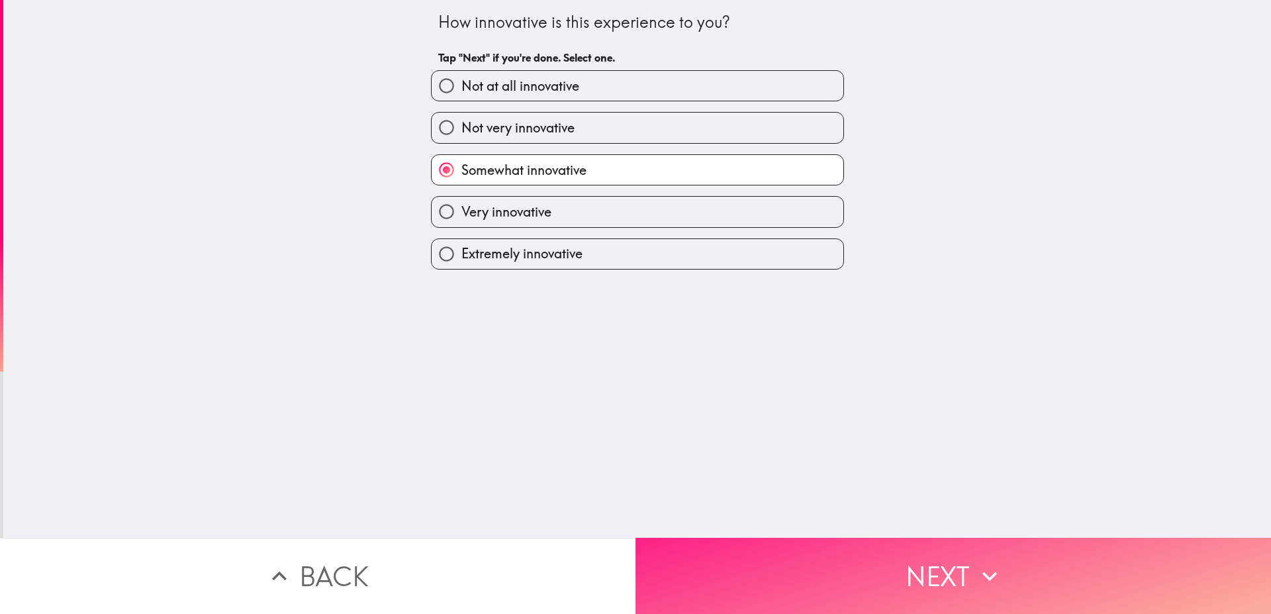
click at [735, 581] on button "Next" at bounding box center [952, 575] width 635 height 76
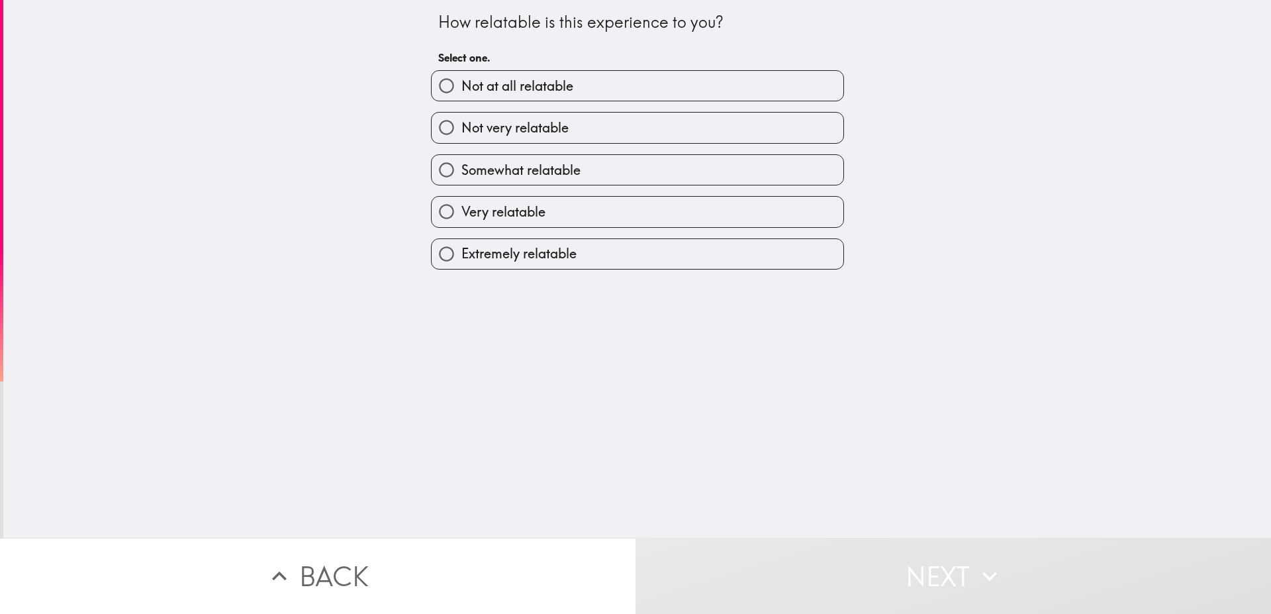
click at [591, 127] on label "Not very relatable" at bounding box center [638, 128] width 412 height 30
click at [461, 127] on input "Not very relatable" at bounding box center [447, 128] width 30 height 30
radio input "true"
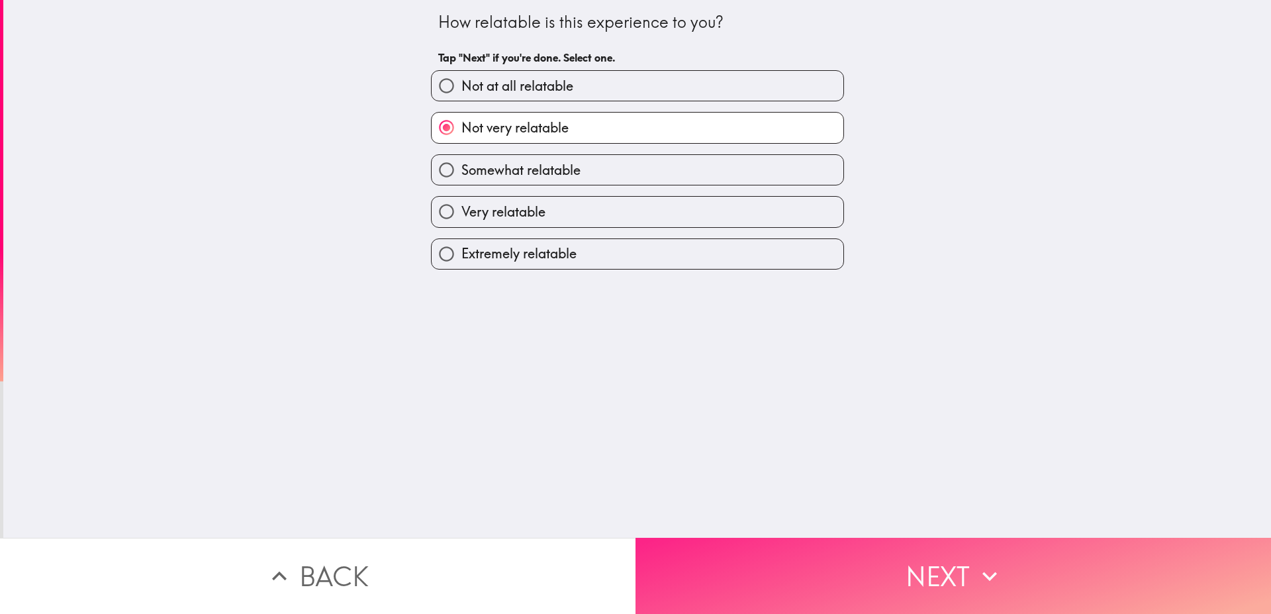
click at [741, 553] on button "Next" at bounding box center [952, 575] width 635 height 76
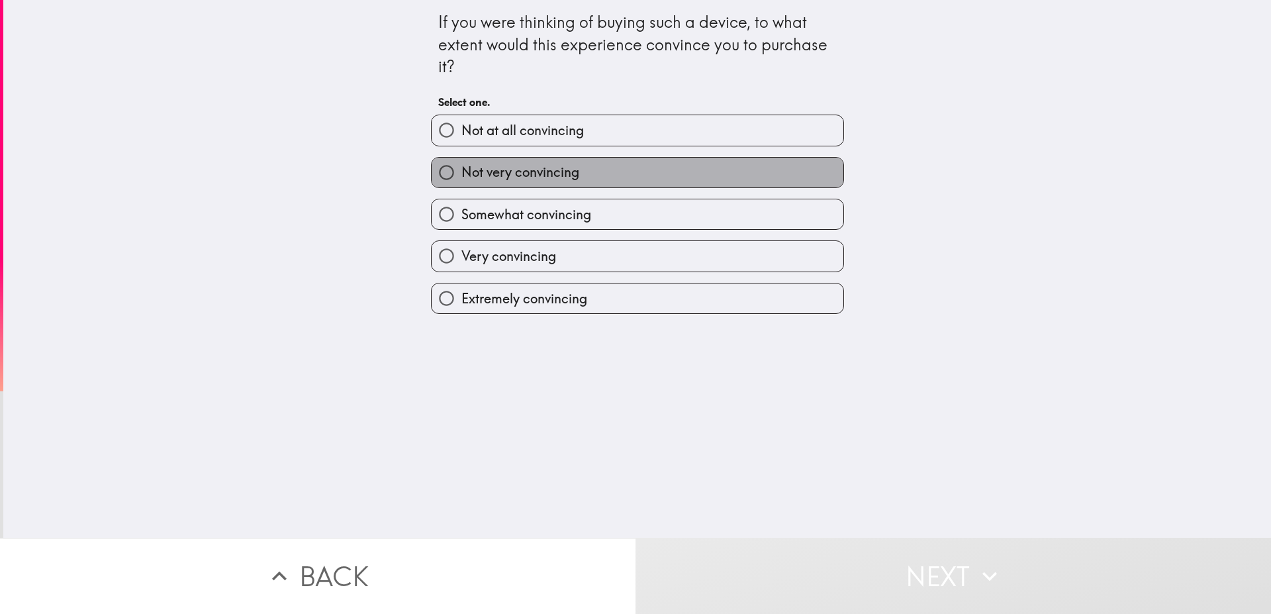
click at [590, 165] on label "Not very convincing" at bounding box center [638, 173] width 412 height 30
click at [461, 165] on input "Not very convincing" at bounding box center [447, 173] width 30 height 30
radio input "true"
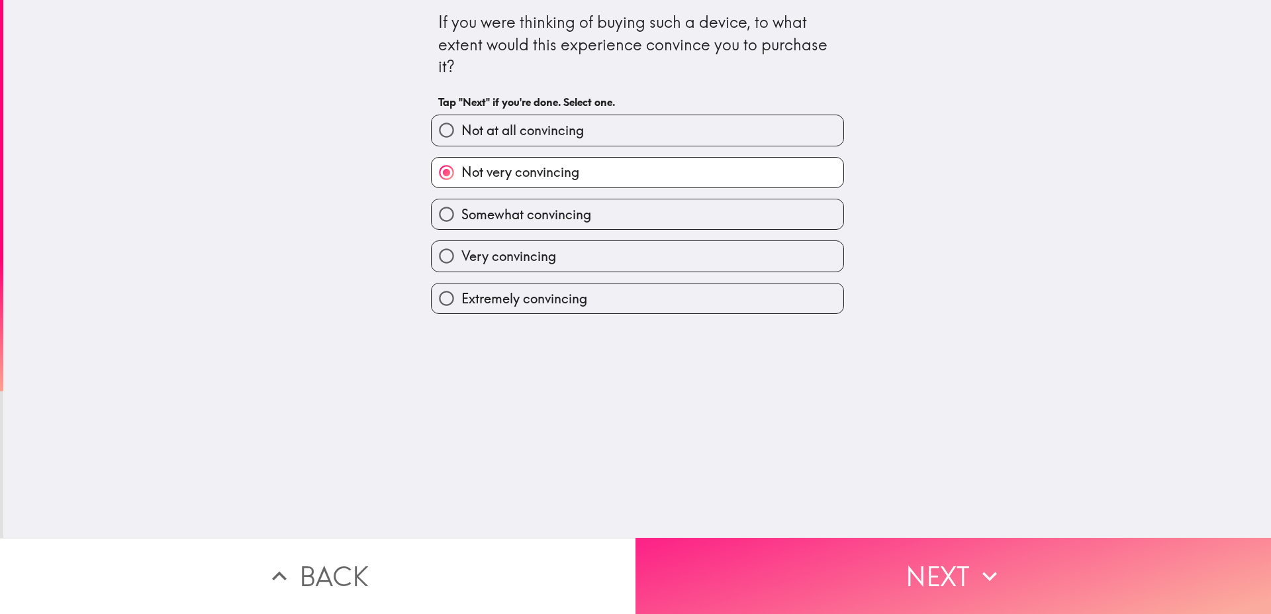
click at [689, 553] on button "Next" at bounding box center [952, 575] width 635 height 76
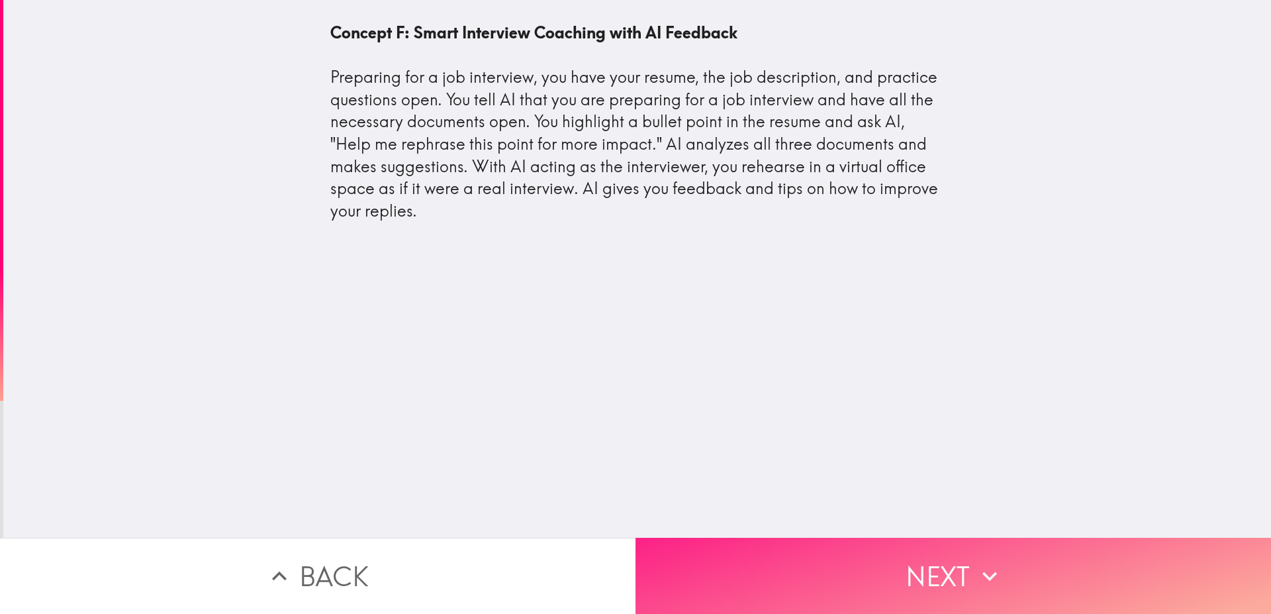
click at [710, 567] on button "Next" at bounding box center [952, 575] width 635 height 76
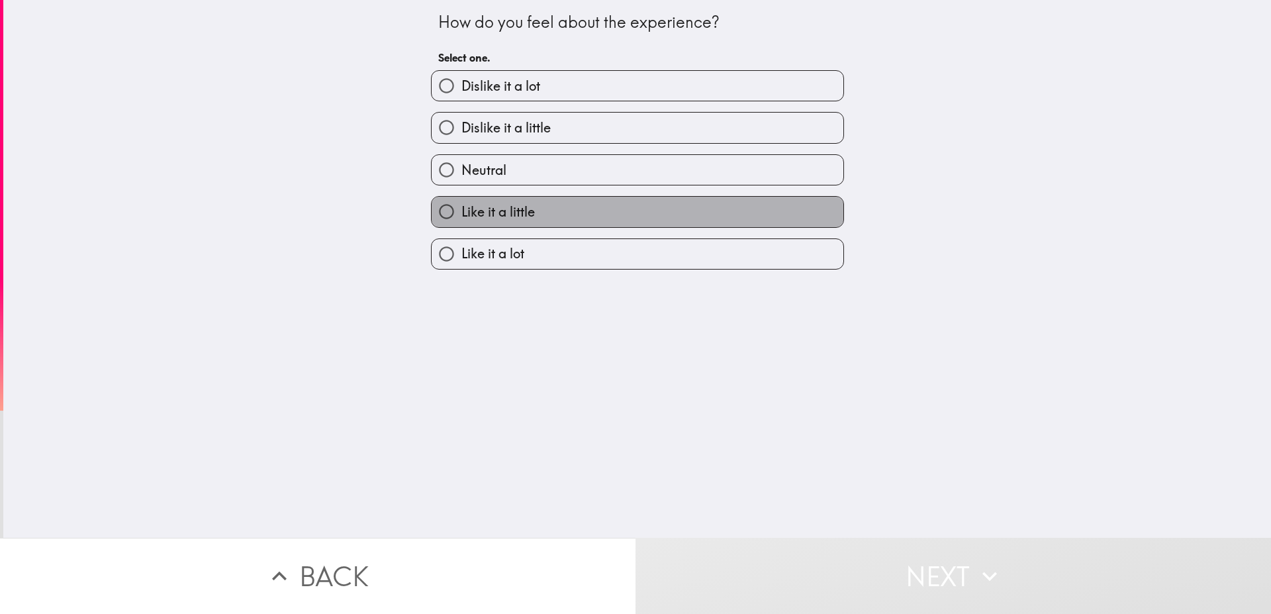
click at [604, 207] on label "Like it a little" at bounding box center [638, 212] width 412 height 30
click at [461, 207] on input "Like it a little" at bounding box center [447, 212] width 30 height 30
radio input "true"
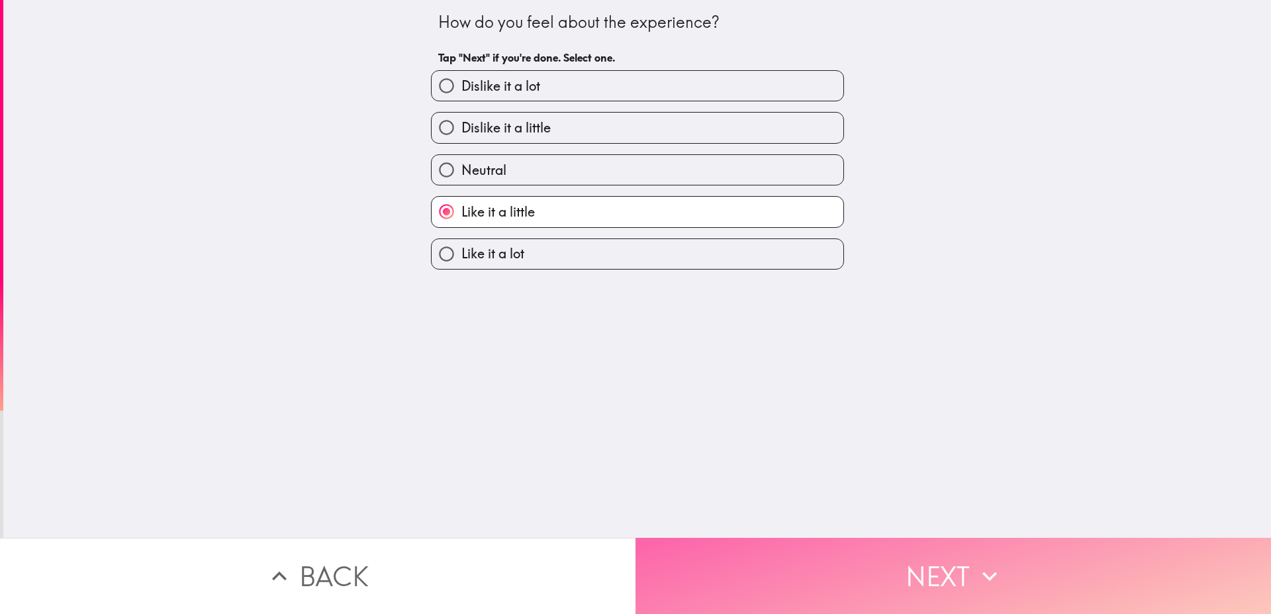
click at [718, 560] on button "Next" at bounding box center [952, 575] width 635 height 76
click at [718, 559] on button "Next" at bounding box center [952, 575] width 635 height 76
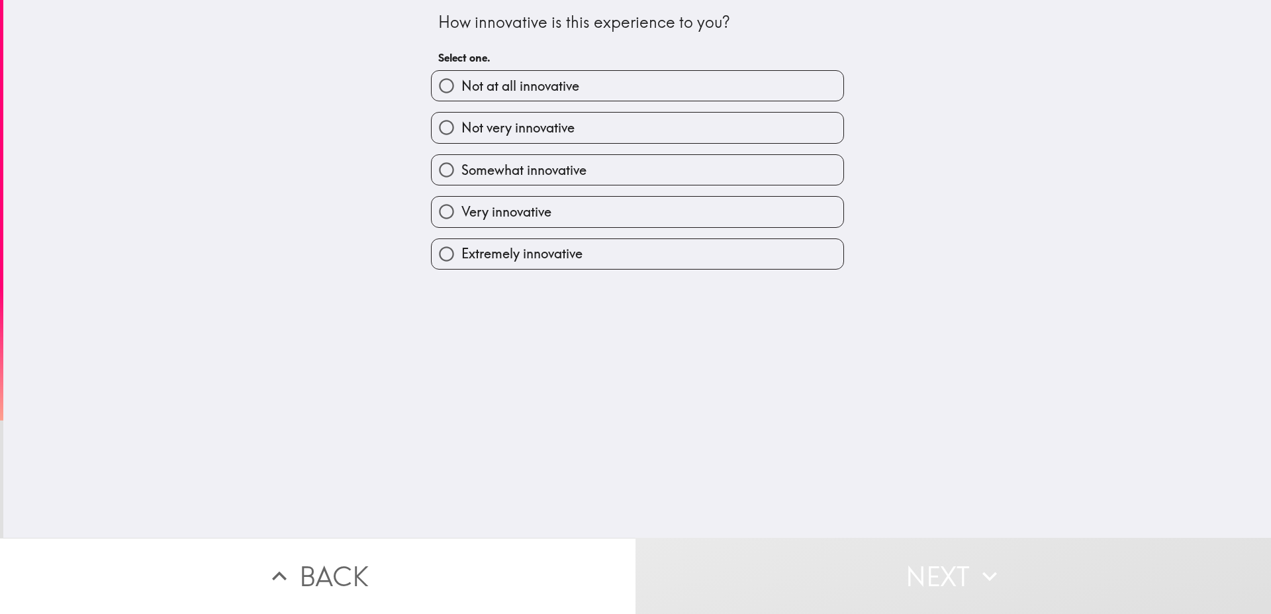
click at [565, 173] on span "Somewhat innovative" at bounding box center [523, 170] width 125 height 19
click at [461, 173] on input "Somewhat innovative" at bounding box center [447, 170] width 30 height 30
radio input "true"
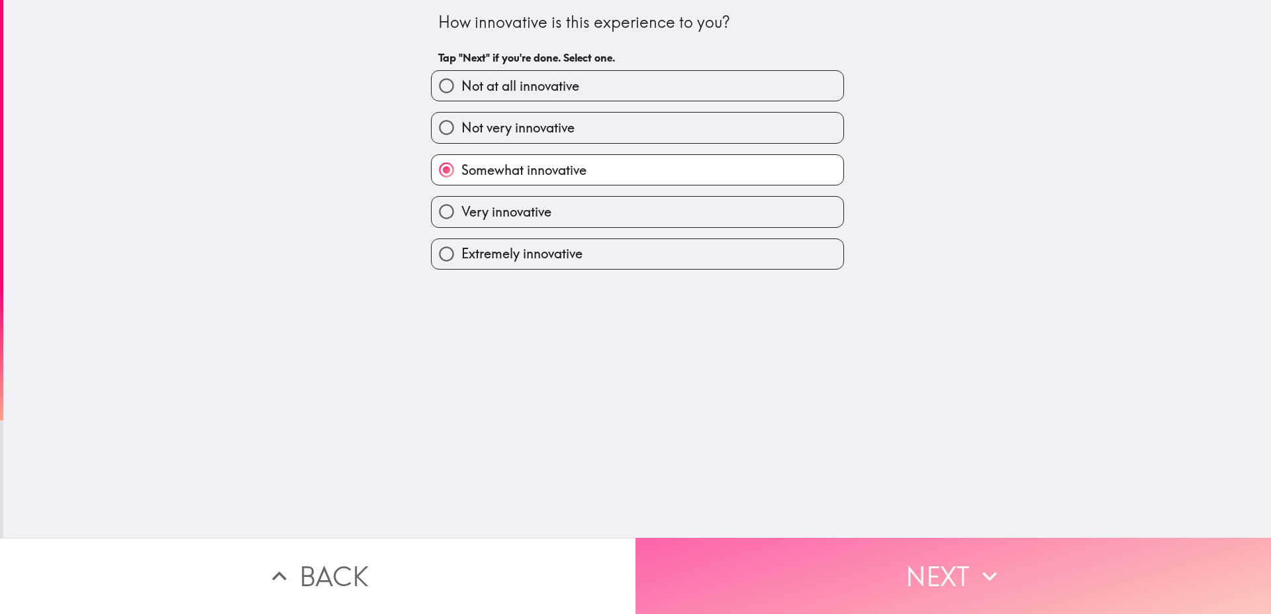
click at [757, 569] on button "Next" at bounding box center [952, 575] width 635 height 76
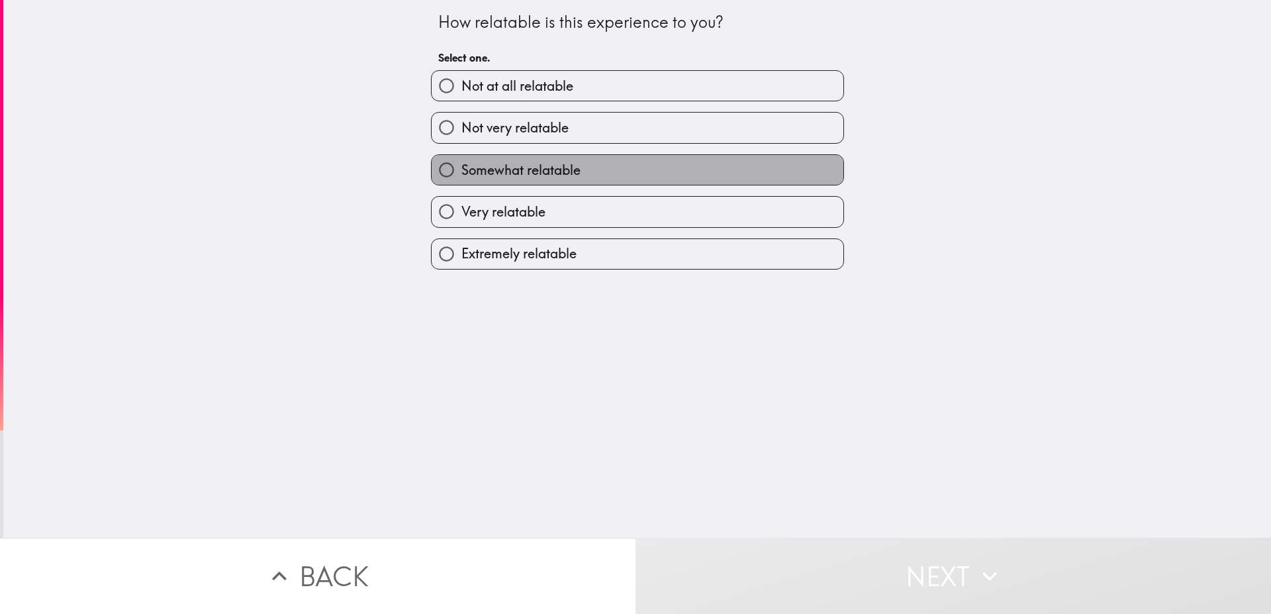
click at [560, 170] on span "Somewhat relatable" at bounding box center [520, 170] width 119 height 19
click at [461, 170] on input "Somewhat relatable" at bounding box center [447, 170] width 30 height 30
radio input "true"
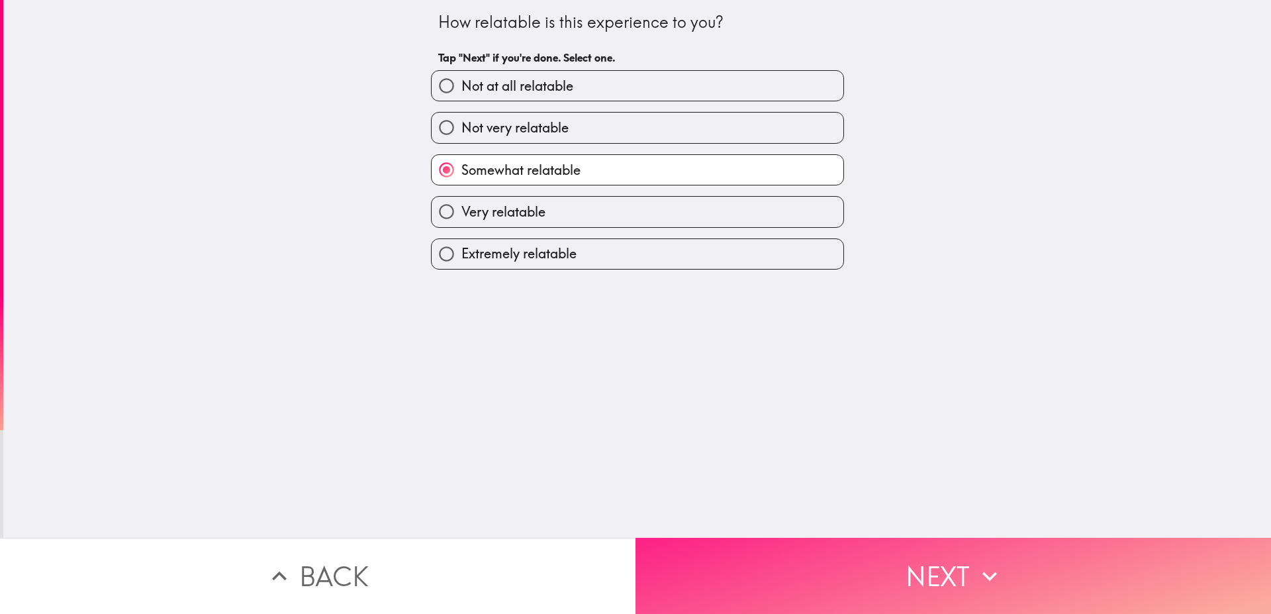
click at [853, 559] on button "Next" at bounding box center [952, 575] width 635 height 76
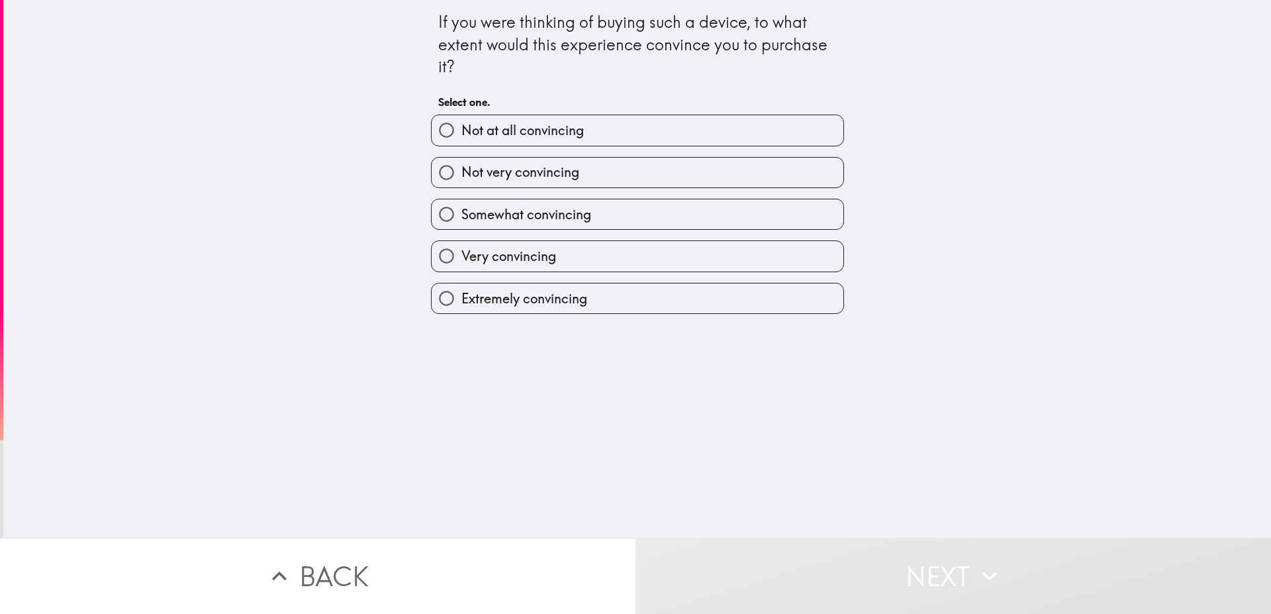
click at [631, 214] on label "Somewhat convincing" at bounding box center [638, 214] width 412 height 30
click at [461, 214] on input "Somewhat convincing" at bounding box center [447, 214] width 30 height 30
radio input "true"
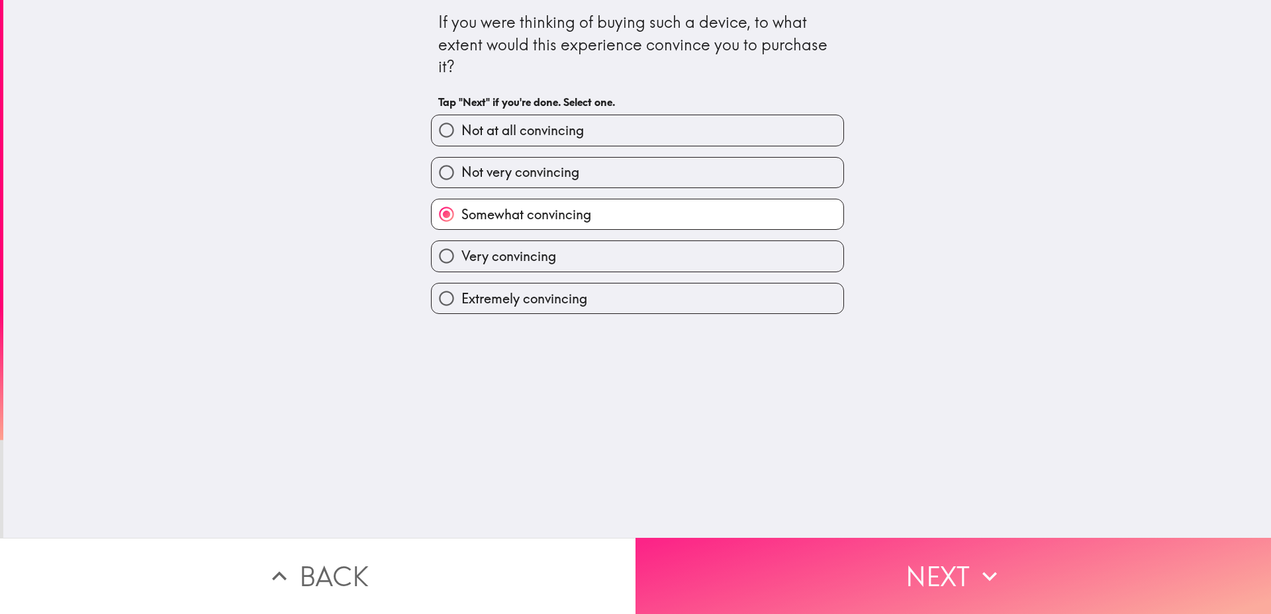
click at [754, 553] on button "Next" at bounding box center [952, 575] width 635 height 76
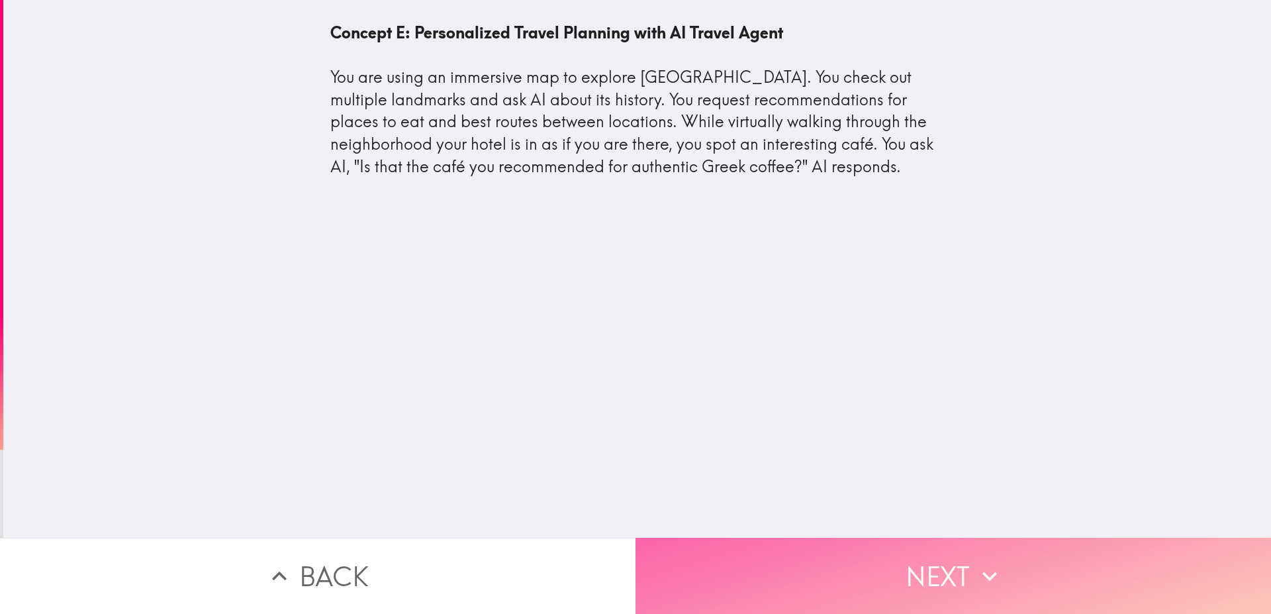
drag, startPoint x: 852, startPoint y: 565, endPoint x: 844, endPoint y: 569, distance: 8.6
click at [850, 566] on button "Next" at bounding box center [952, 575] width 635 height 76
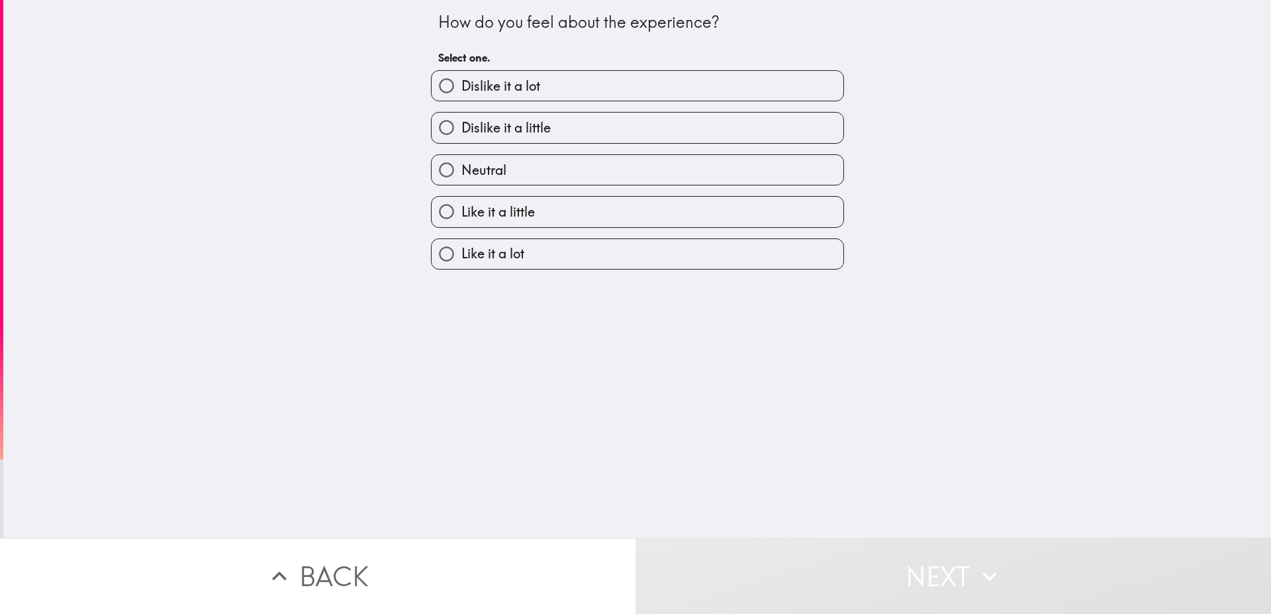
click at [518, 163] on label "Neutral" at bounding box center [638, 170] width 412 height 30
click at [461, 163] on input "Neutral" at bounding box center [447, 170] width 30 height 30
radio input "true"
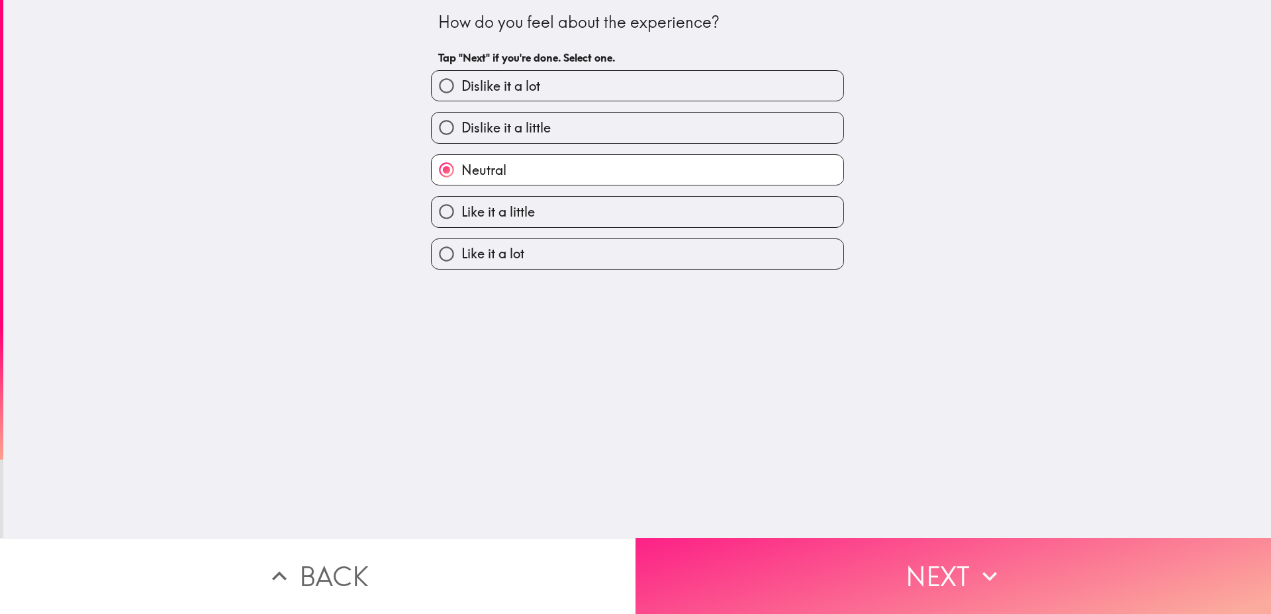
click at [744, 561] on button "Next" at bounding box center [952, 575] width 635 height 76
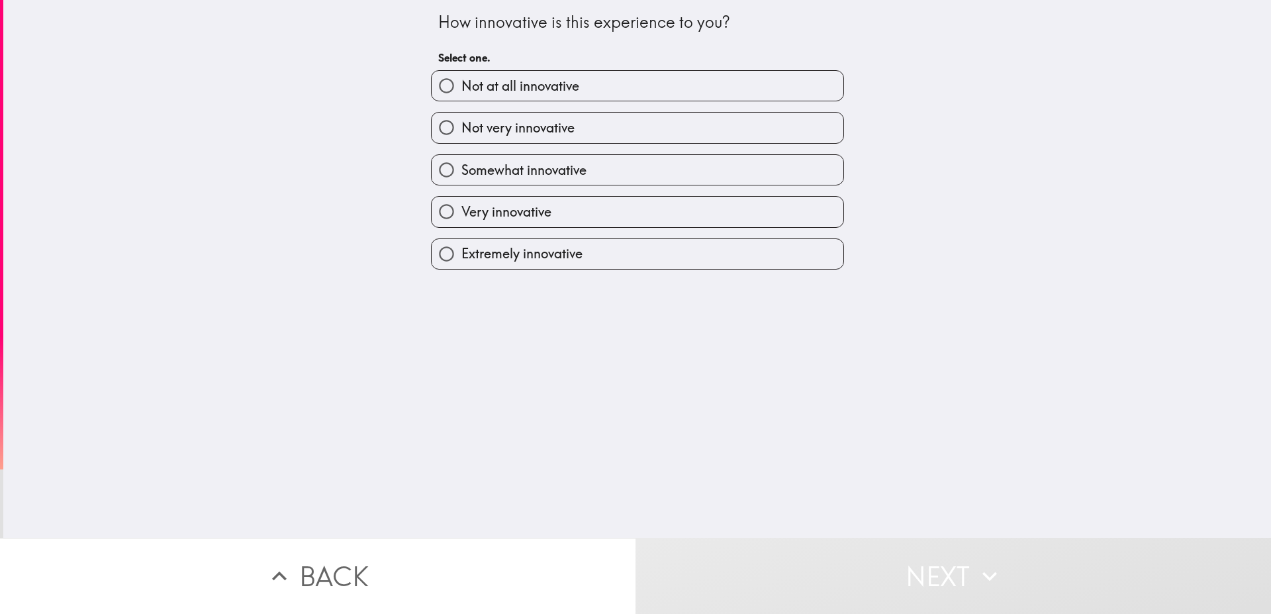
click at [618, 170] on label "Somewhat innovative" at bounding box center [638, 170] width 412 height 30
click at [461, 170] on input "Somewhat innovative" at bounding box center [447, 170] width 30 height 30
radio input "true"
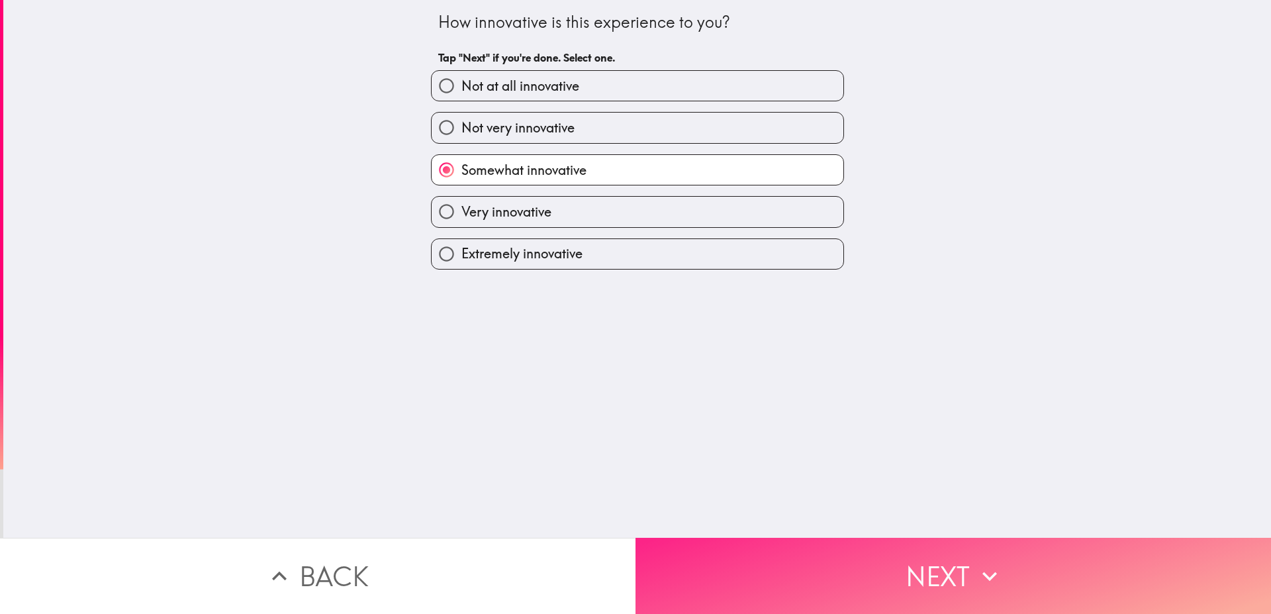
click at [774, 573] on button "Next" at bounding box center [952, 575] width 635 height 76
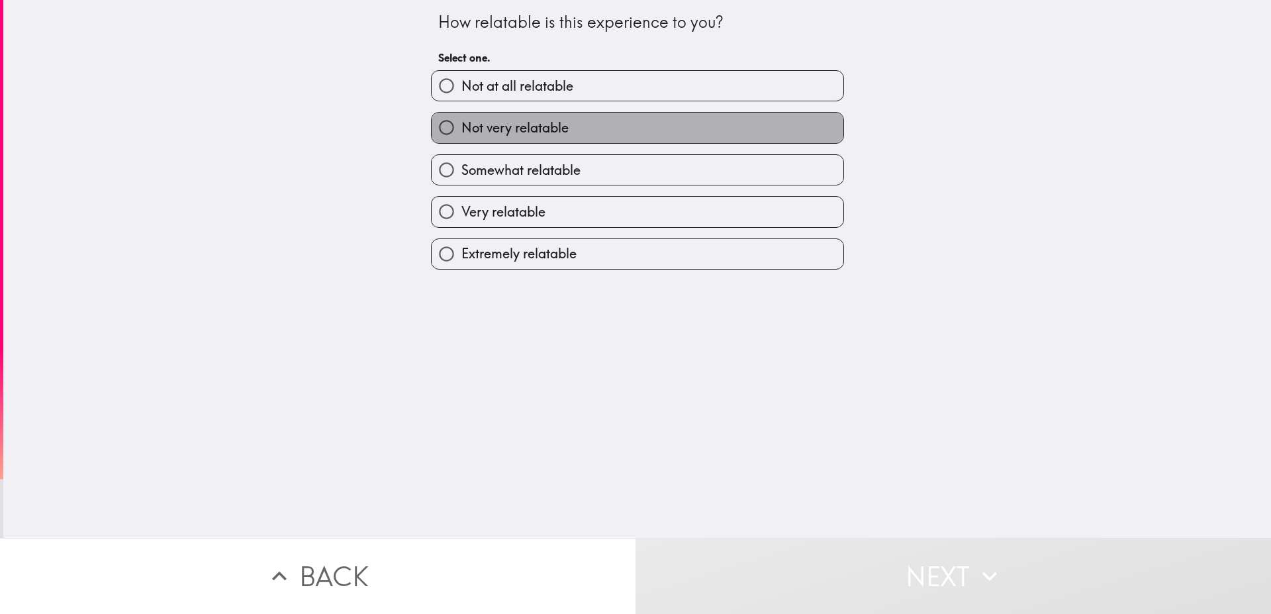
click at [562, 124] on label "Not very relatable" at bounding box center [638, 128] width 412 height 30
click at [461, 124] on input "Not very relatable" at bounding box center [447, 128] width 30 height 30
radio input "true"
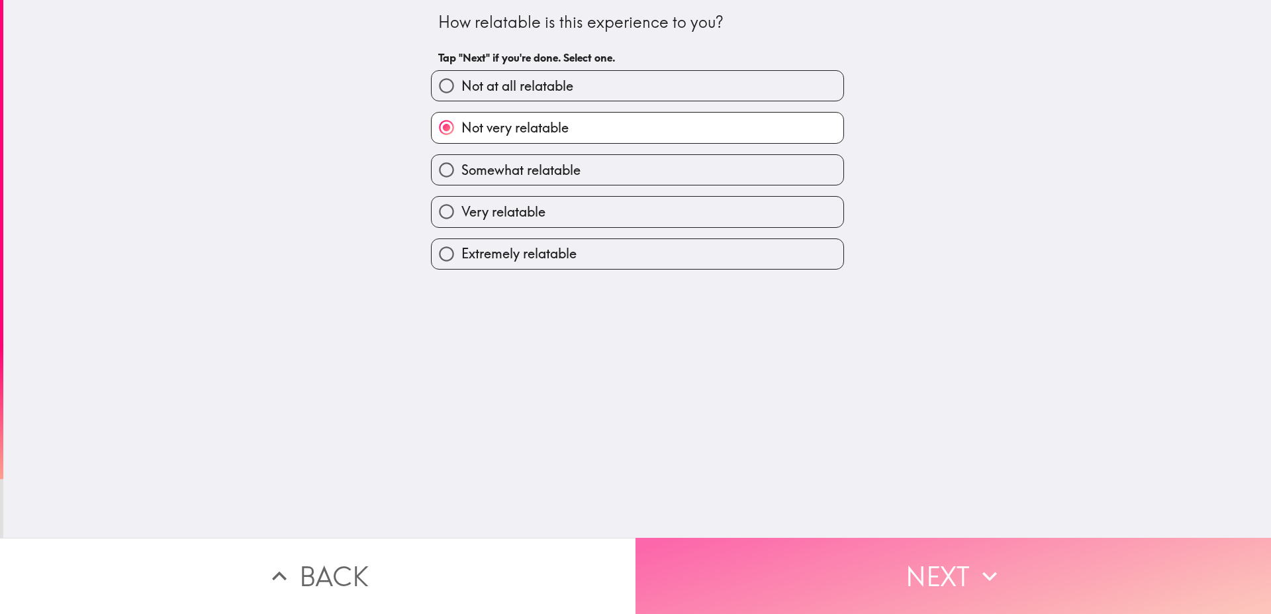
click at [688, 557] on button "Next" at bounding box center [952, 575] width 635 height 76
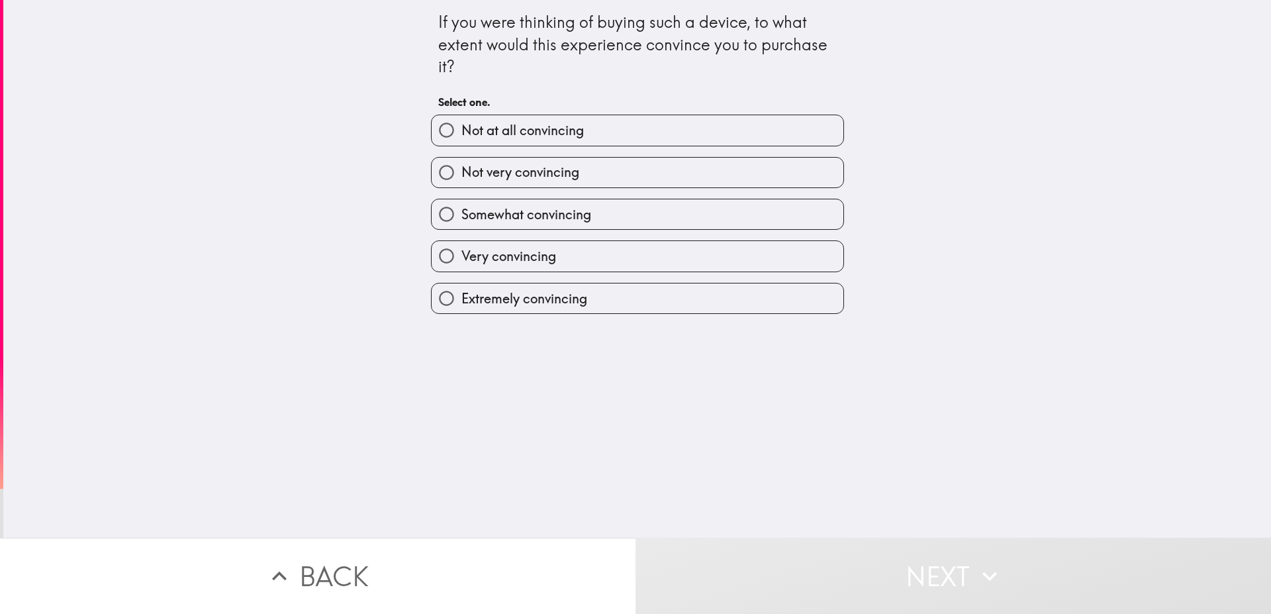
click at [625, 214] on label "Somewhat convincing" at bounding box center [638, 214] width 412 height 30
click at [461, 214] on input "Somewhat convincing" at bounding box center [447, 214] width 30 height 30
radio input "true"
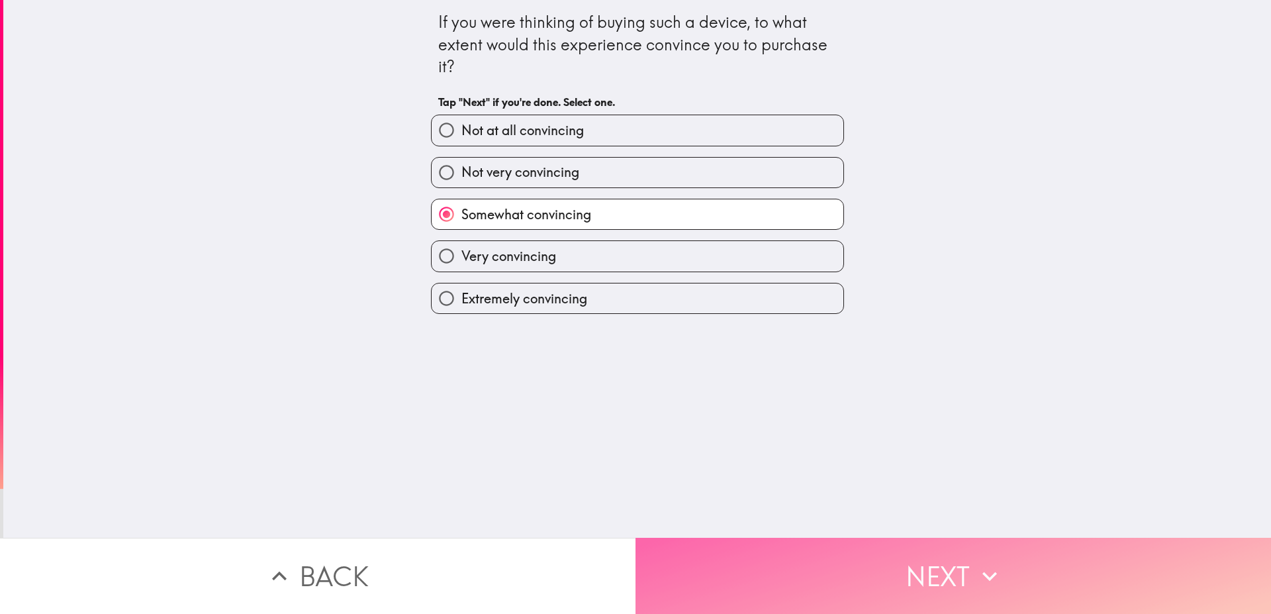
click at [714, 553] on button "Next" at bounding box center [952, 575] width 635 height 76
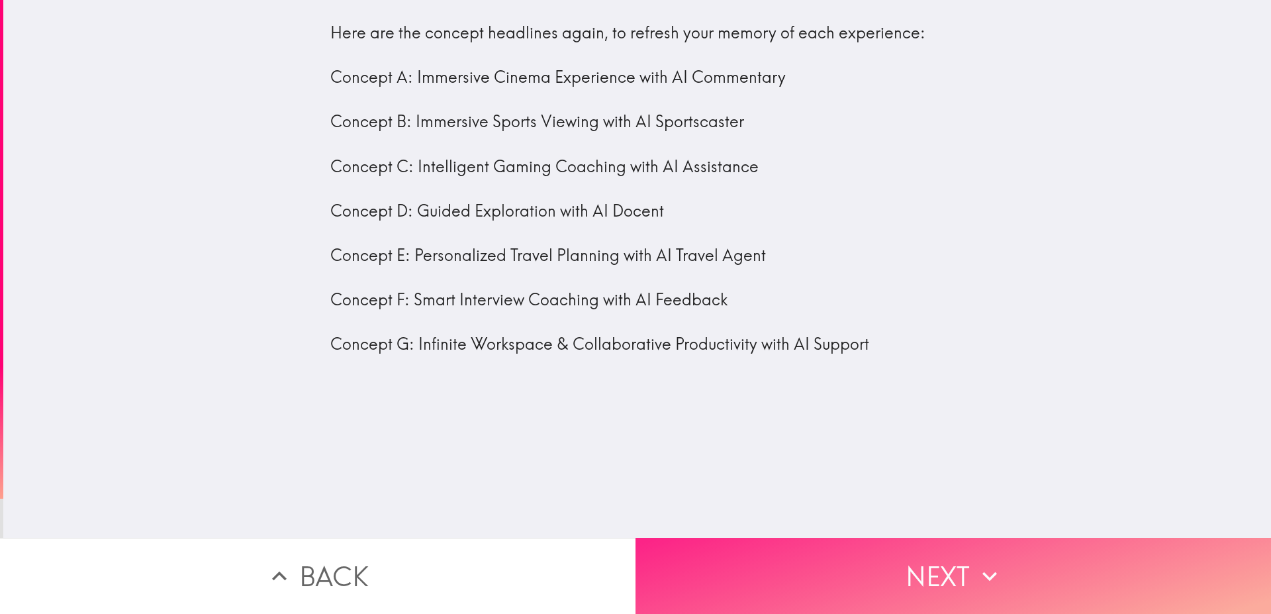
click at [802, 559] on button "Next" at bounding box center [952, 575] width 635 height 76
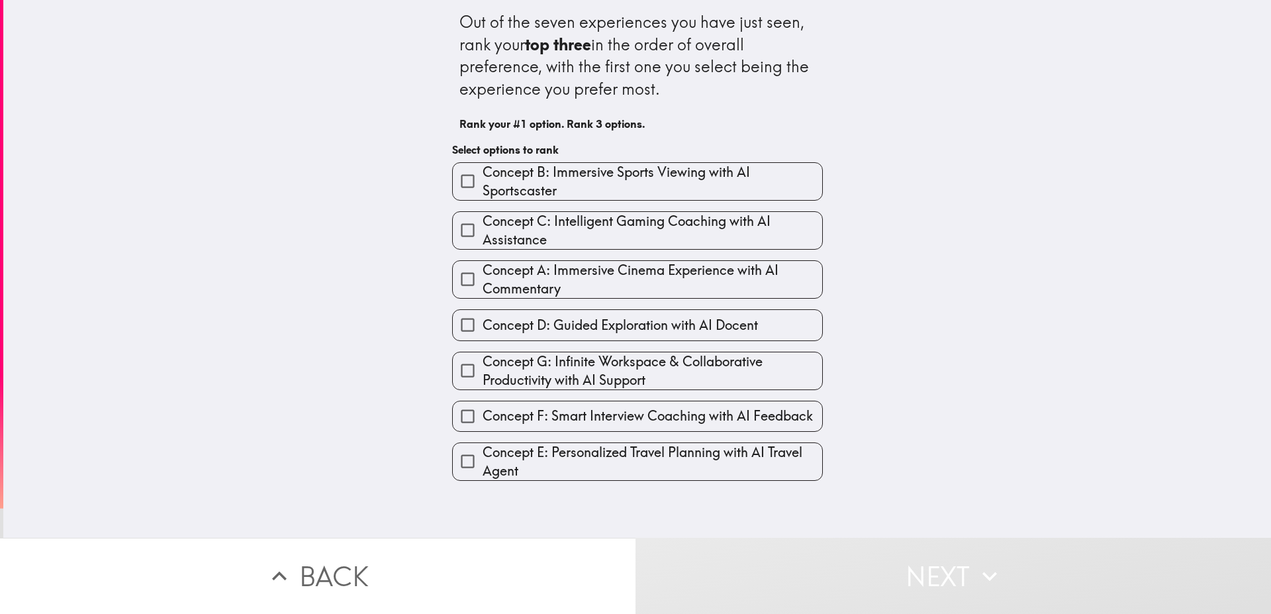
drag, startPoint x: 696, startPoint y: 227, endPoint x: 686, endPoint y: 173, distance: 55.3
click at [686, 173] on div "Concept B: Immersive Sports Viewing with AI Sportscaster Concept C: Intelligent…" at bounding box center [631, 316] width 381 height 329
click at [456, 230] on input "Concept C: Intelligent Gaming Coaching with AI Assistance" at bounding box center [468, 230] width 30 height 30
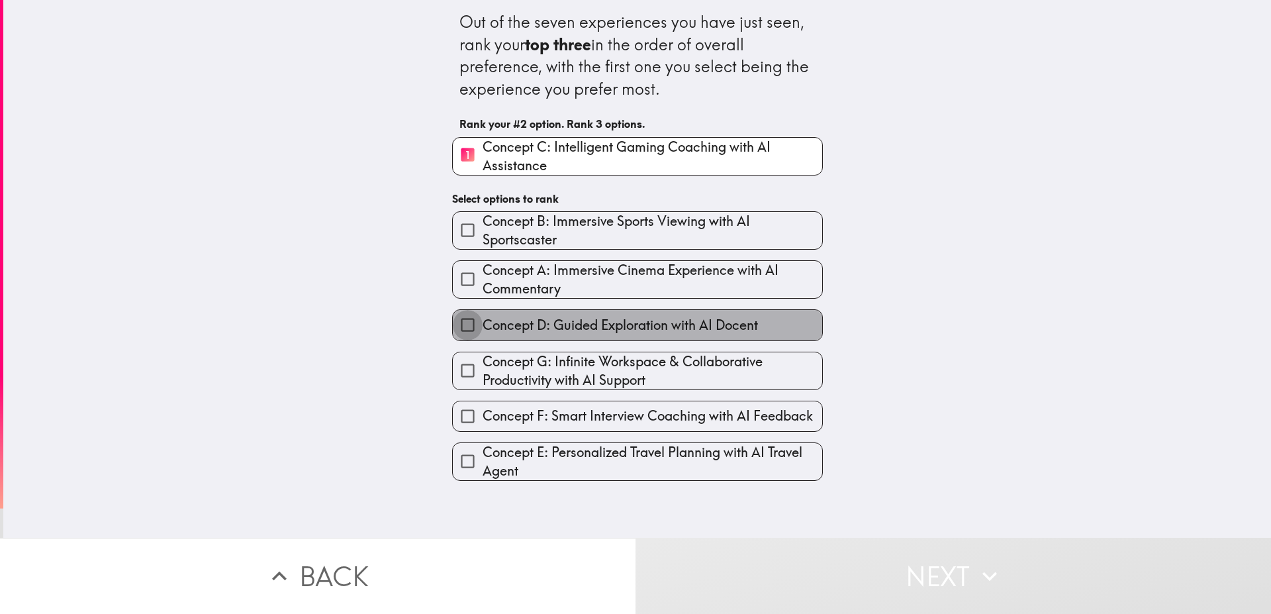
click at [456, 326] on input "Concept D: Guided Exploration with AI Docent" at bounding box center [468, 325] width 30 height 30
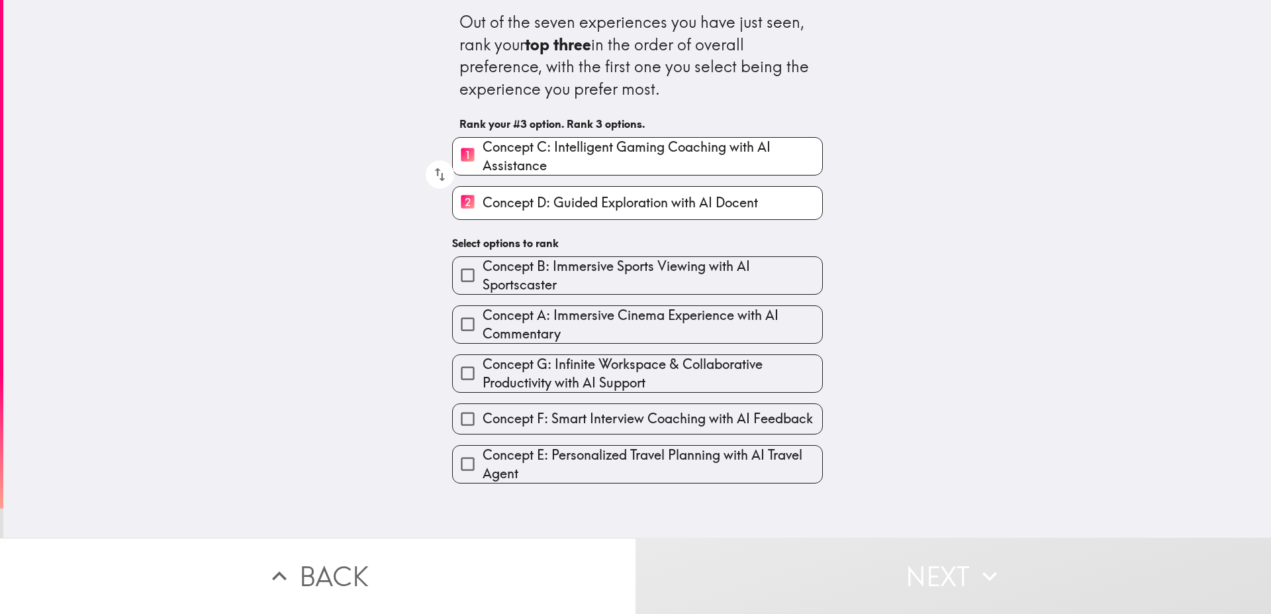
click at [461, 316] on input "Concept A: Immersive Cinema Experience with AI Commentary" at bounding box center [468, 324] width 30 height 30
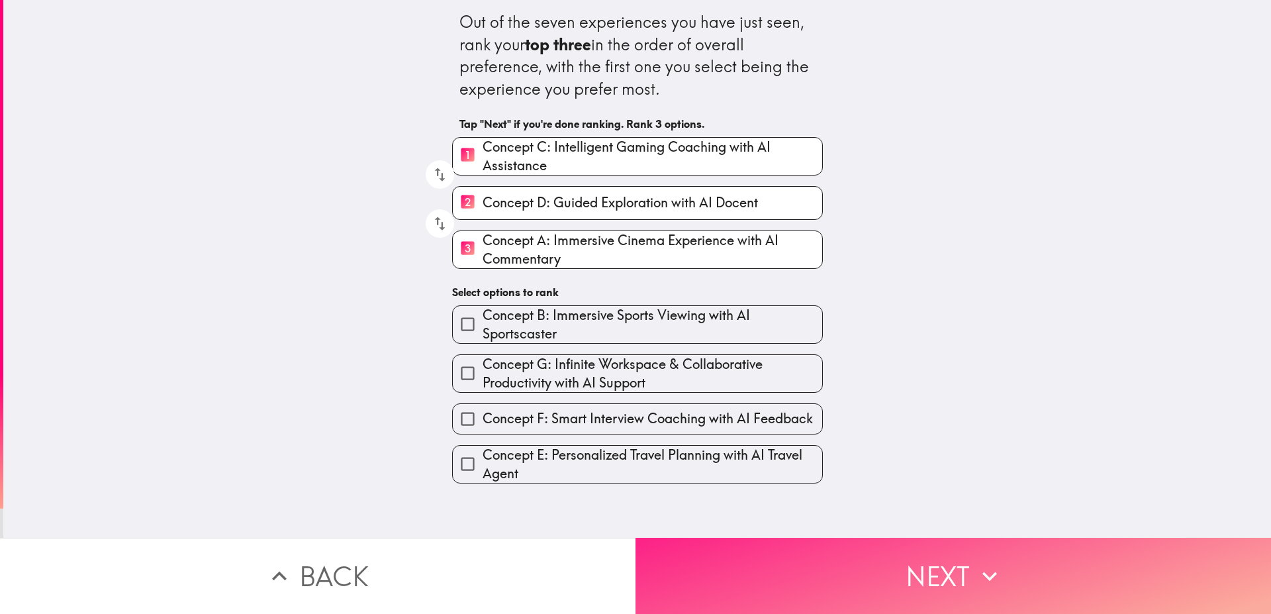
click at [889, 581] on button "Next" at bounding box center [952, 575] width 635 height 76
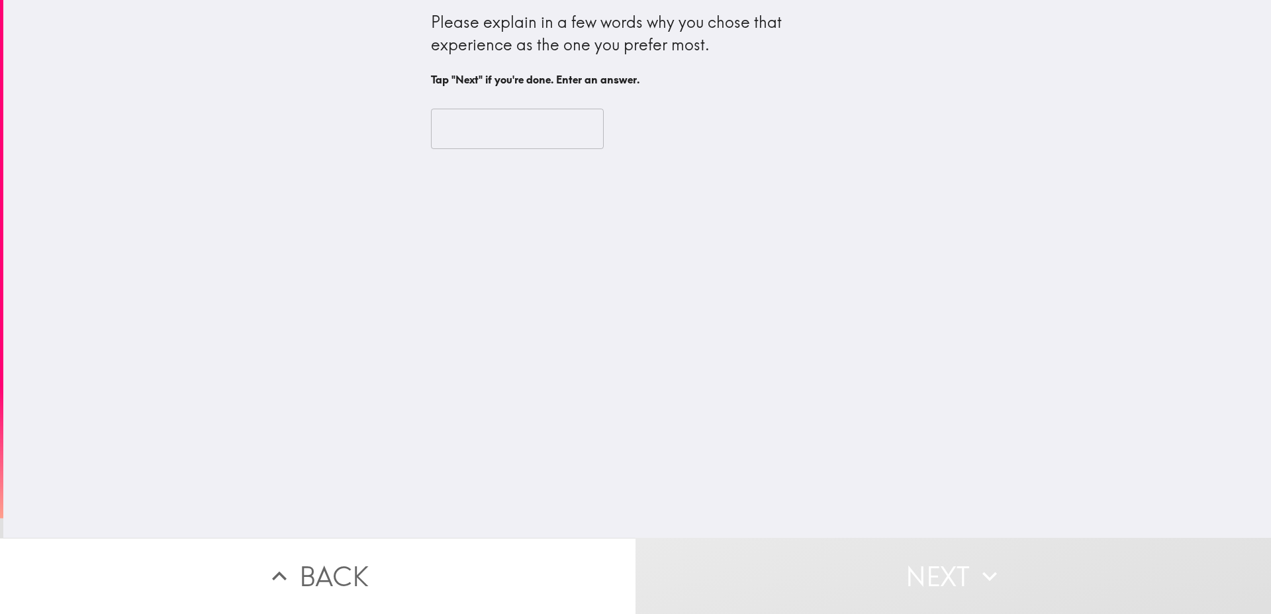
click at [508, 142] on input "text" at bounding box center [517, 129] width 173 height 41
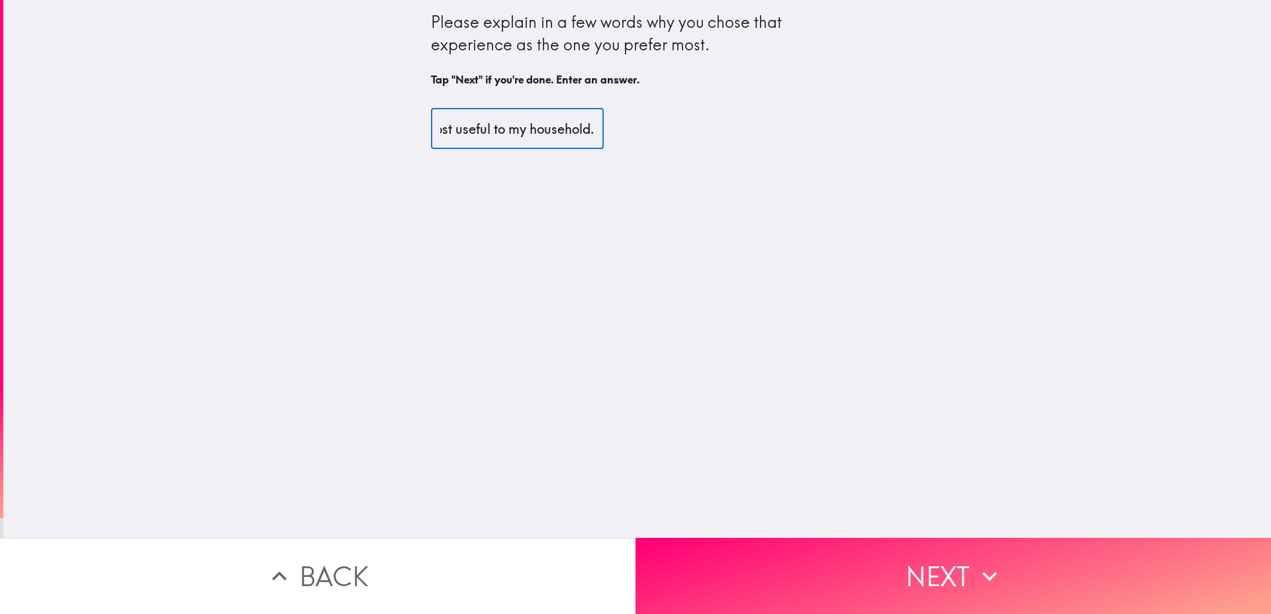
scroll to position [0, 119]
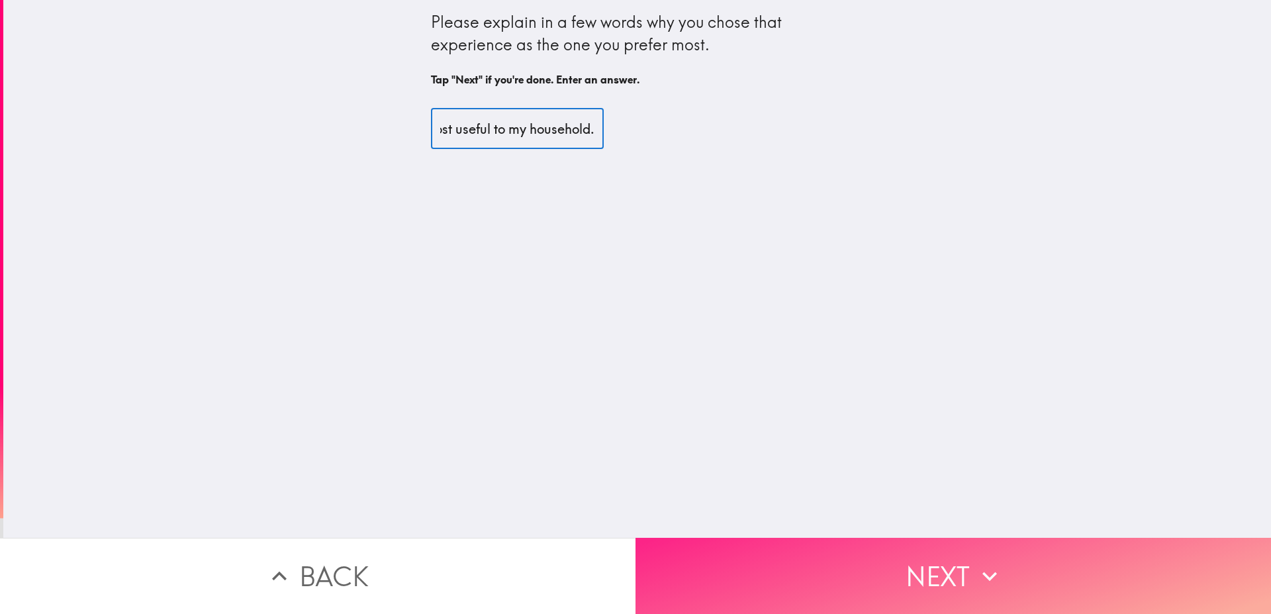
type input "That is the one most useful to my household."
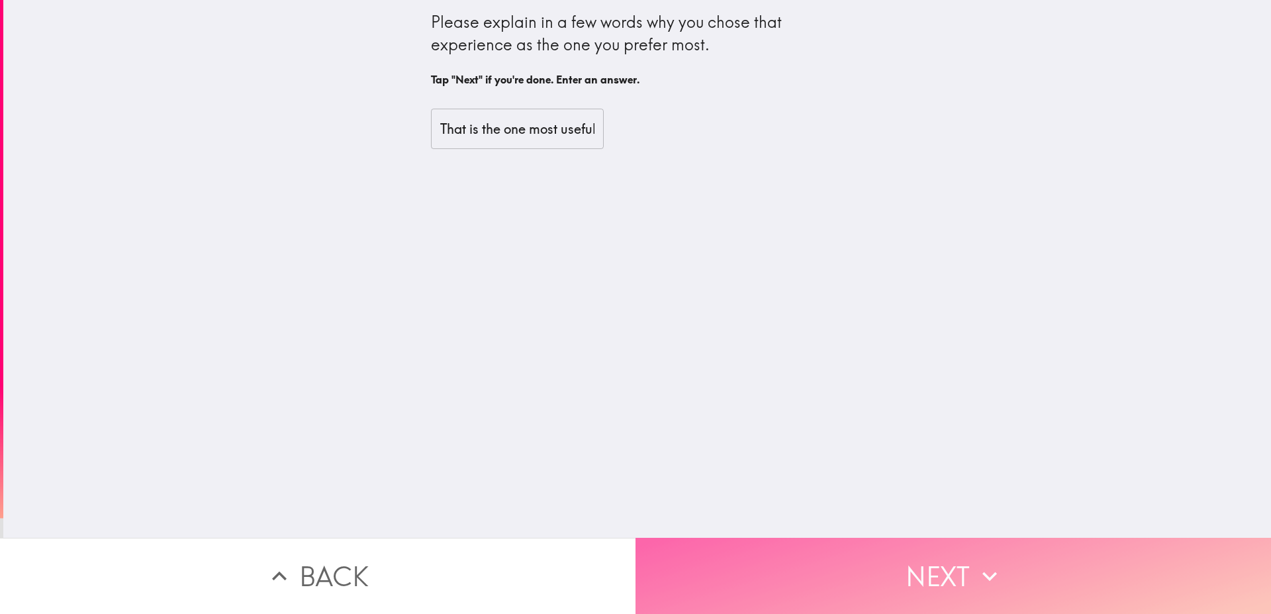
click at [1009, 557] on button "Next" at bounding box center [952, 575] width 635 height 76
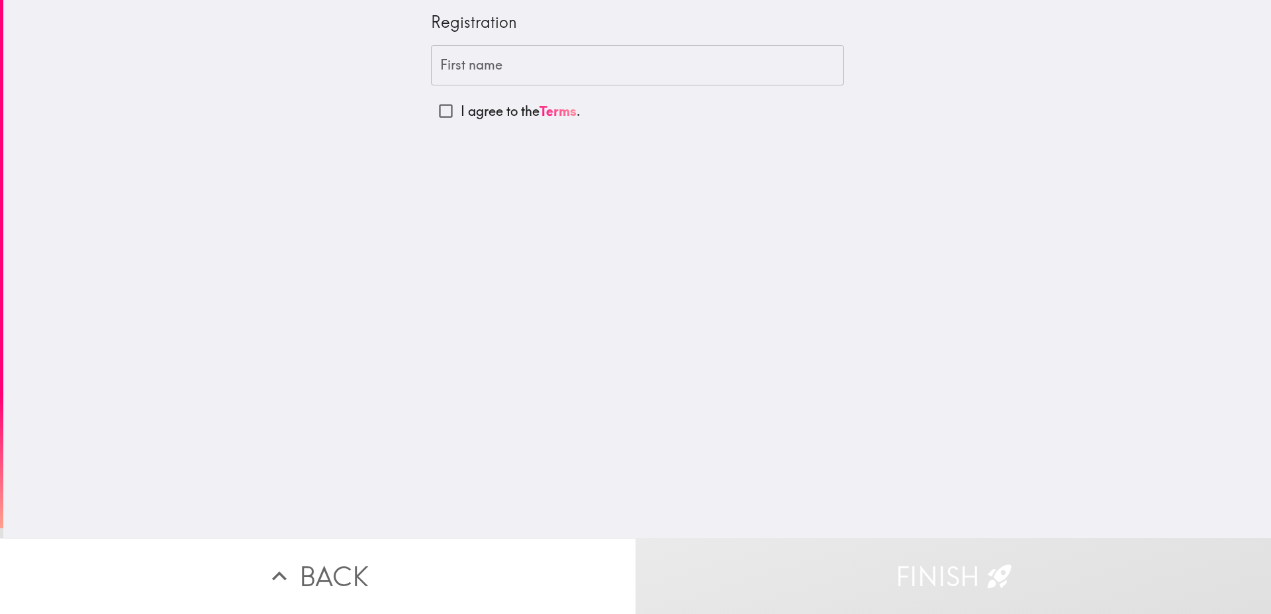
click at [486, 81] on input "First name" at bounding box center [637, 65] width 413 height 41
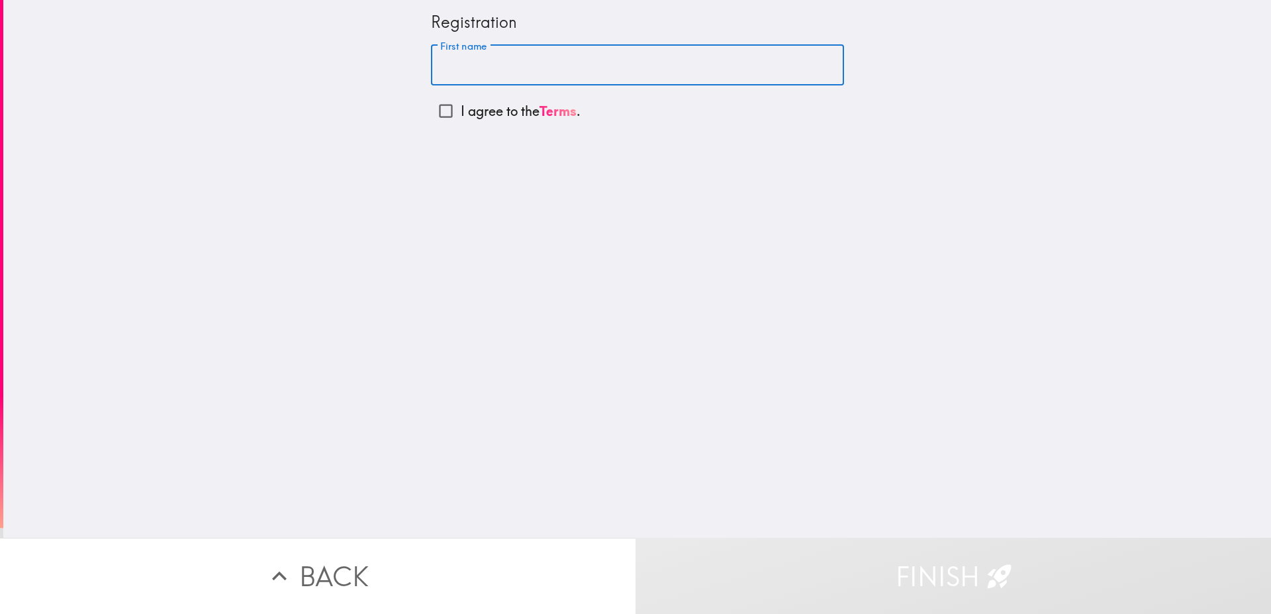
type input "[PERSON_NAME]"
click at [435, 116] on input "I agree to the Terms ." at bounding box center [446, 111] width 30 height 30
checkbox input "true"
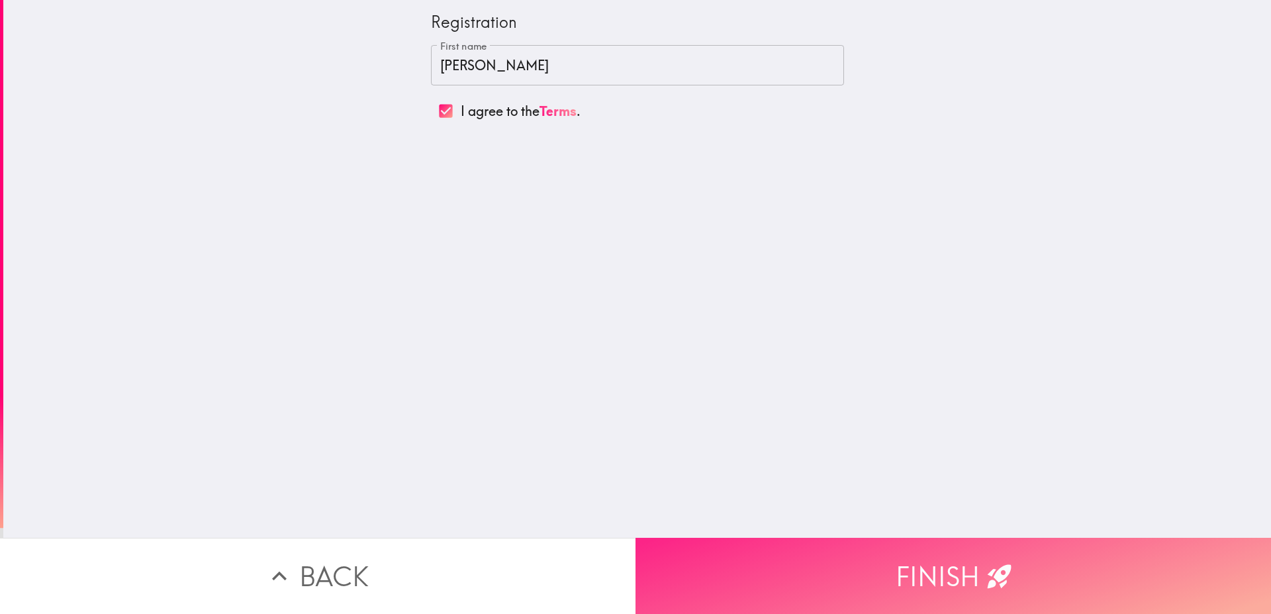
click at [861, 559] on button "Finish" at bounding box center [952, 575] width 635 height 76
